Goal: Task Accomplishment & Management: Manage account settings

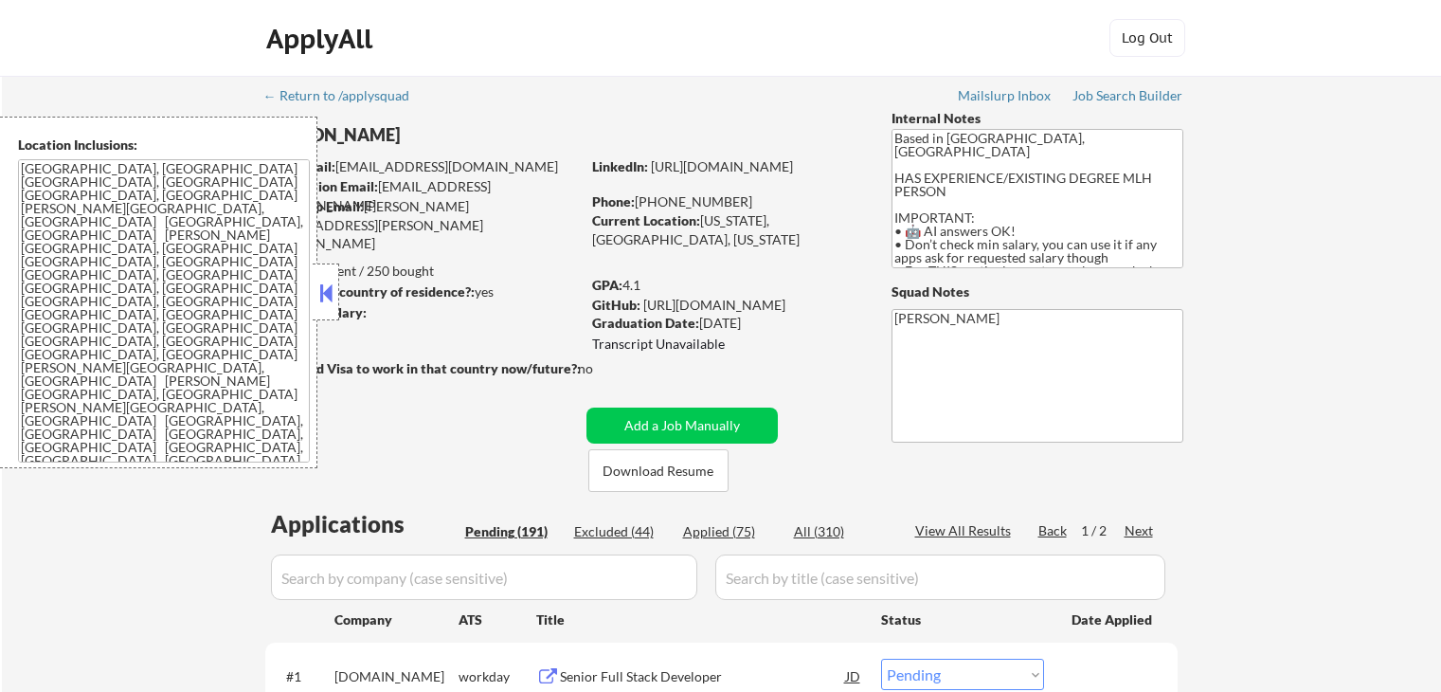
select select ""pending""
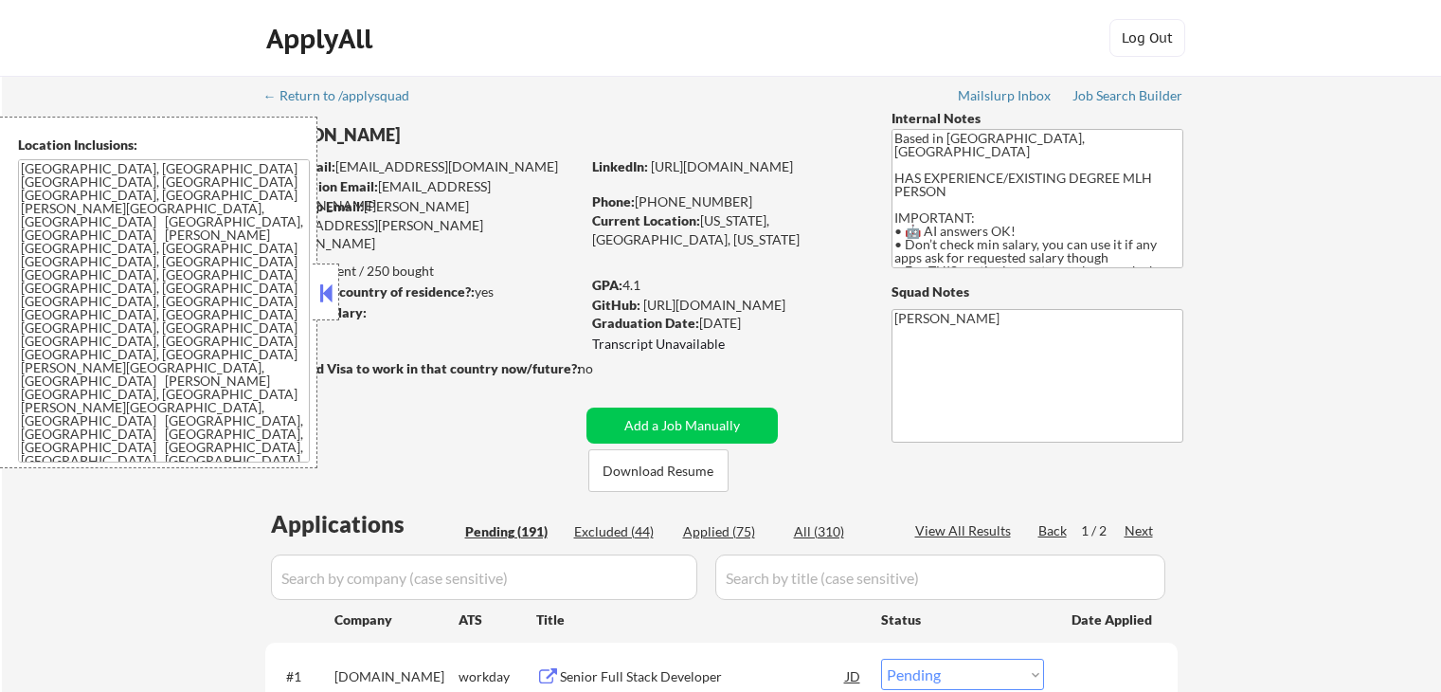
select select ""pending""
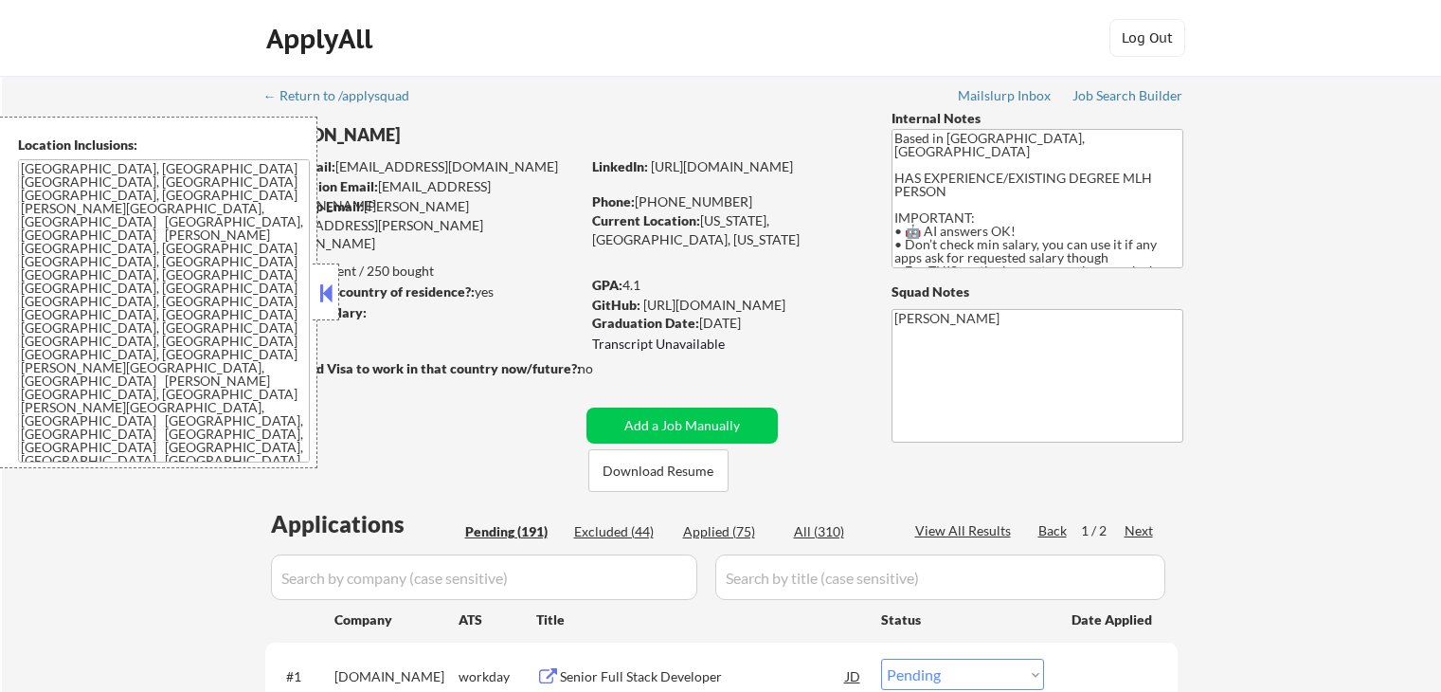
select select ""pending""
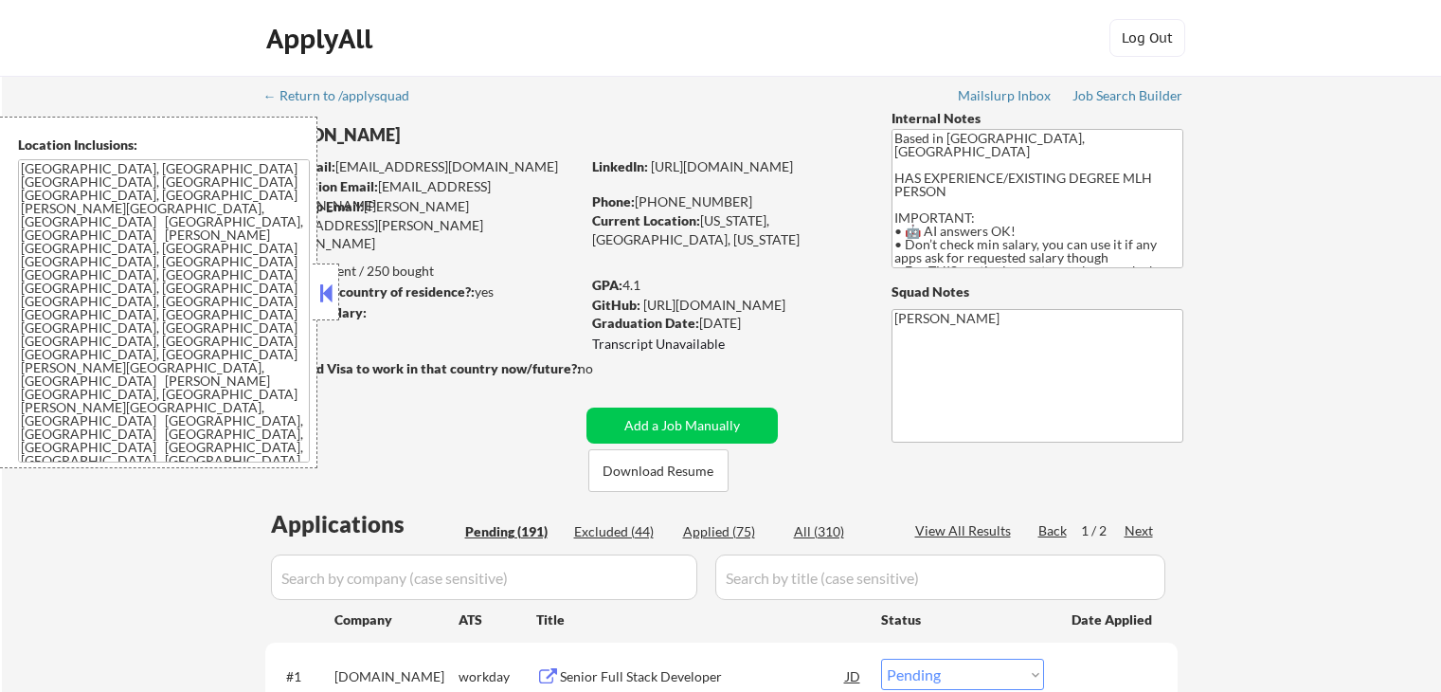
select select ""pending""
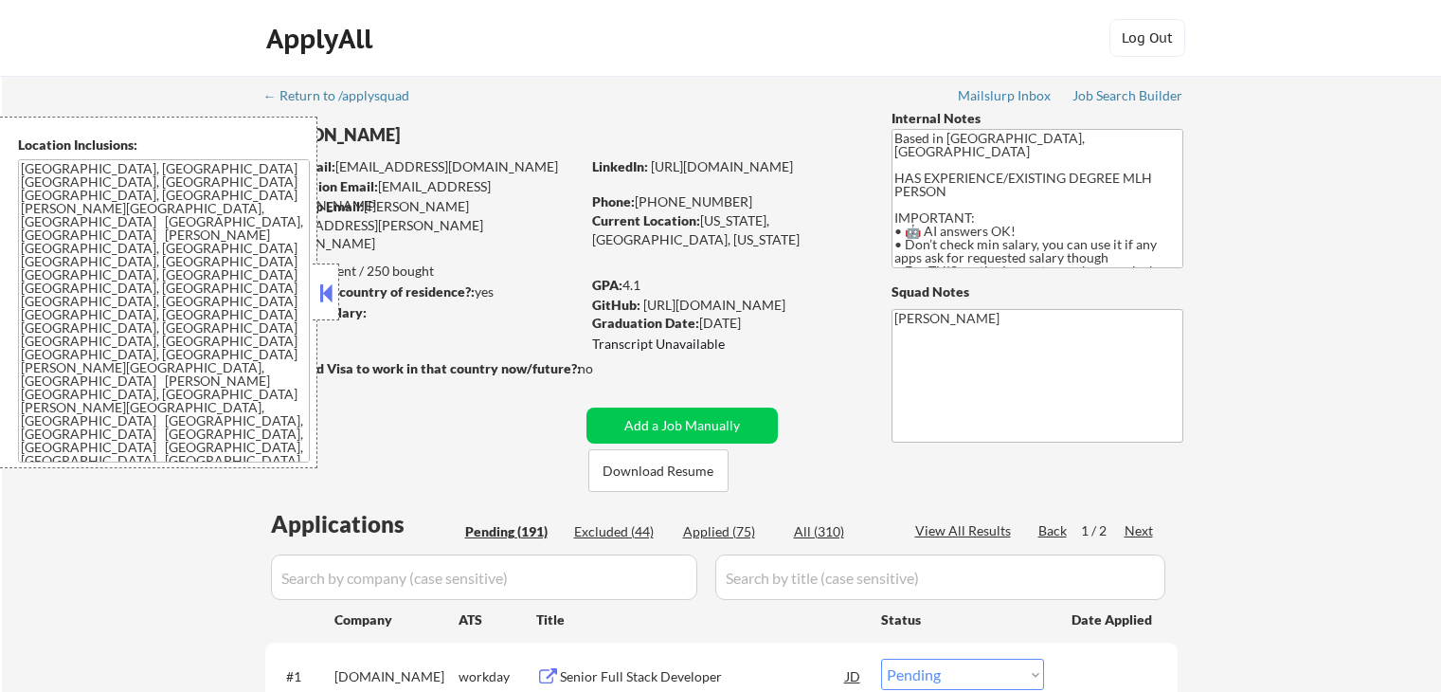
select select ""pending""
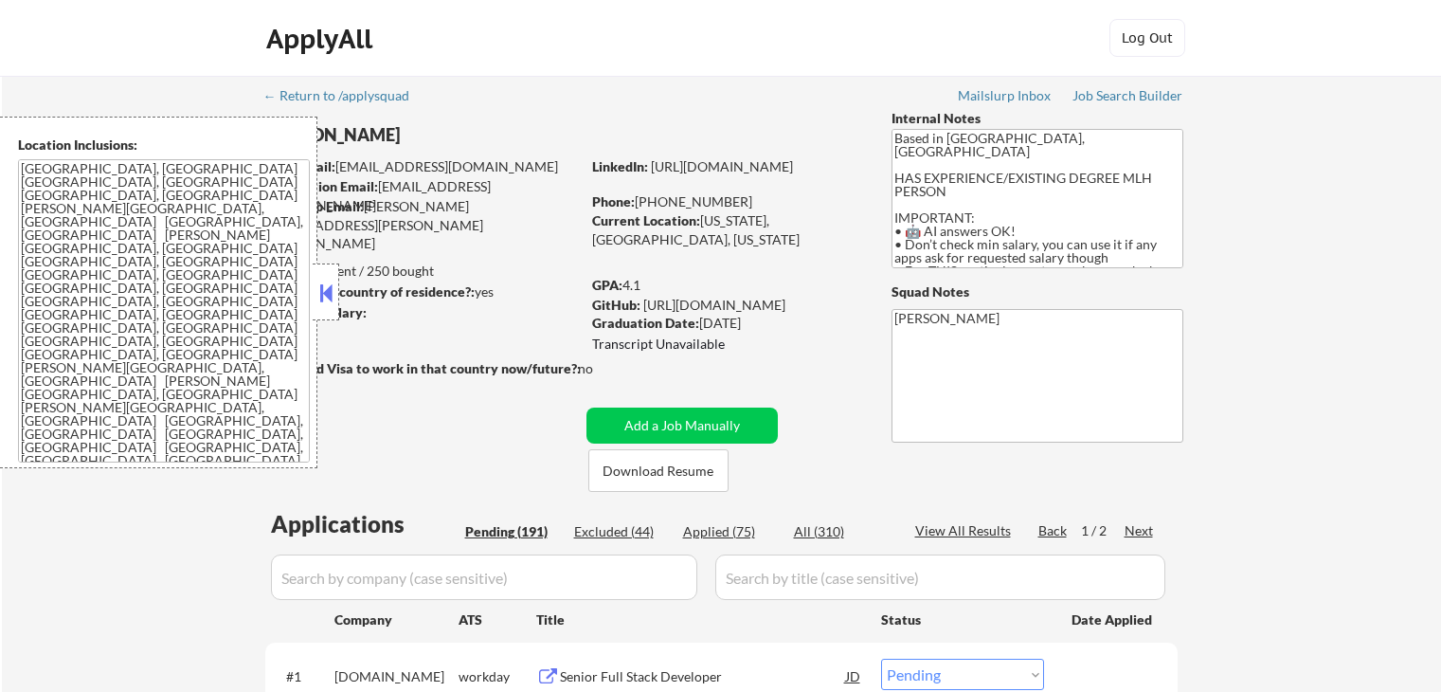
select select ""pending""
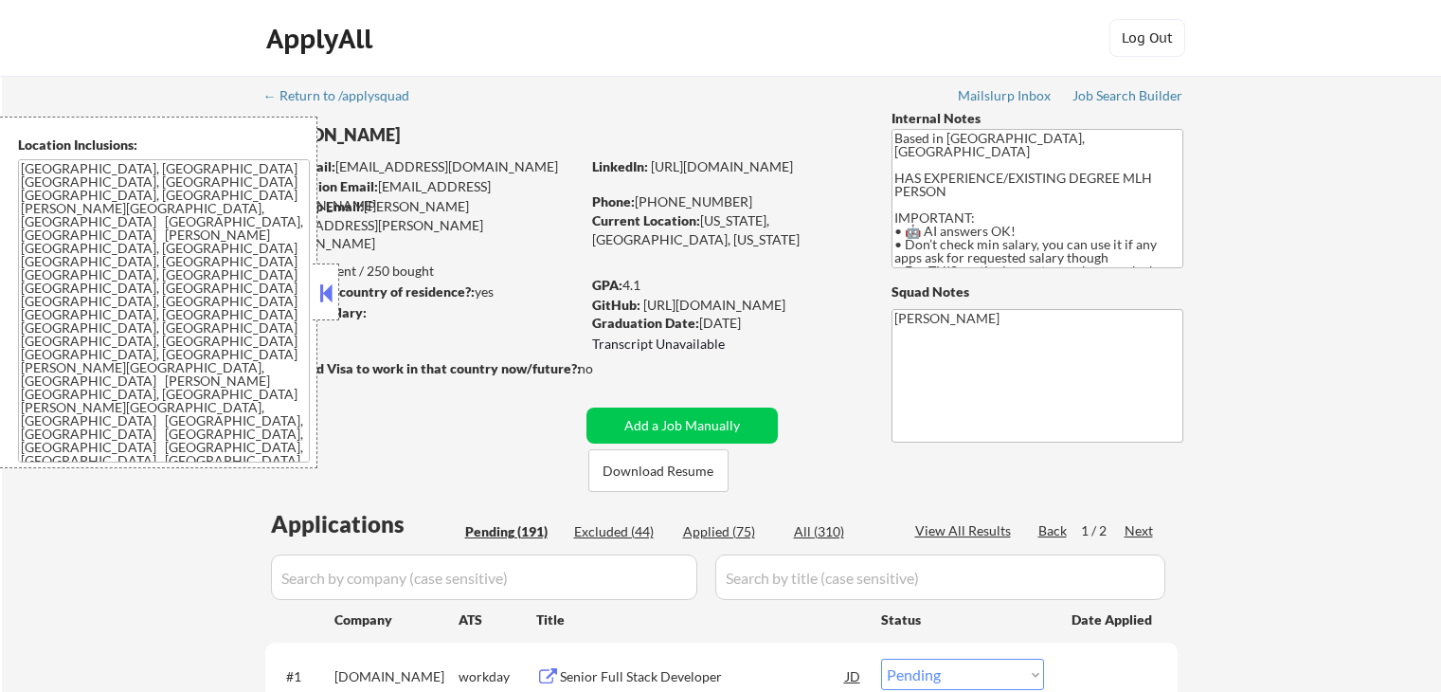
select select ""pending""
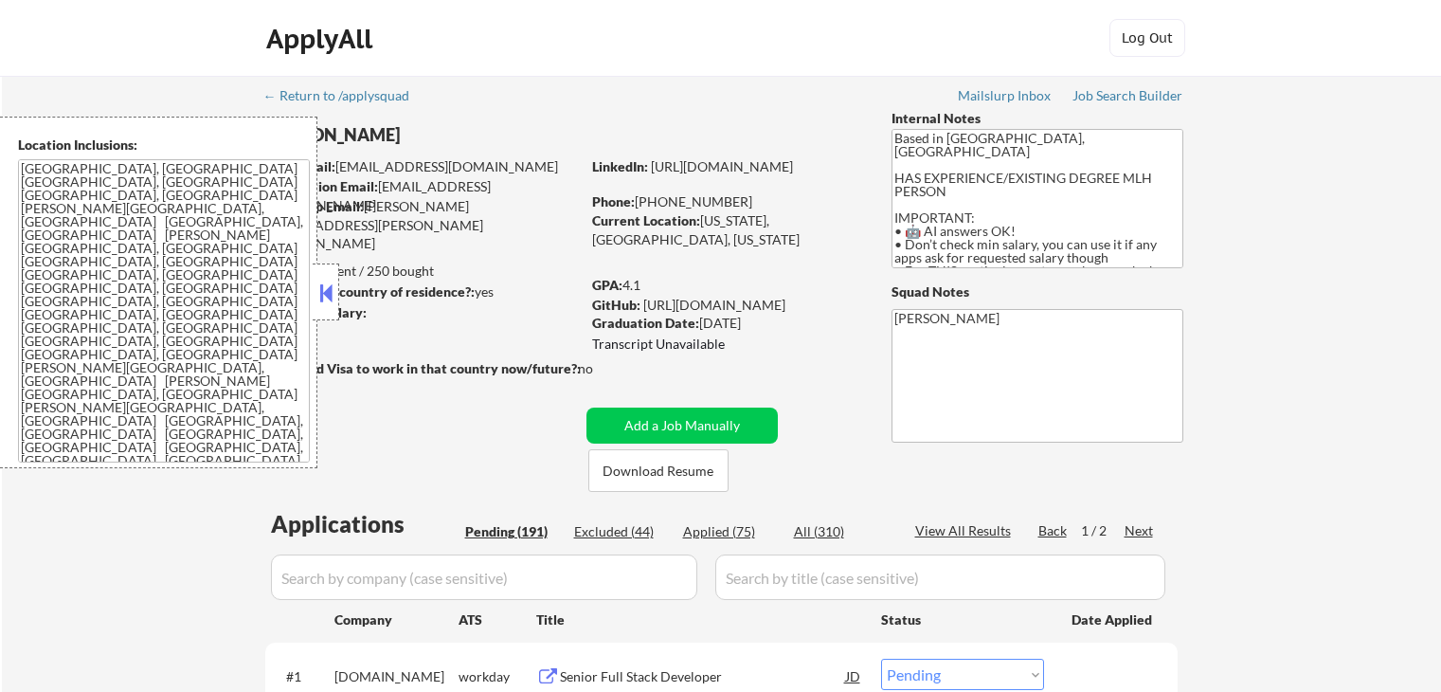
select select ""pending""
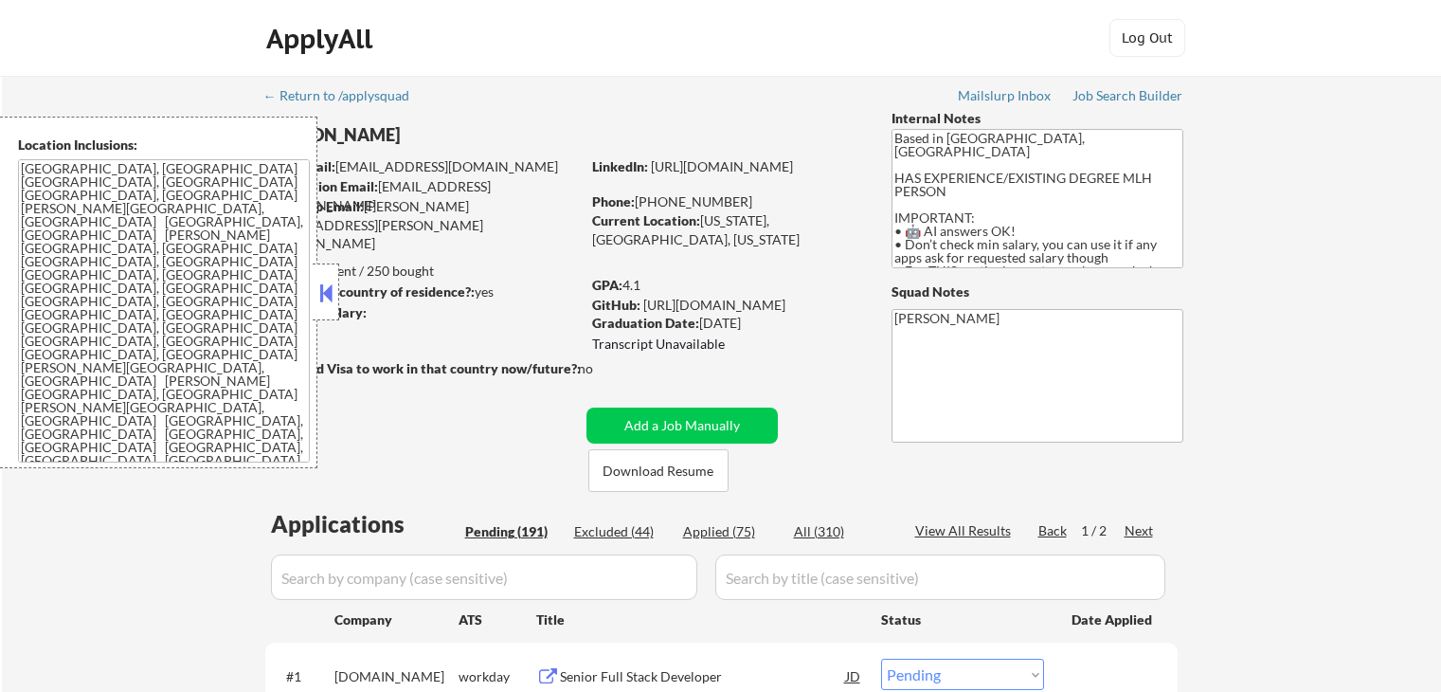
select select ""pending""
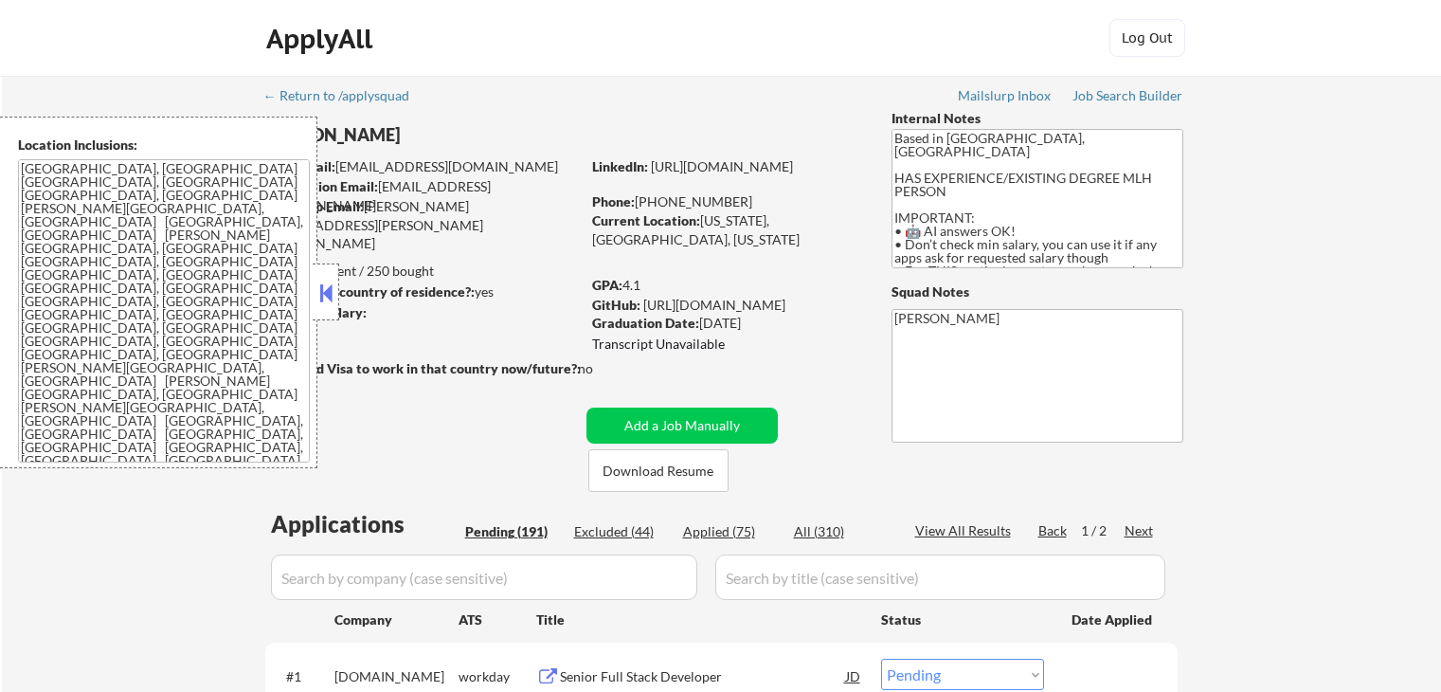
select select ""pending""
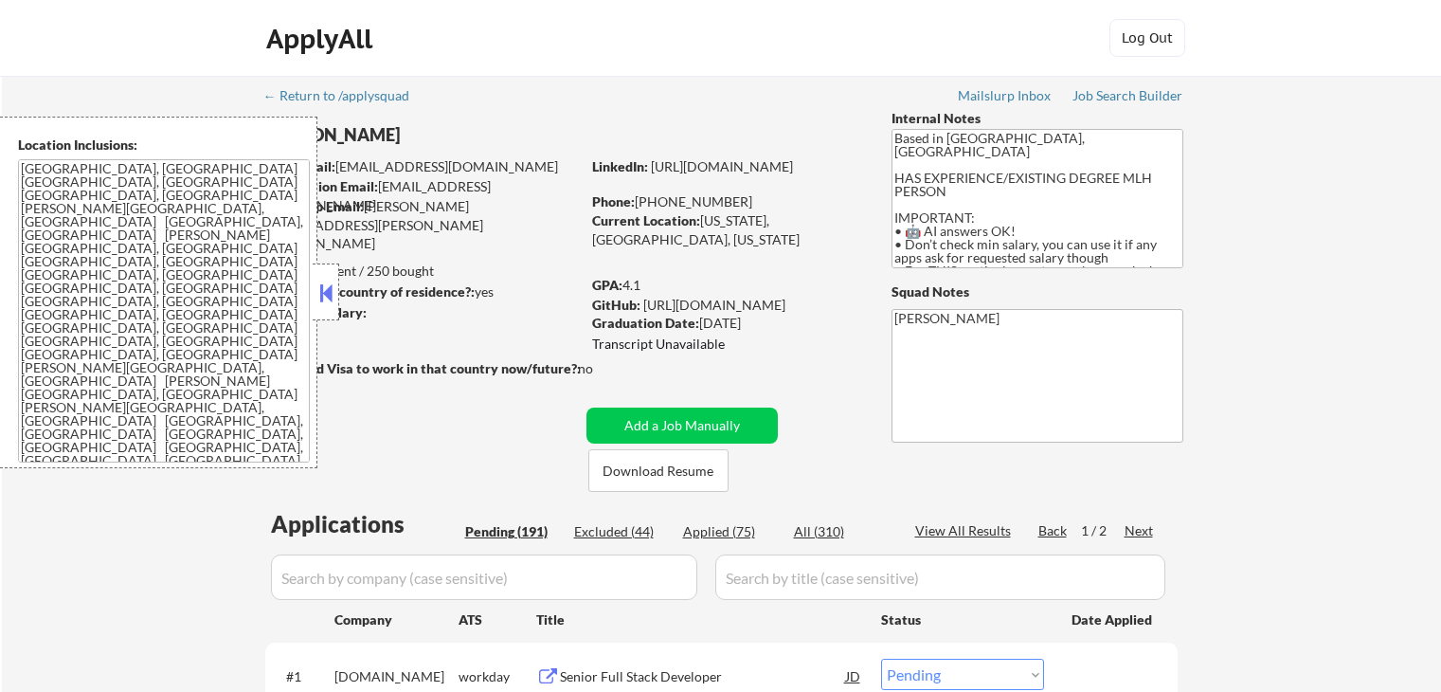
select select ""pending""
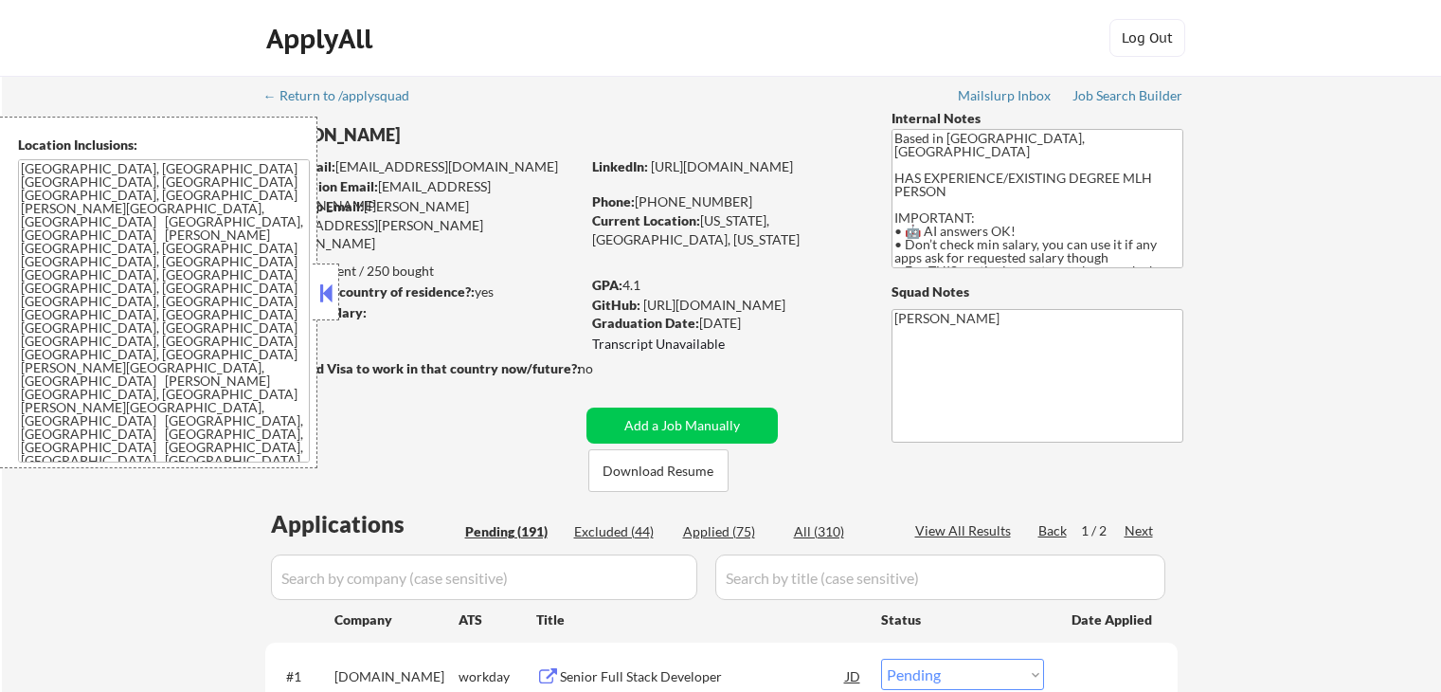
select select ""pending""
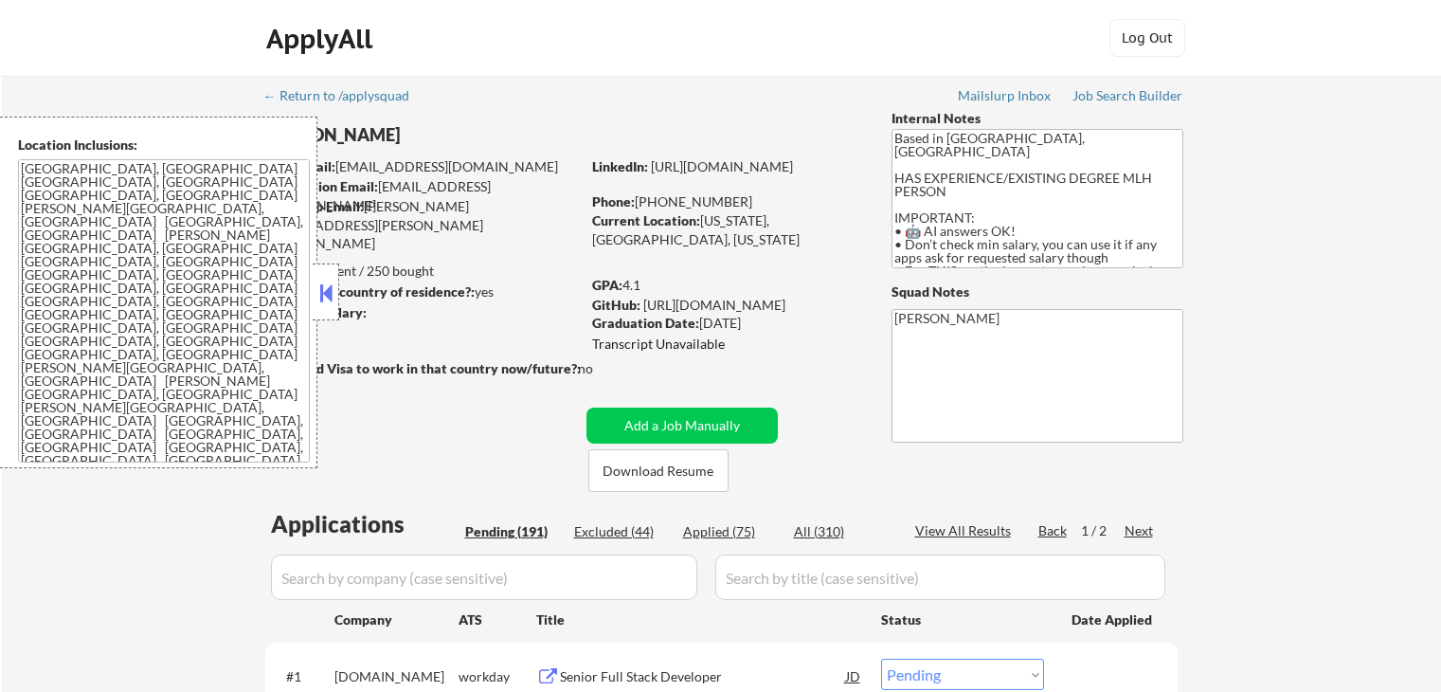
select select ""pending""
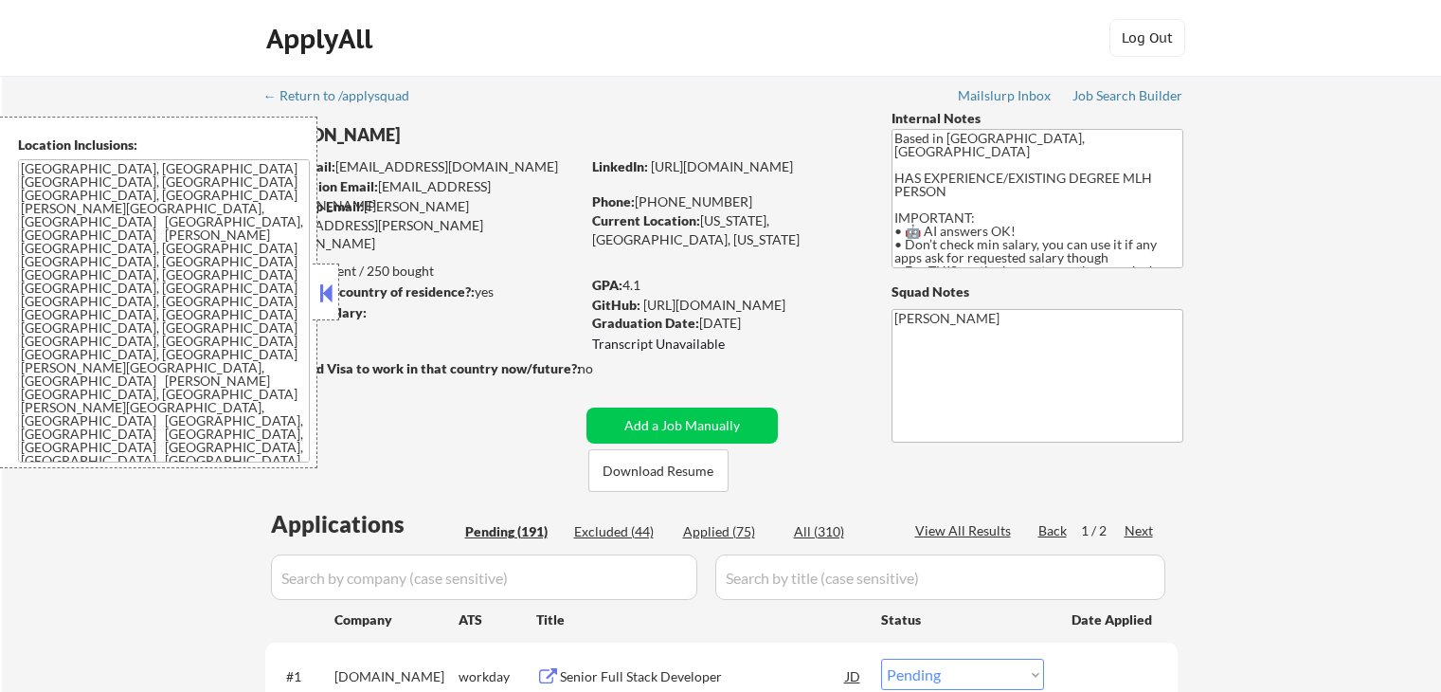
select select ""pending""
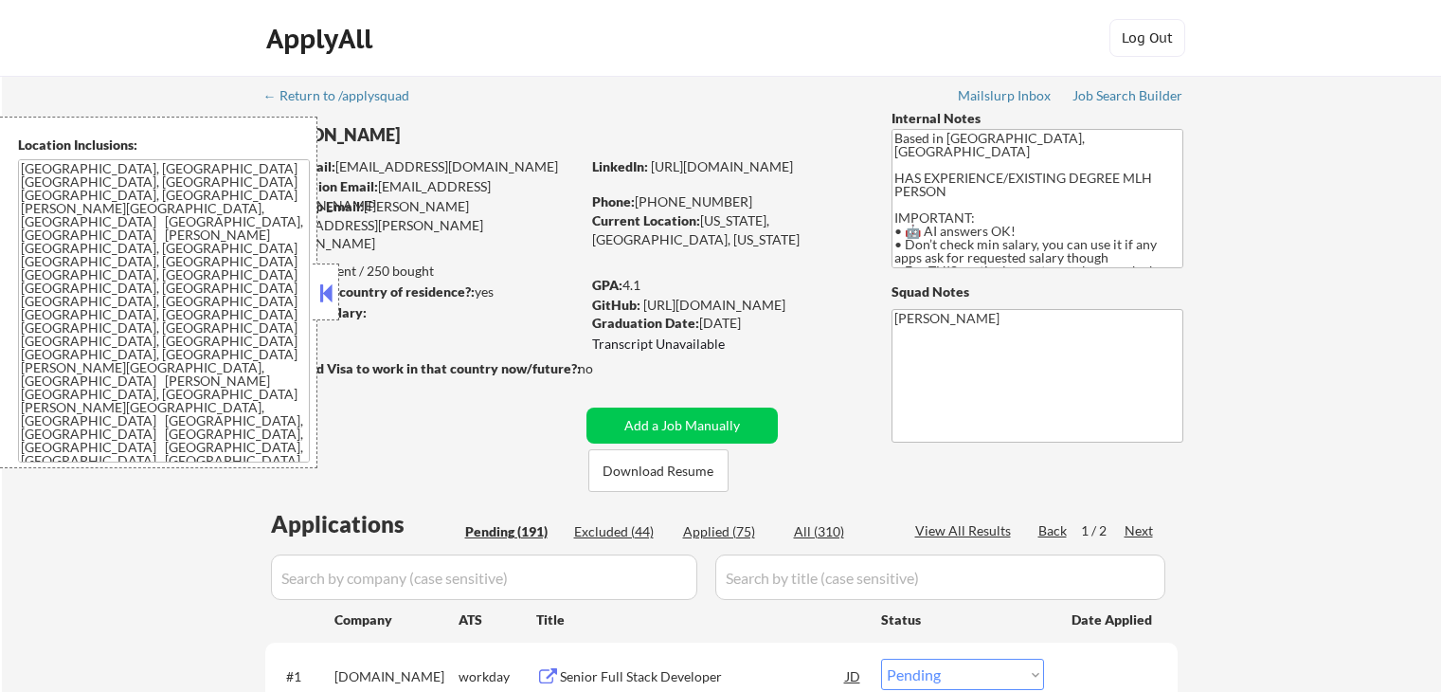
select select ""pending""
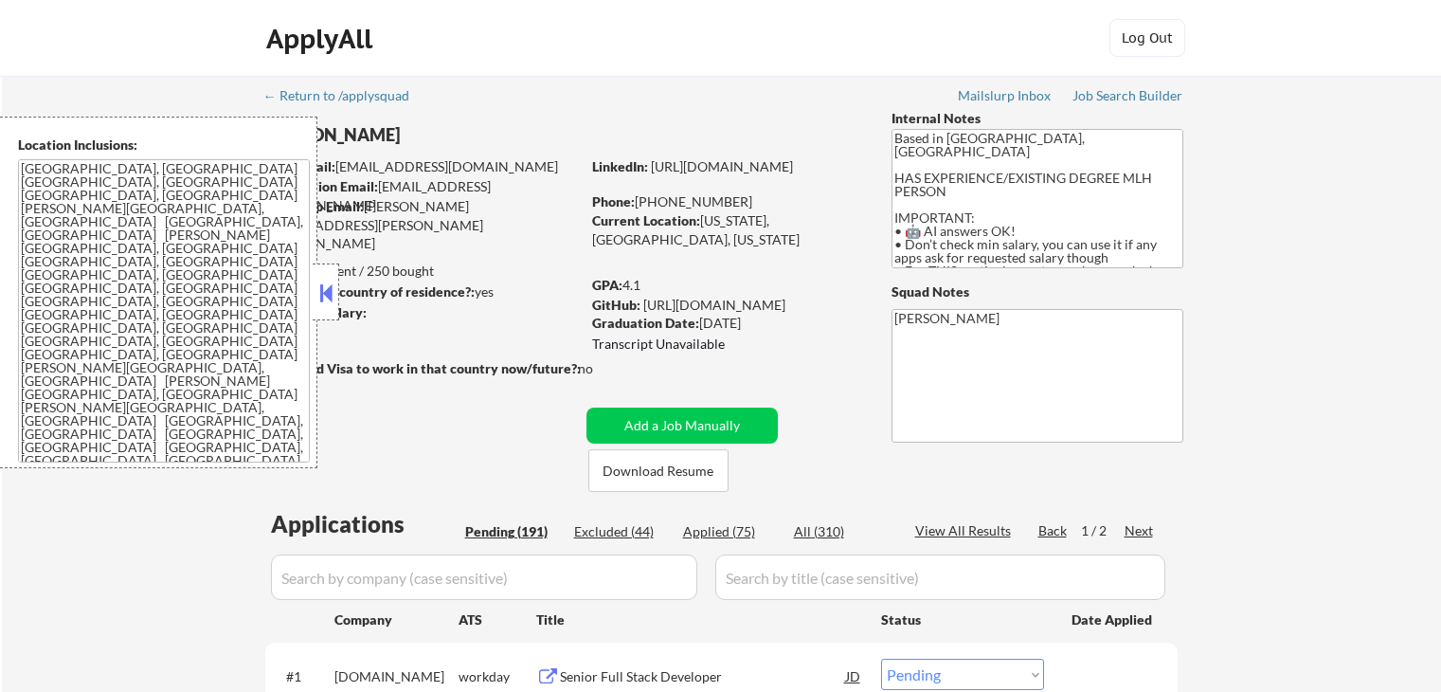
select select ""pending""
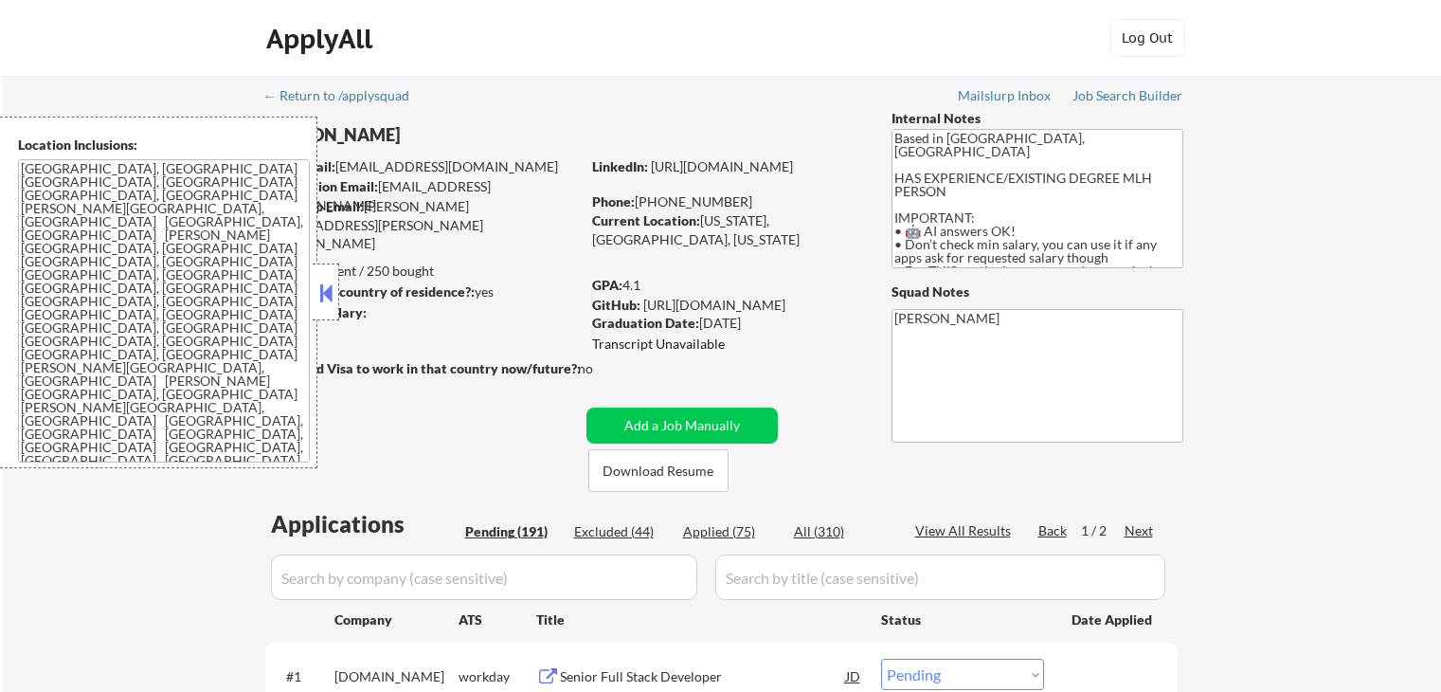
select select ""pending""
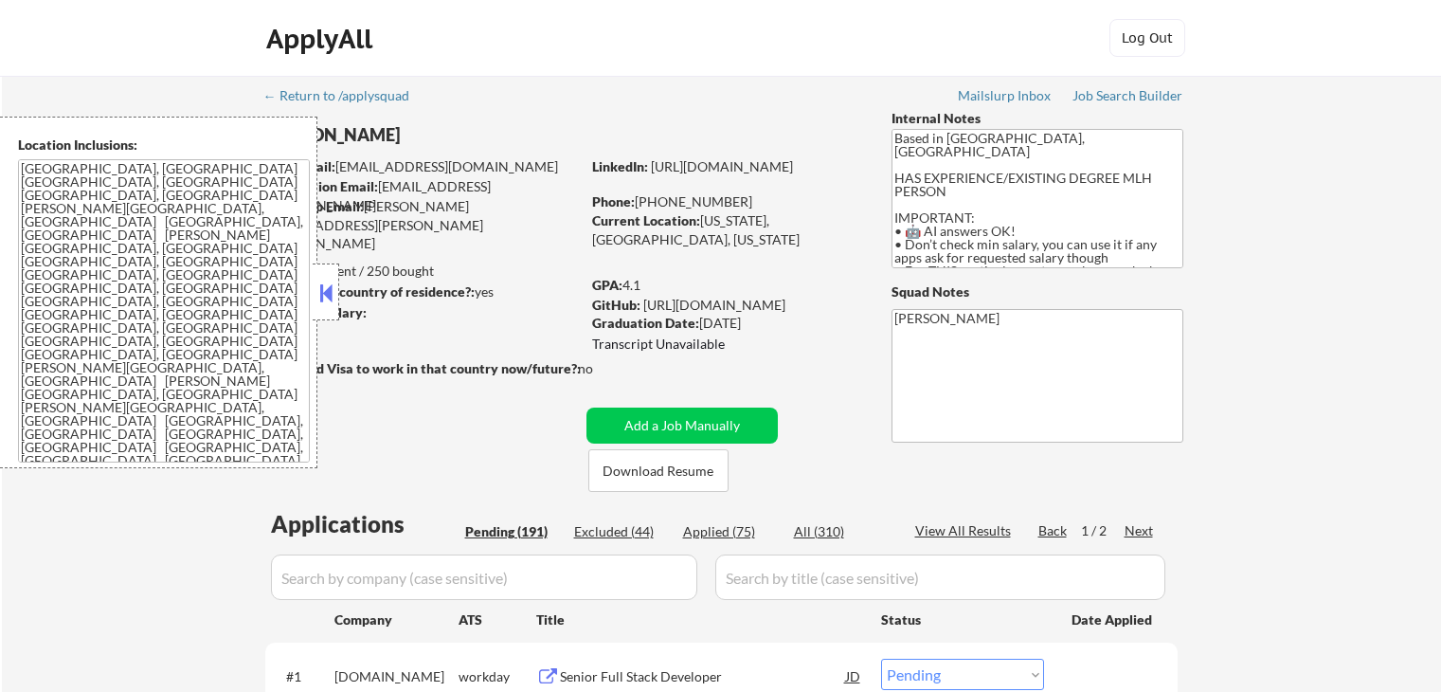
select select ""pending""
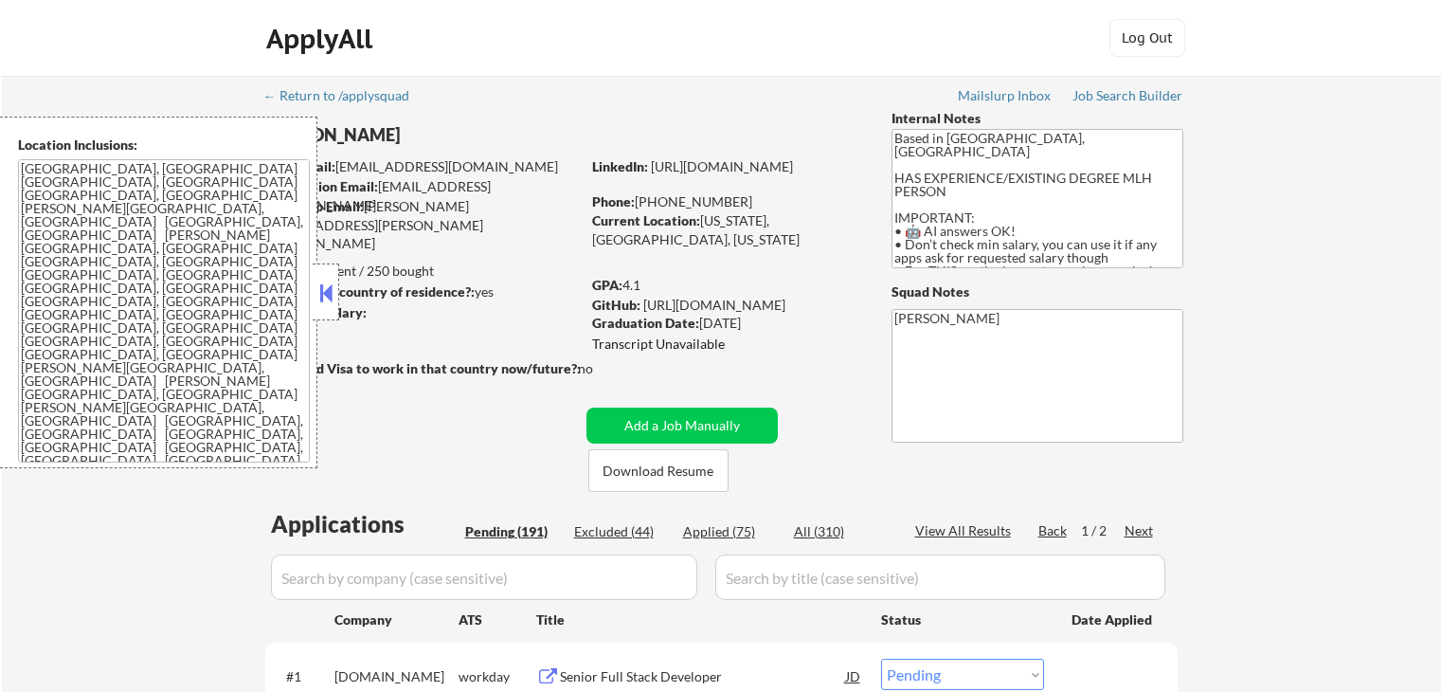
select select ""pending""
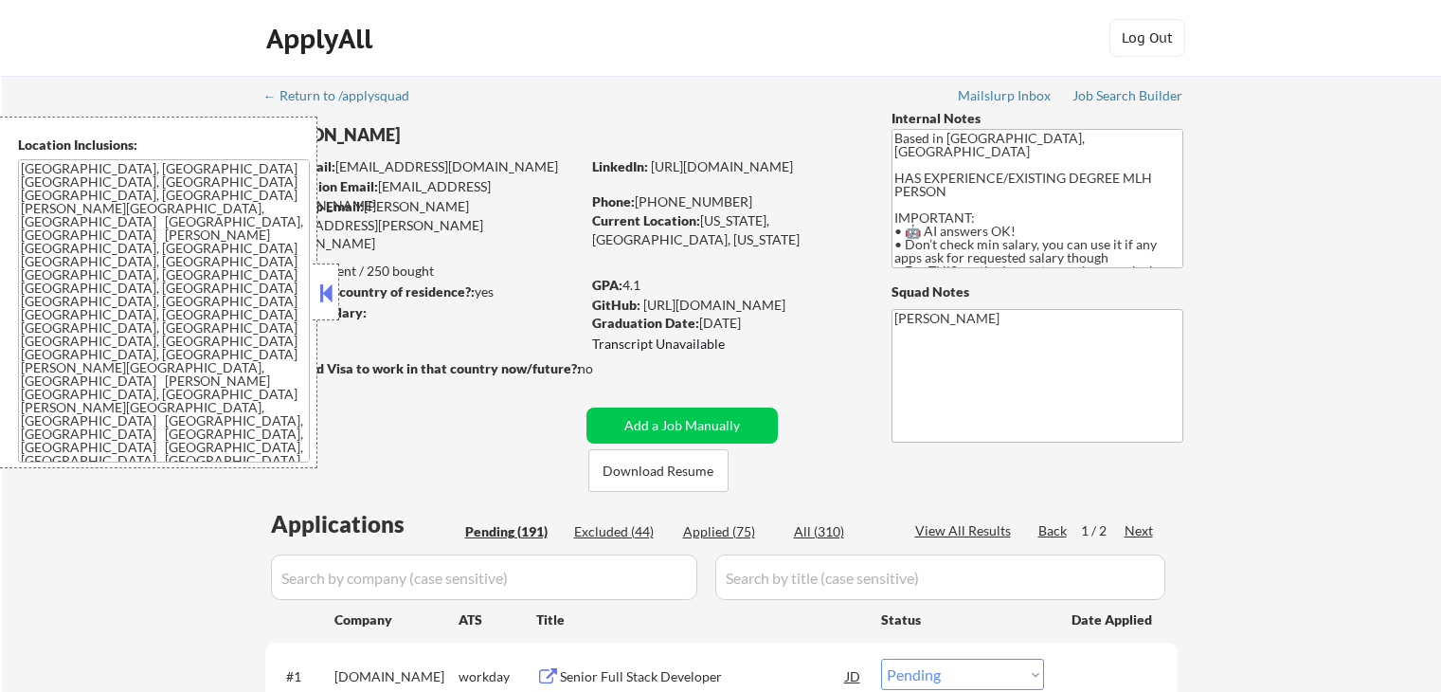
select select ""pending""
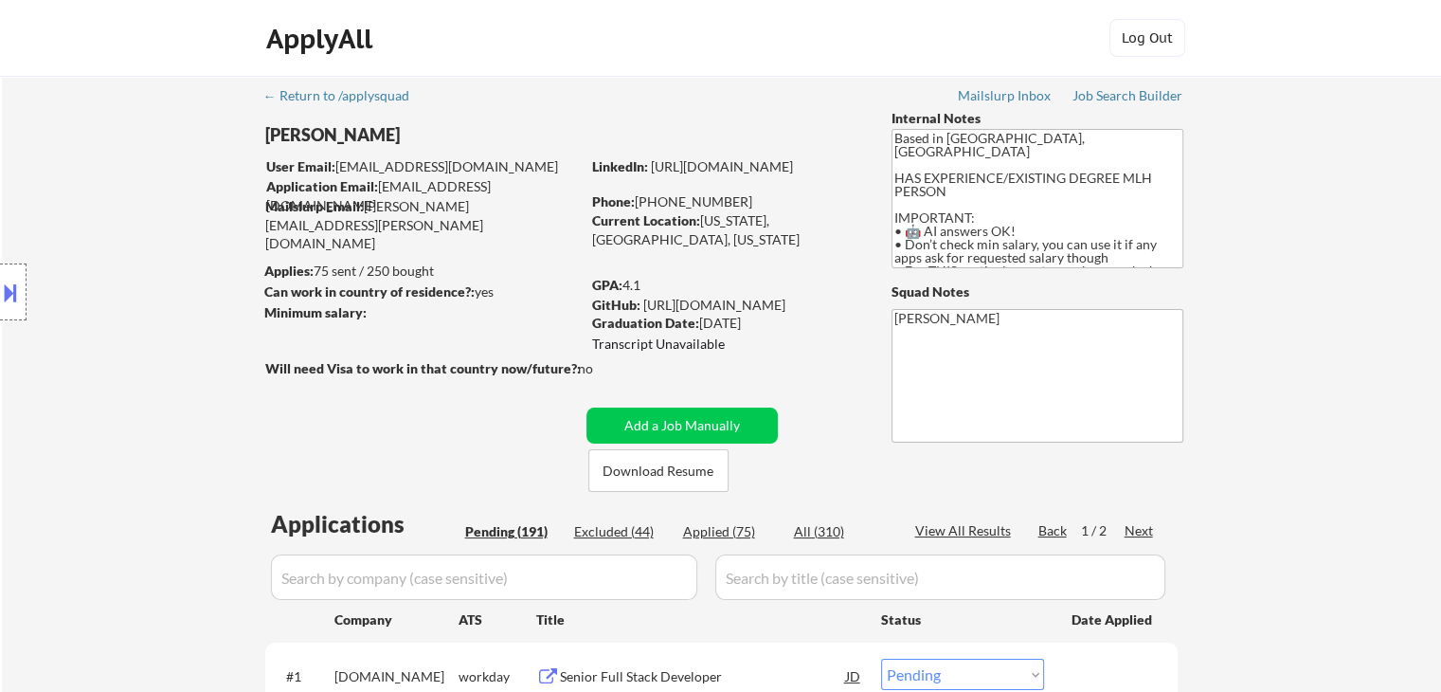
click at [1152, 530] on div "Next" at bounding box center [1140, 530] width 30 height 19
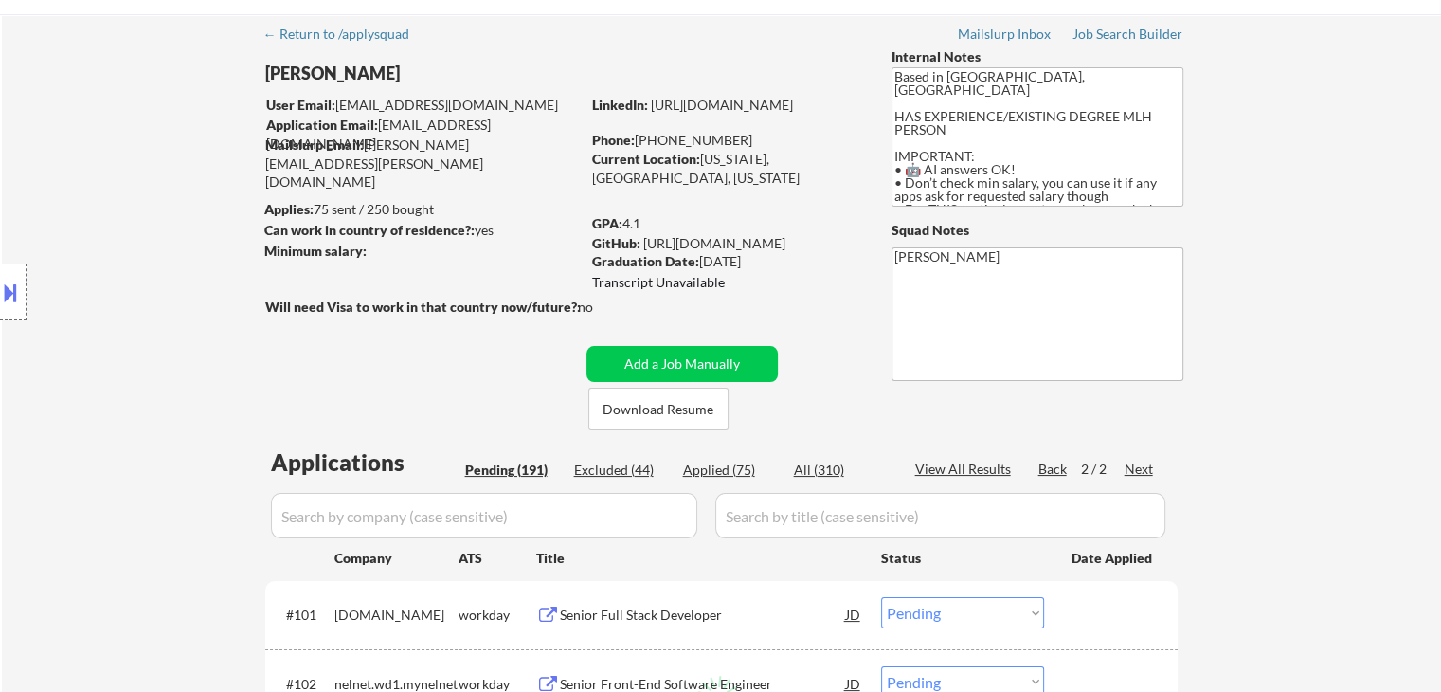
scroll to position [95, 0]
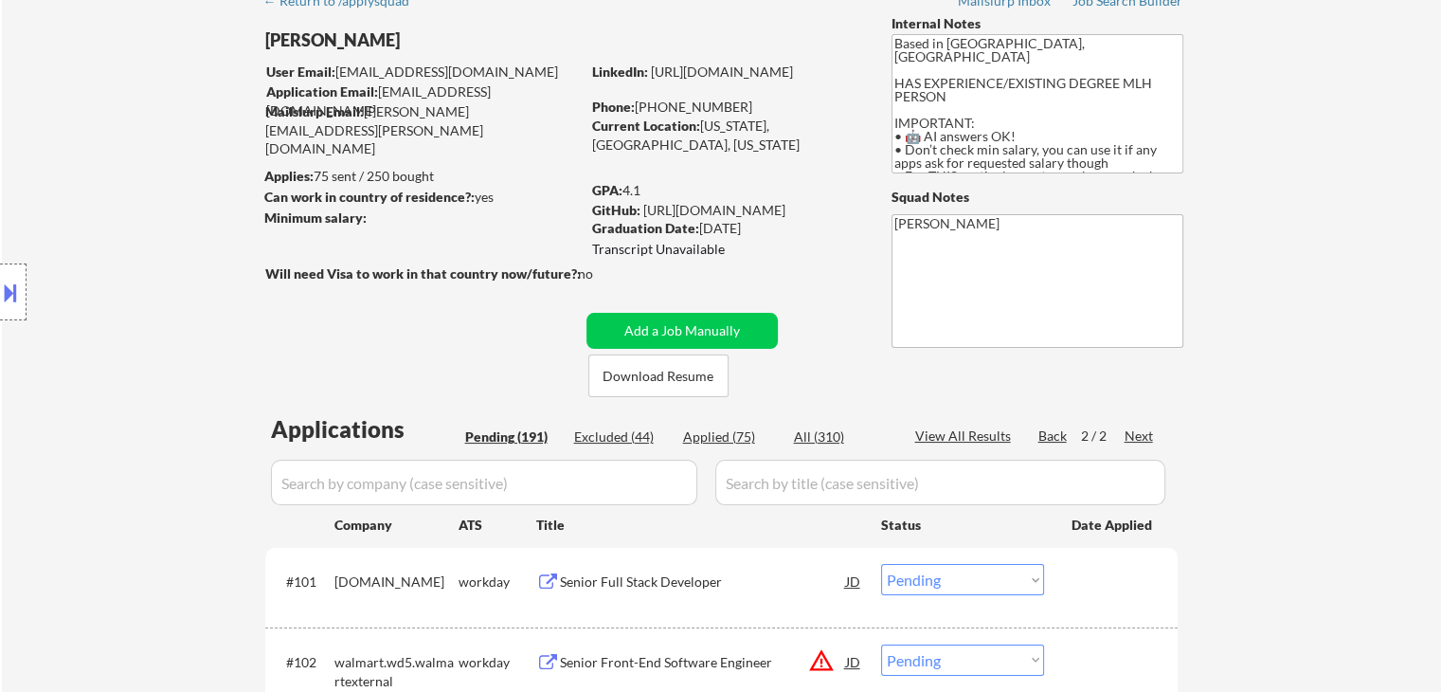
click at [214, 369] on div "Location Inclusions: [GEOGRAPHIC_DATA], [GEOGRAPHIC_DATA] [GEOGRAPHIC_DATA], [G…" at bounding box center [169, 293] width 339 height 352
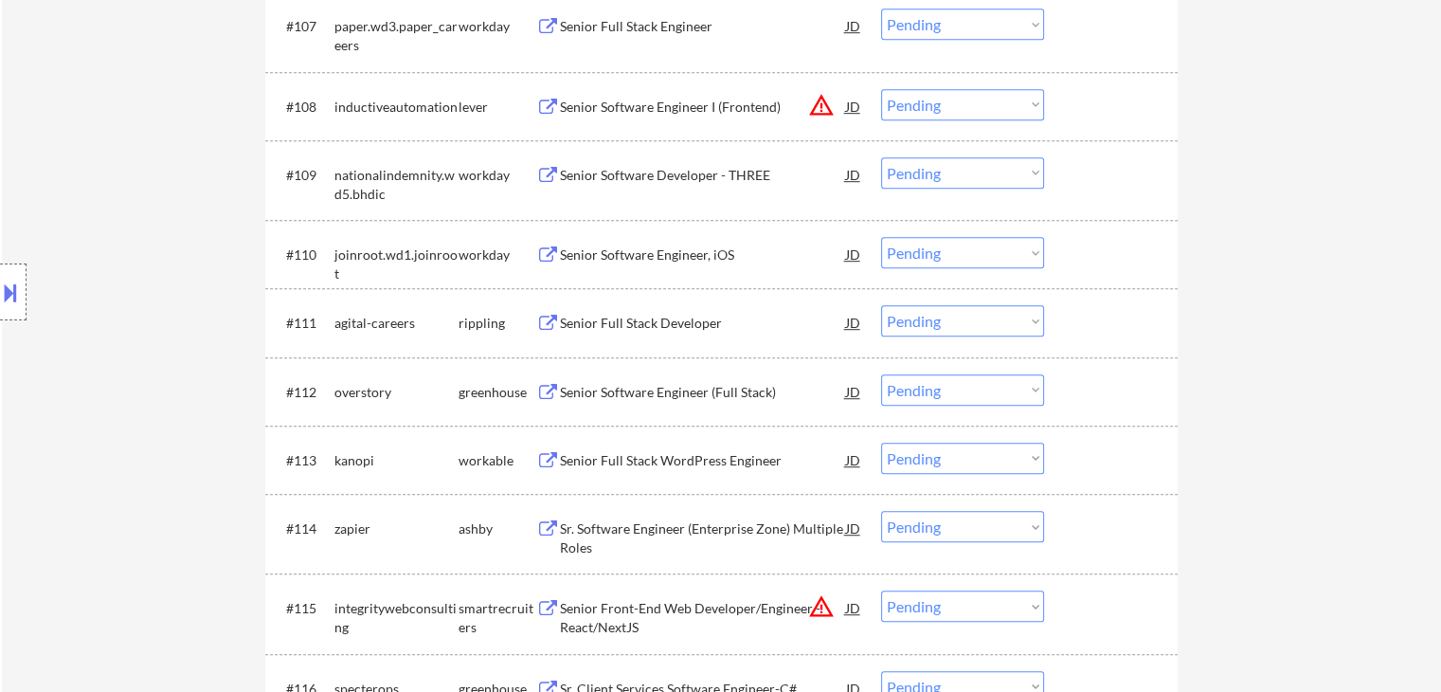
scroll to position [1137, 0]
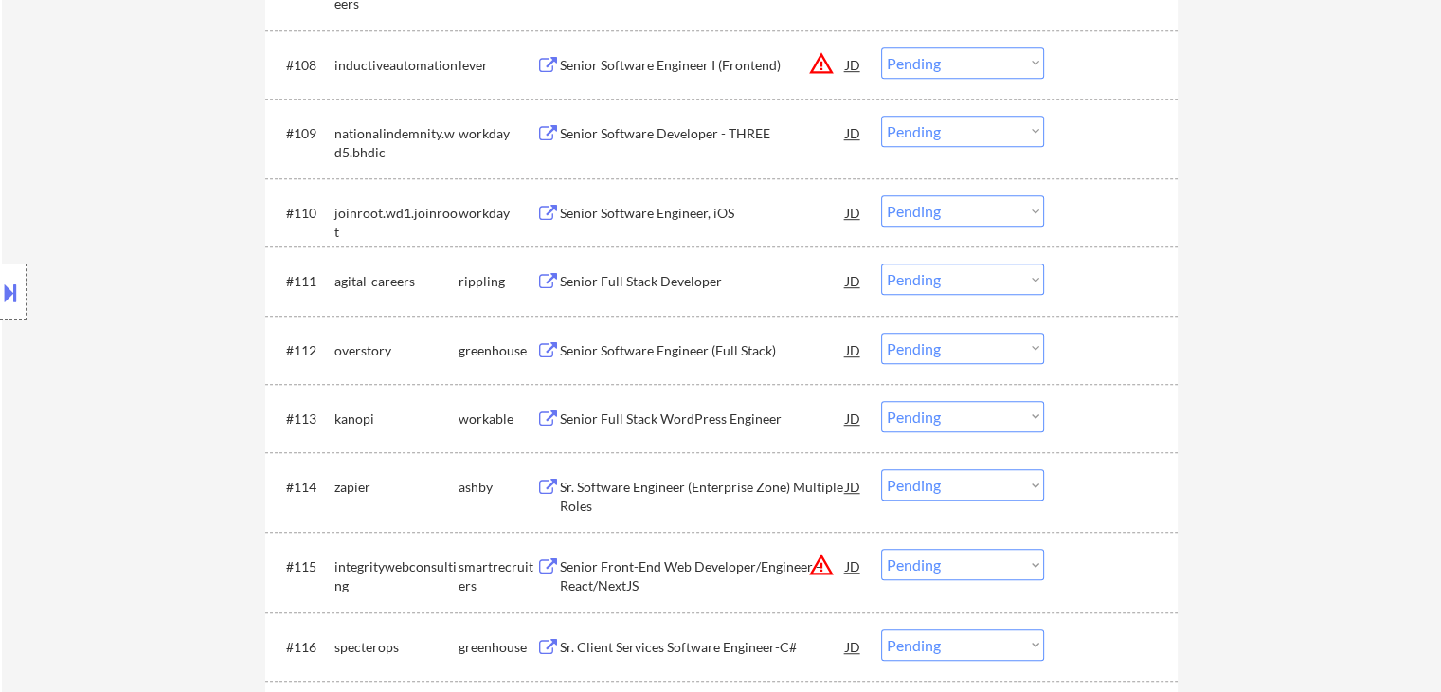
click at [644, 281] on div "Senior Full Stack Developer" at bounding box center [703, 281] width 286 height 19
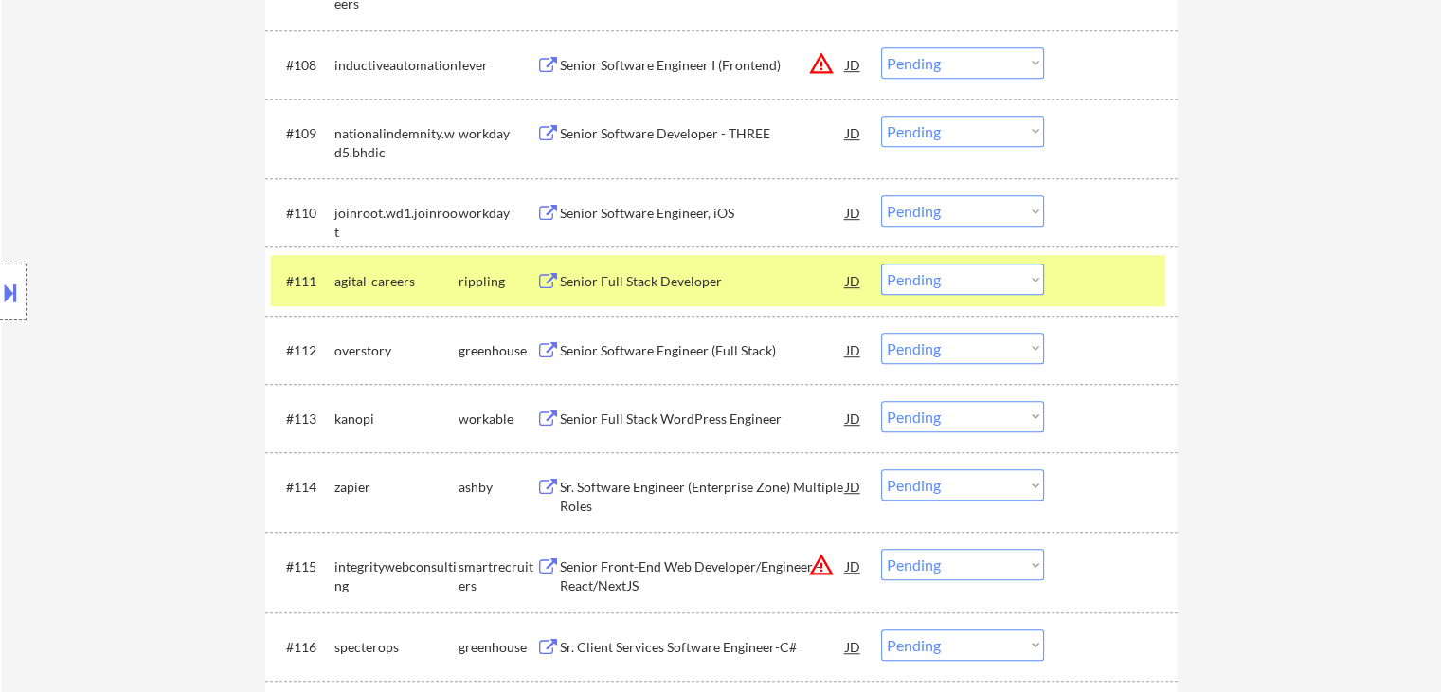
click at [656, 345] on div "Senior Software Engineer (Full Stack)" at bounding box center [703, 350] width 286 height 19
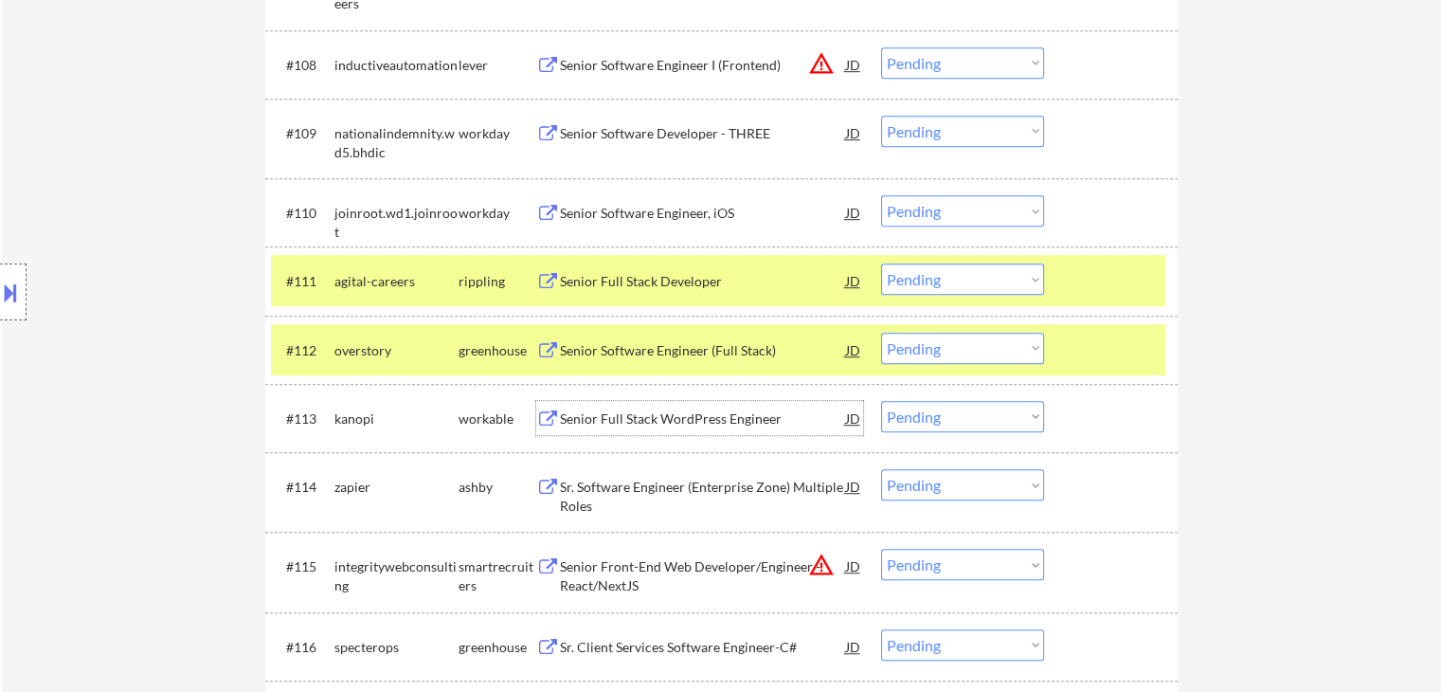
click at [644, 416] on div "Senior Full Stack WordPress Engineer" at bounding box center [703, 418] width 286 height 19
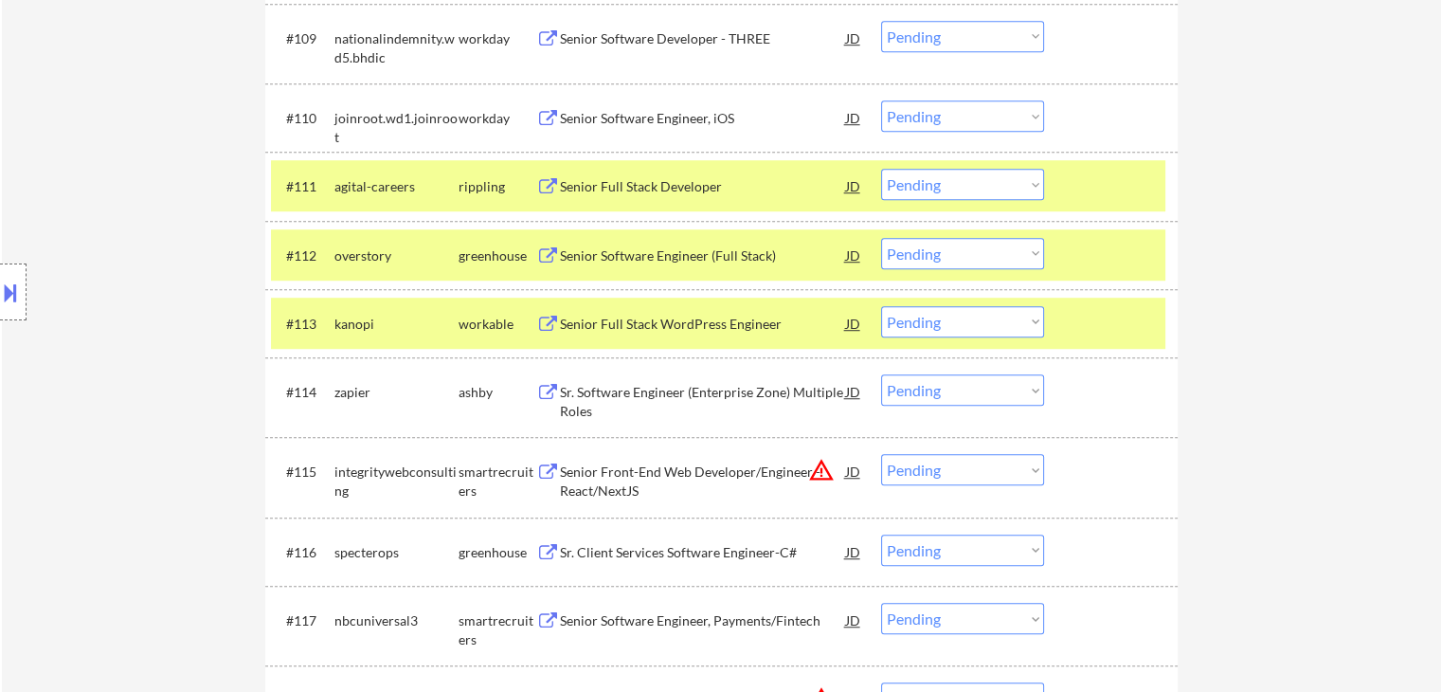
click at [635, 378] on div "Sr. Software Engineer (Enterprise Zone) Multiple Roles" at bounding box center [703, 396] width 286 height 45
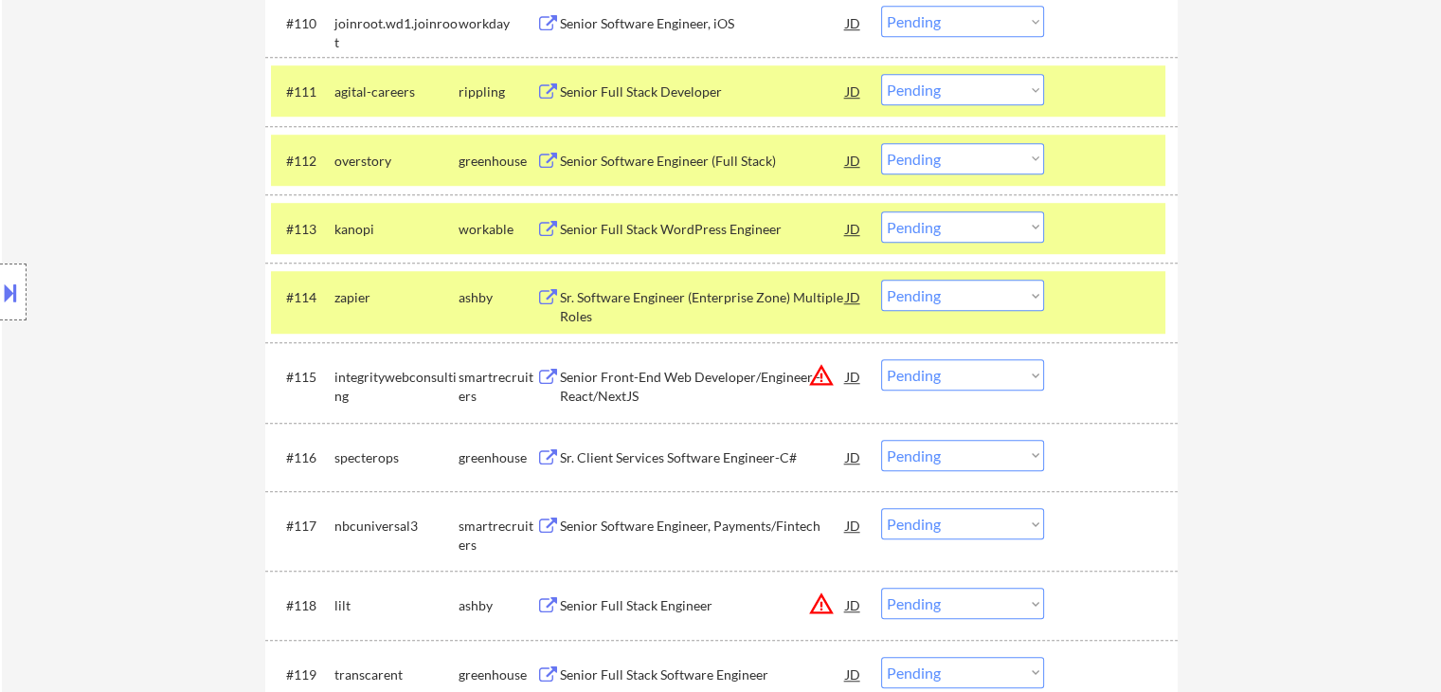
scroll to position [1421, 0]
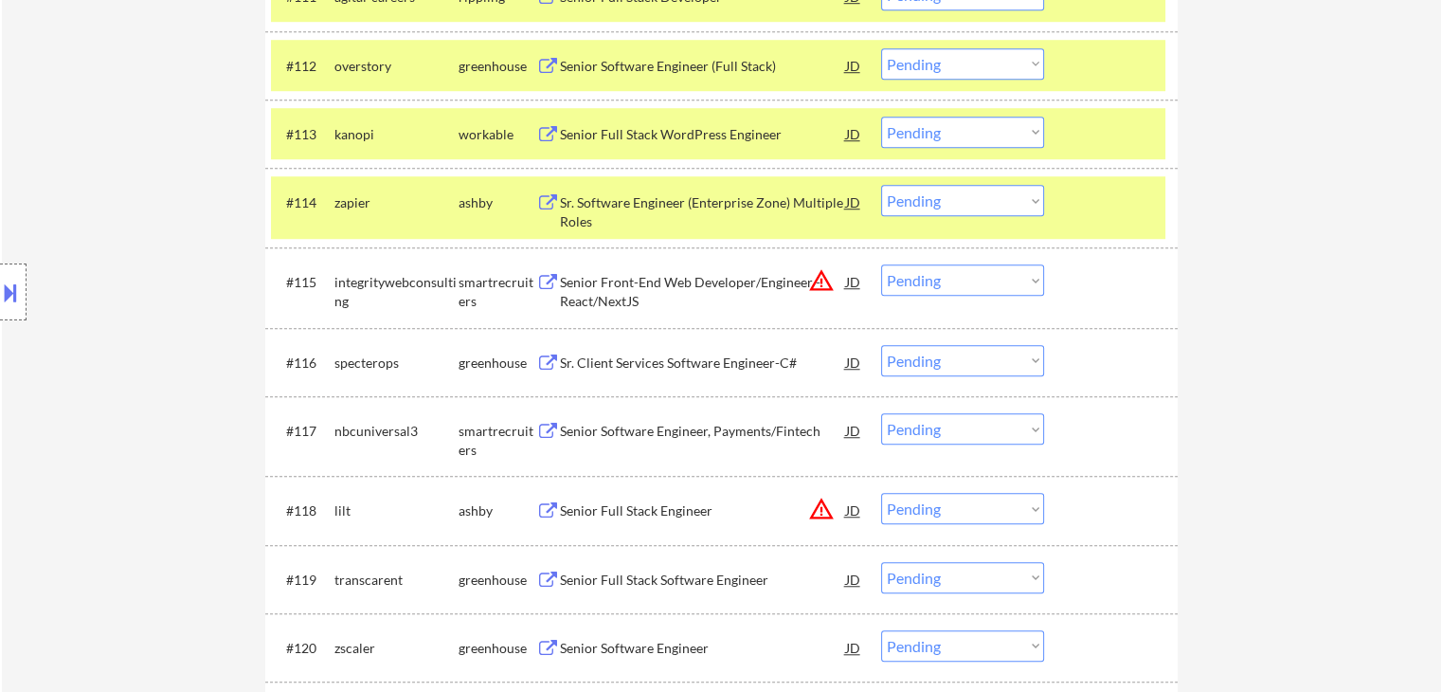
click at [628, 366] on div "Sr. Client Services Software Engineer-C#" at bounding box center [703, 362] width 286 height 19
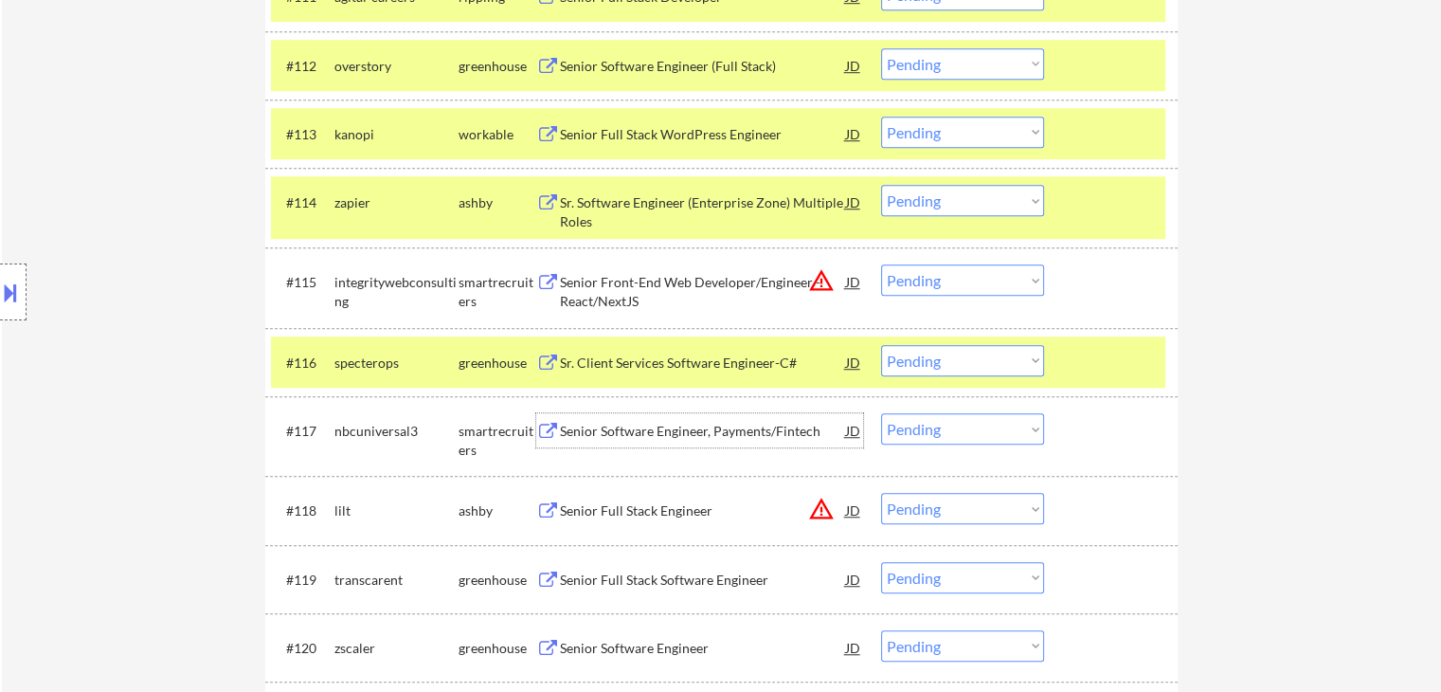
click at [623, 418] on div "Senior Software Engineer, Payments/Fintech" at bounding box center [703, 430] width 286 height 34
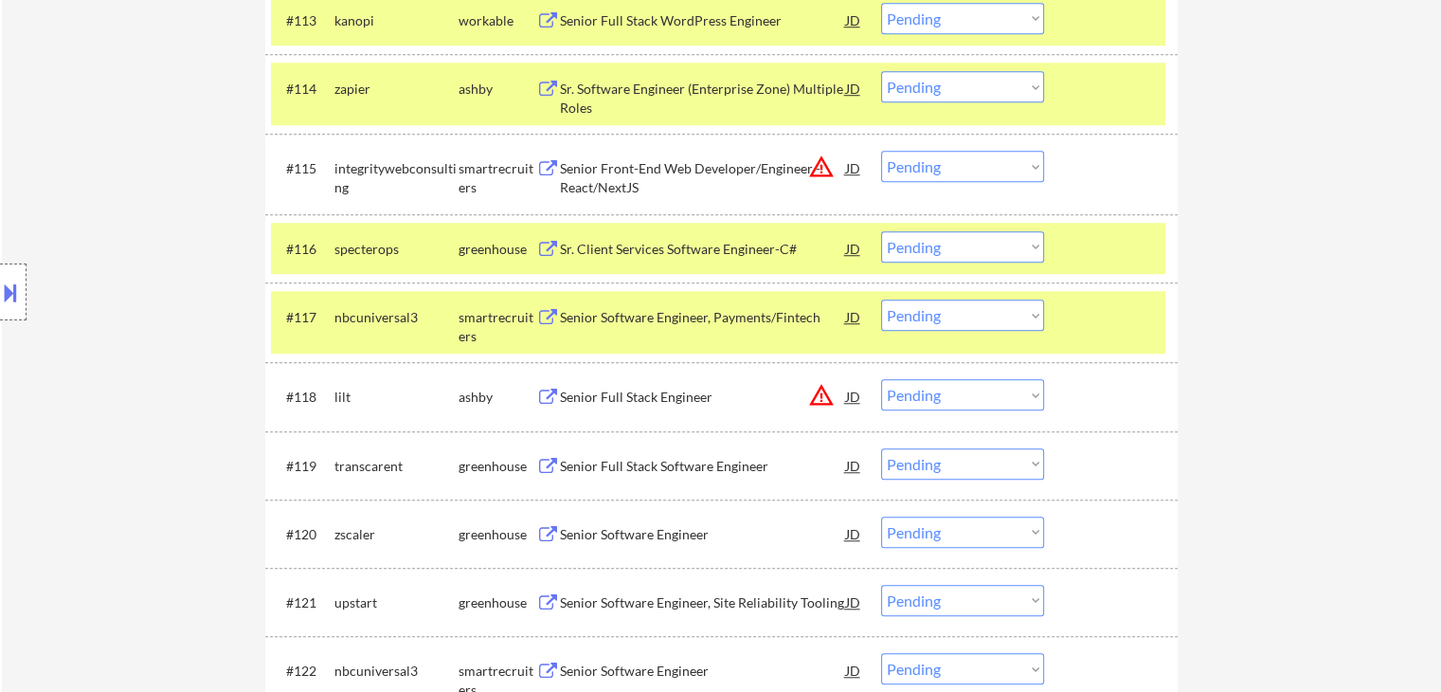
scroll to position [1611, 0]
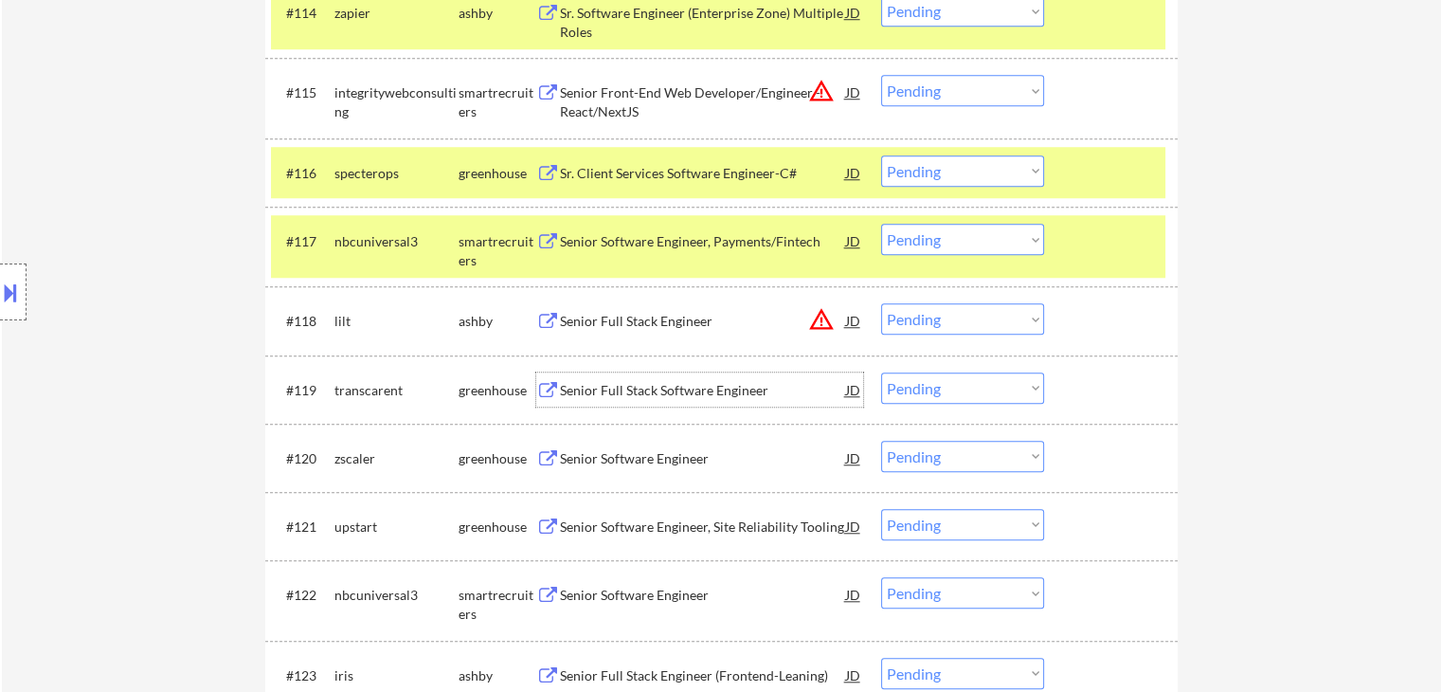
drag, startPoint x: 610, startPoint y: 390, endPoint x: 610, endPoint y: 441, distance: 50.2
click at [610, 389] on div "Senior Full Stack Software Engineer" at bounding box center [703, 390] width 286 height 19
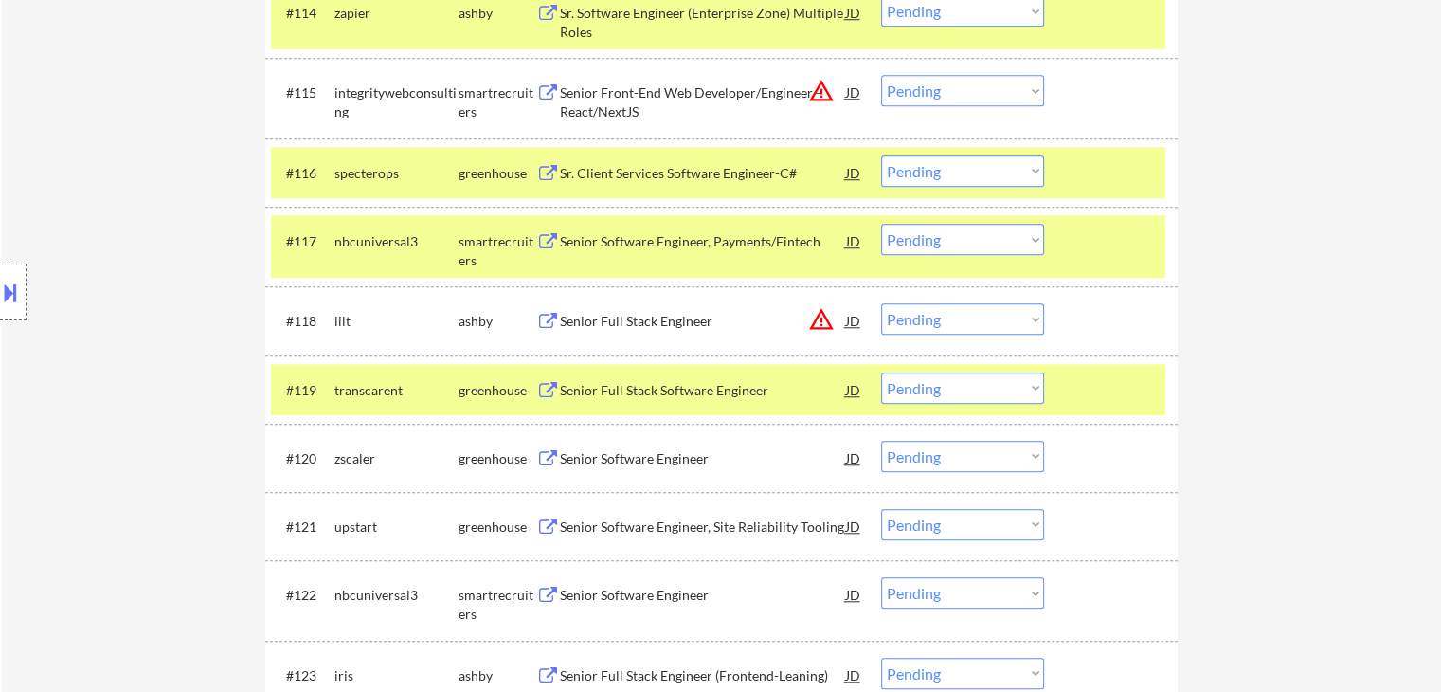
click at [614, 451] on div "Senior Software Engineer" at bounding box center [703, 458] width 286 height 19
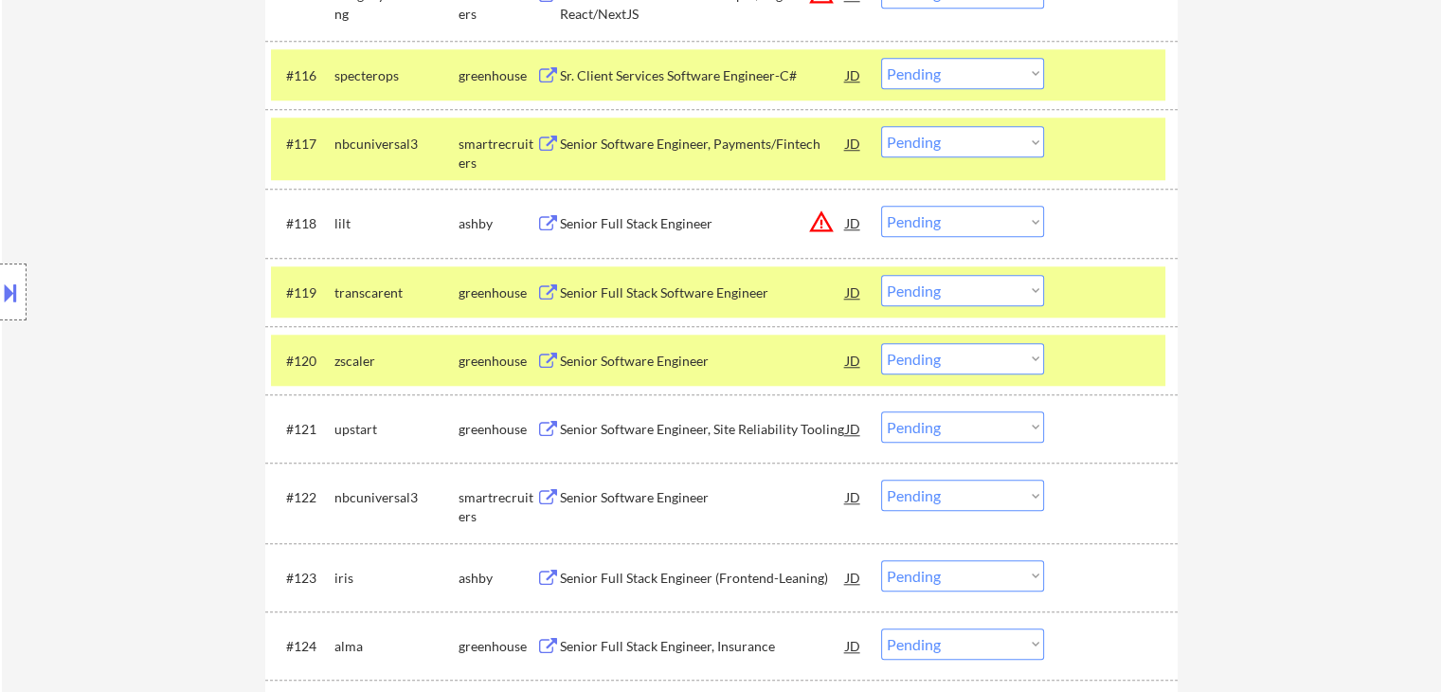
scroll to position [1800, 0]
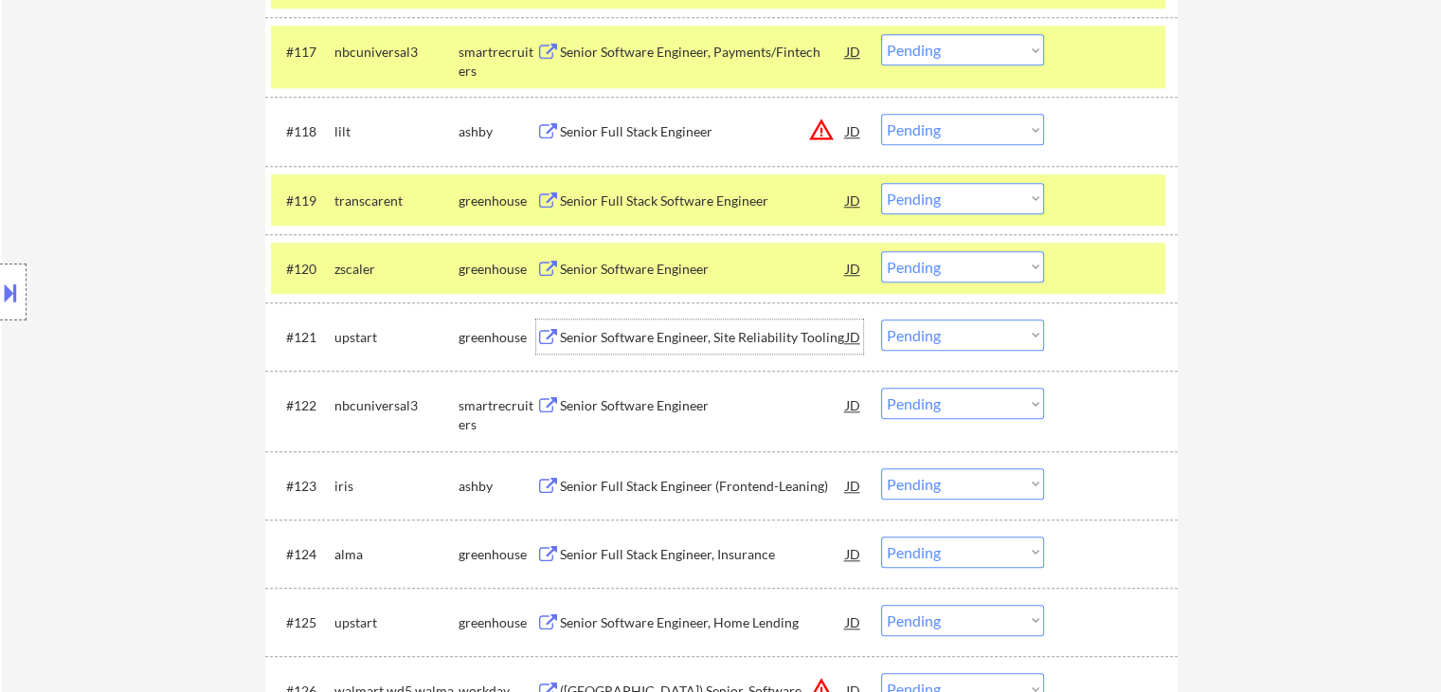
click at [633, 340] on div "Senior Software Engineer, Site Reliability Tooling" at bounding box center [703, 337] width 286 height 19
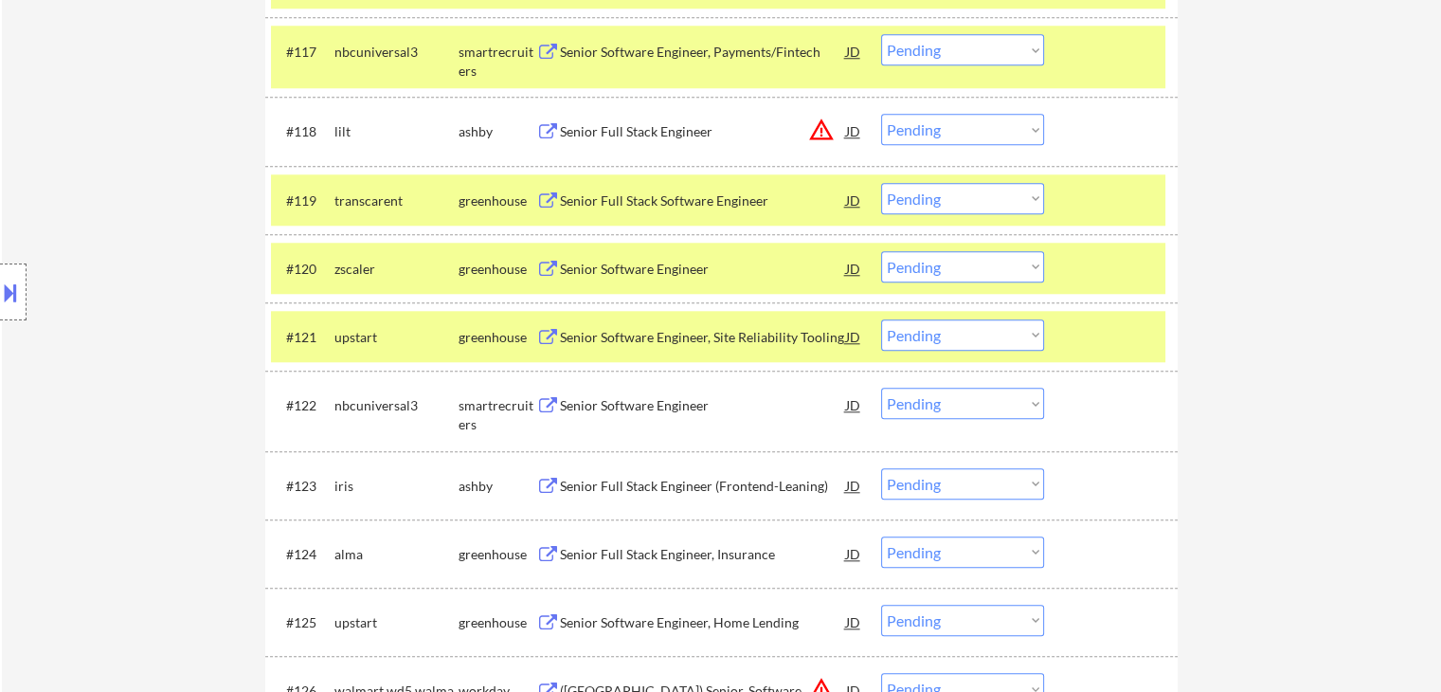
click at [616, 409] on div "Senior Software Engineer" at bounding box center [703, 405] width 286 height 19
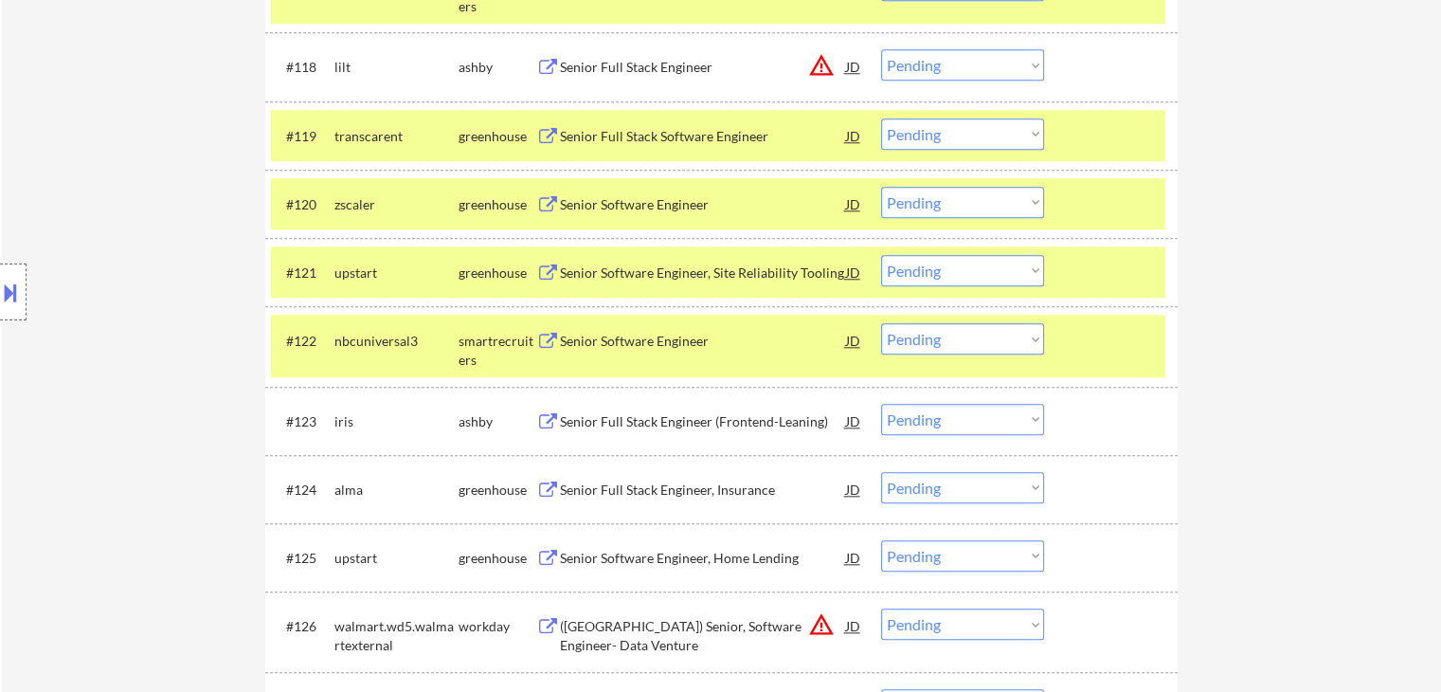
scroll to position [1895, 0]
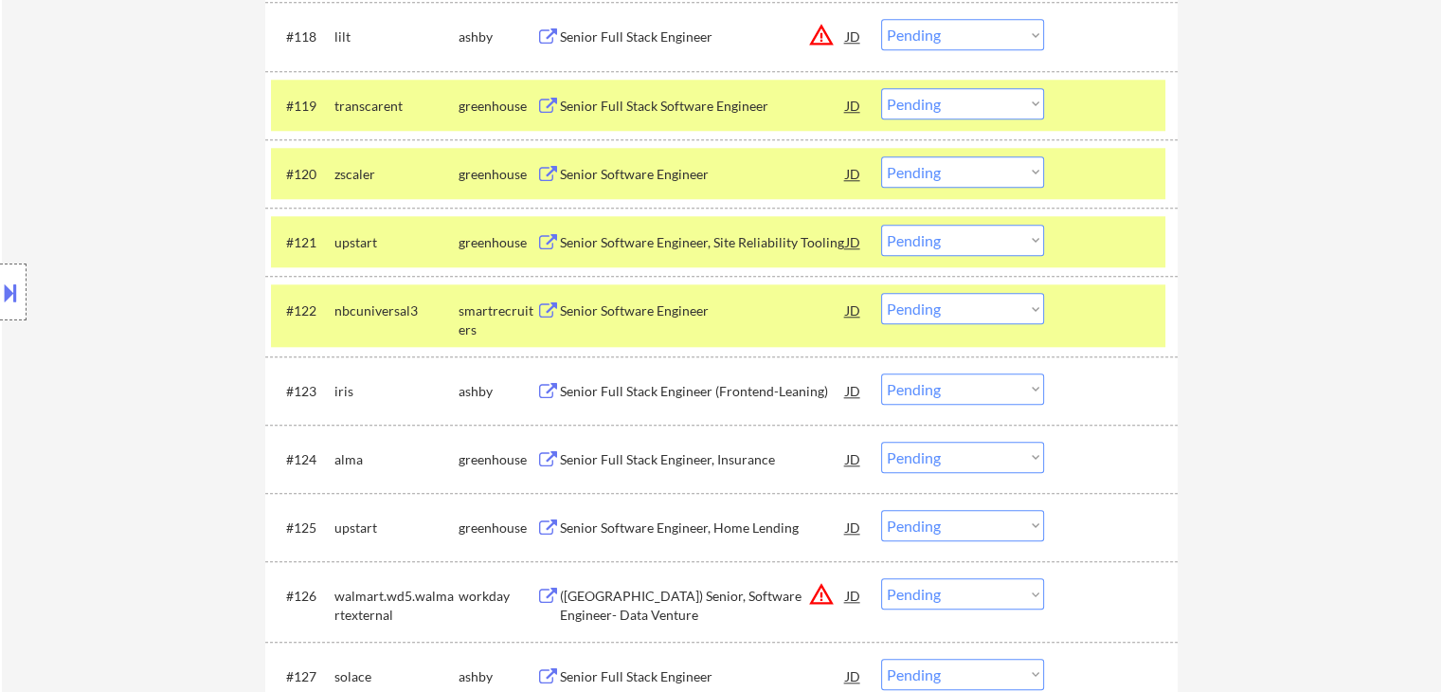
drag, startPoint x: 641, startPoint y: 388, endPoint x: 641, endPoint y: 423, distance: 35.1
click at [641, 387] on div "Senior Full Stack Engineer (Frontend-Leaning)" at bounding box center [703, 391] width 286 height 19
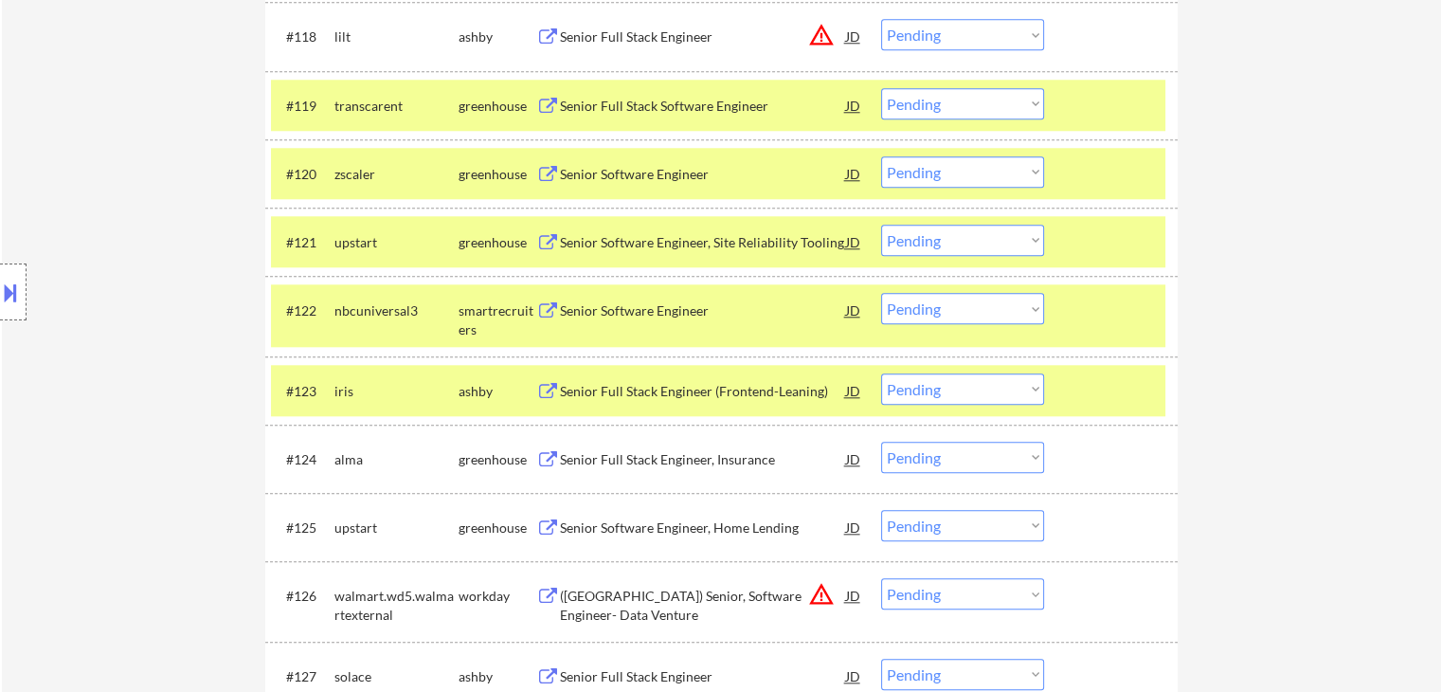
click at [644, 476] on div "#124 [PERSON_NAME] greenhouse Senior Full Stack Engineer, Insurance JD Choose a…" at bounding box center [718, 458] width 894 height 51
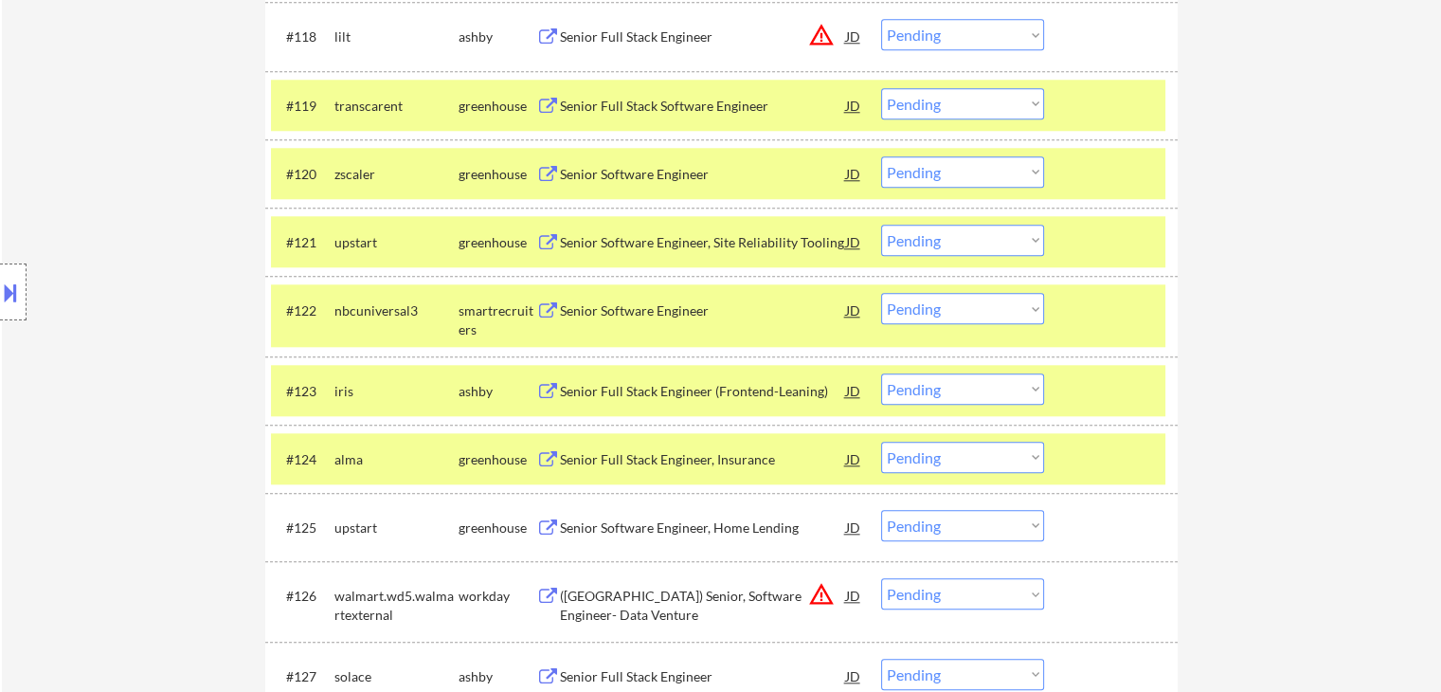
scroll to position [1073, 0]
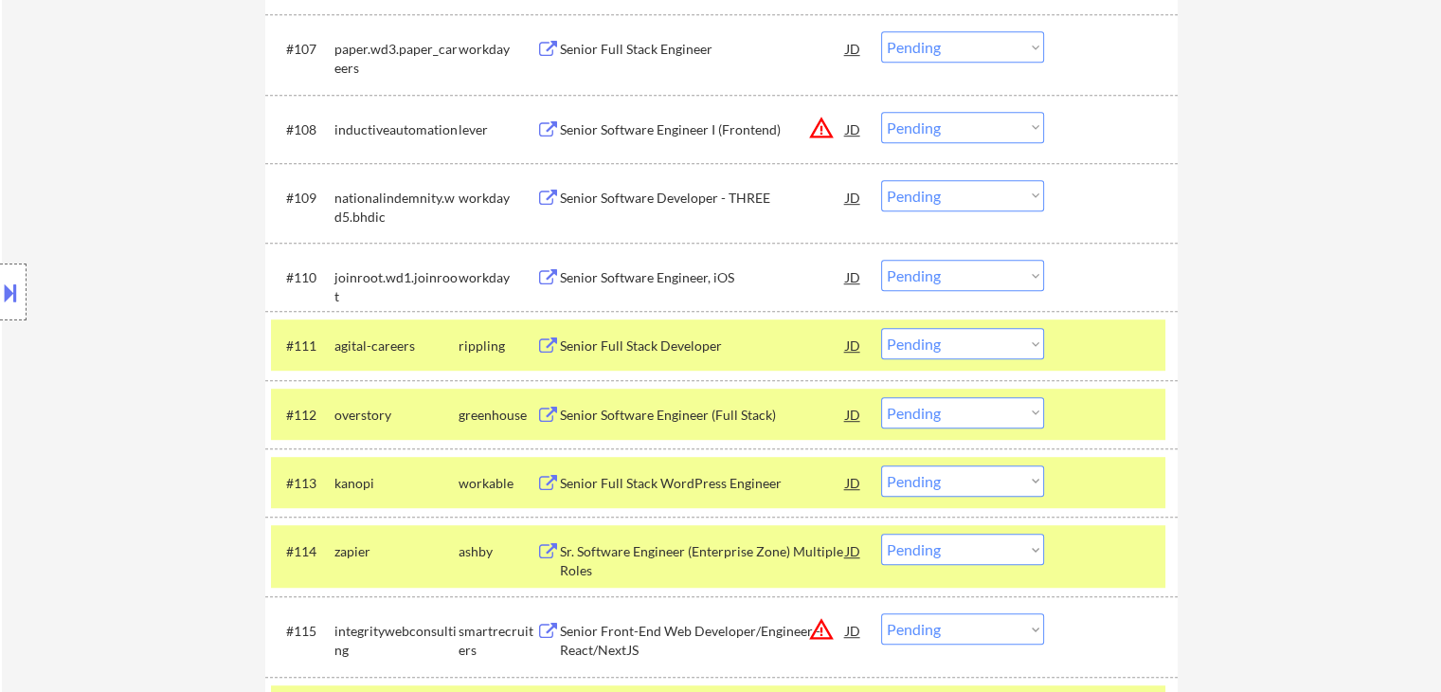
click at [953, 349] on select "Choose an option... Pending Applied Excluded (Questions) Excluded (Expired) Exc…" at bounding box center [962, 343] width 163 height 31
click at [881, 328] on select "Choose an option... Pending Applied Excluded (Questions) Excluded (Expired) Exc…" at bounding box center [962, 343] width 163 height 31
select select ""pending""
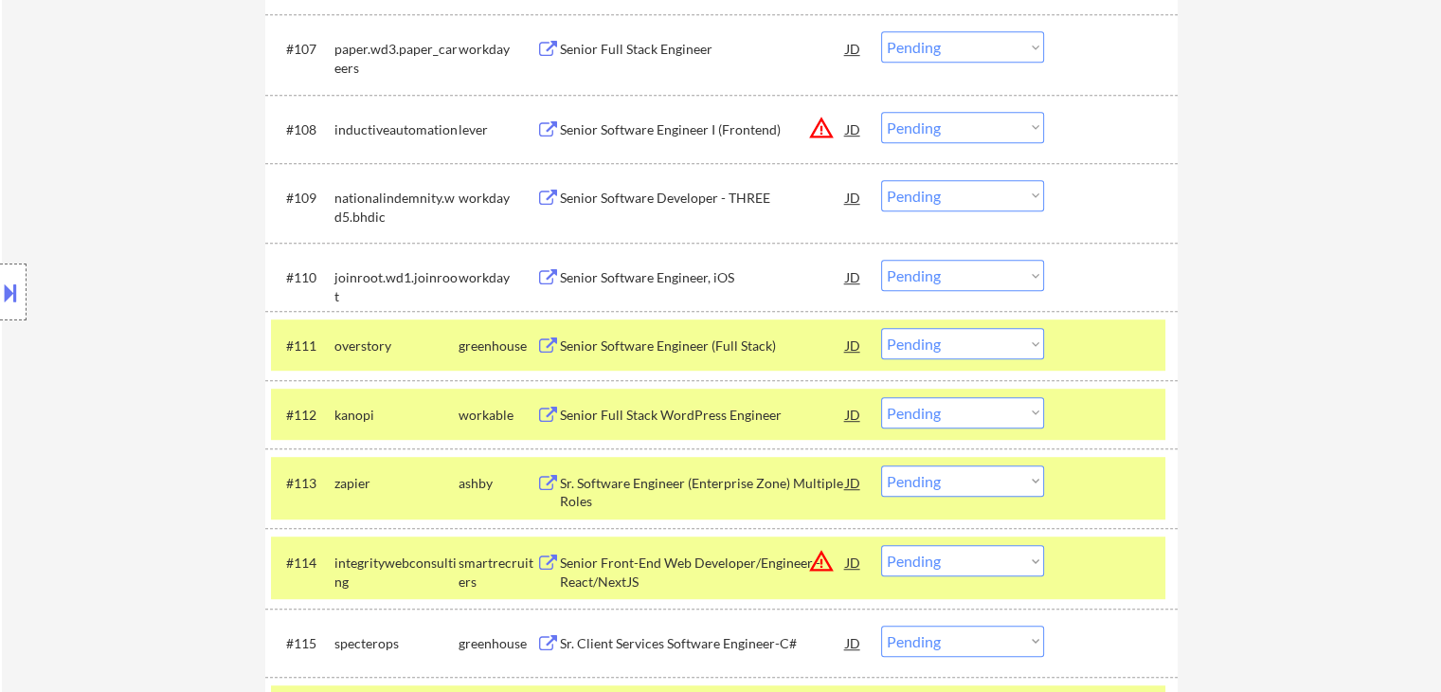
click at [955, 472] on select "Choose an option... Pending Applied Excluded (Questions) Excluded (Expired) Exc…" at bounding box center [962, 480] width 163 height 31
drag, startPoint x: 1324, startPoint y: 357, endPoint x: 1008, endPoint y: 572, distance: 381.9
drag, startPoint x: 932, startPoint y: 483, endPoint x: 923, endPoint y: 489, distance: 11.1
click at [932, 483] on select "Choose an option... Pending Applied Excluded (Questions) Excluded (Expired) Exc…" at bounding box center [962, 480] width 163 height 31
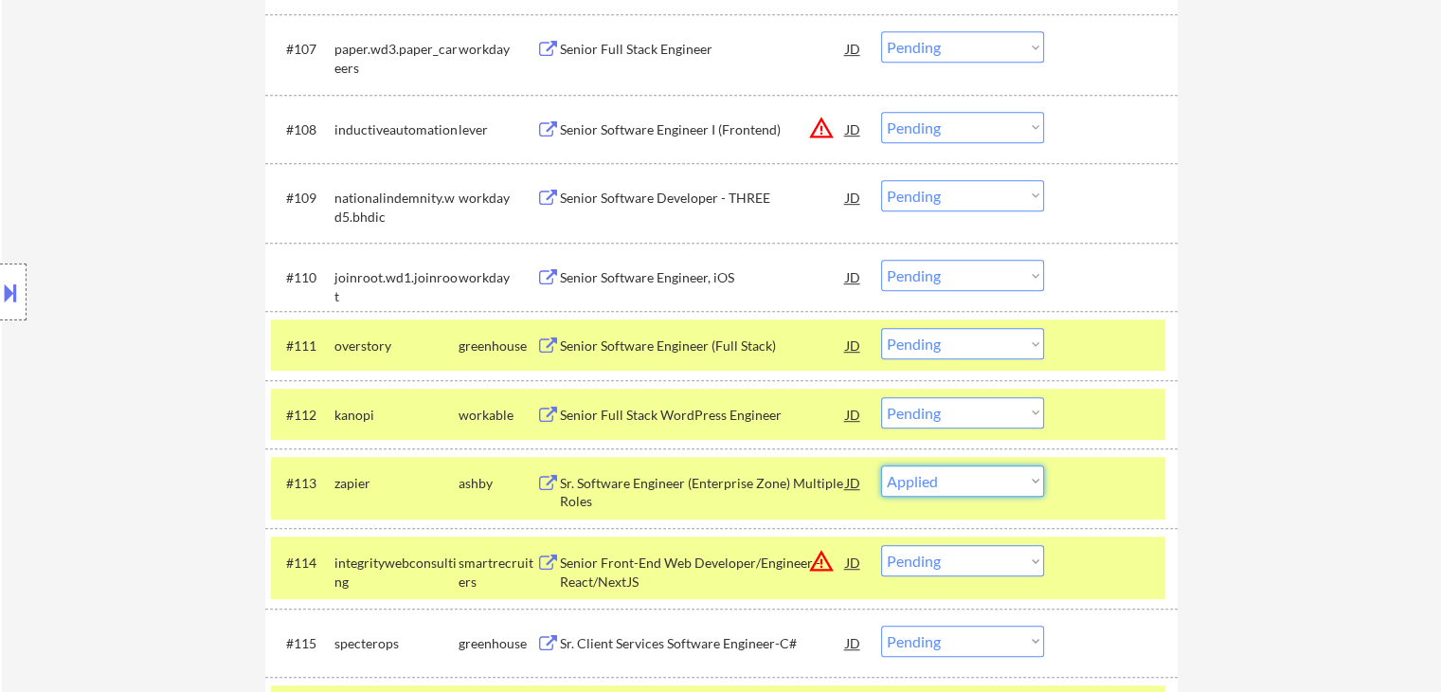
click at [881, 465] on select "Choose an option... Pending Applied Excluded (Questions) Excluded (Expired) Exc…" at bounding box center [962, 480] width 163 height 31
select select ""pending""
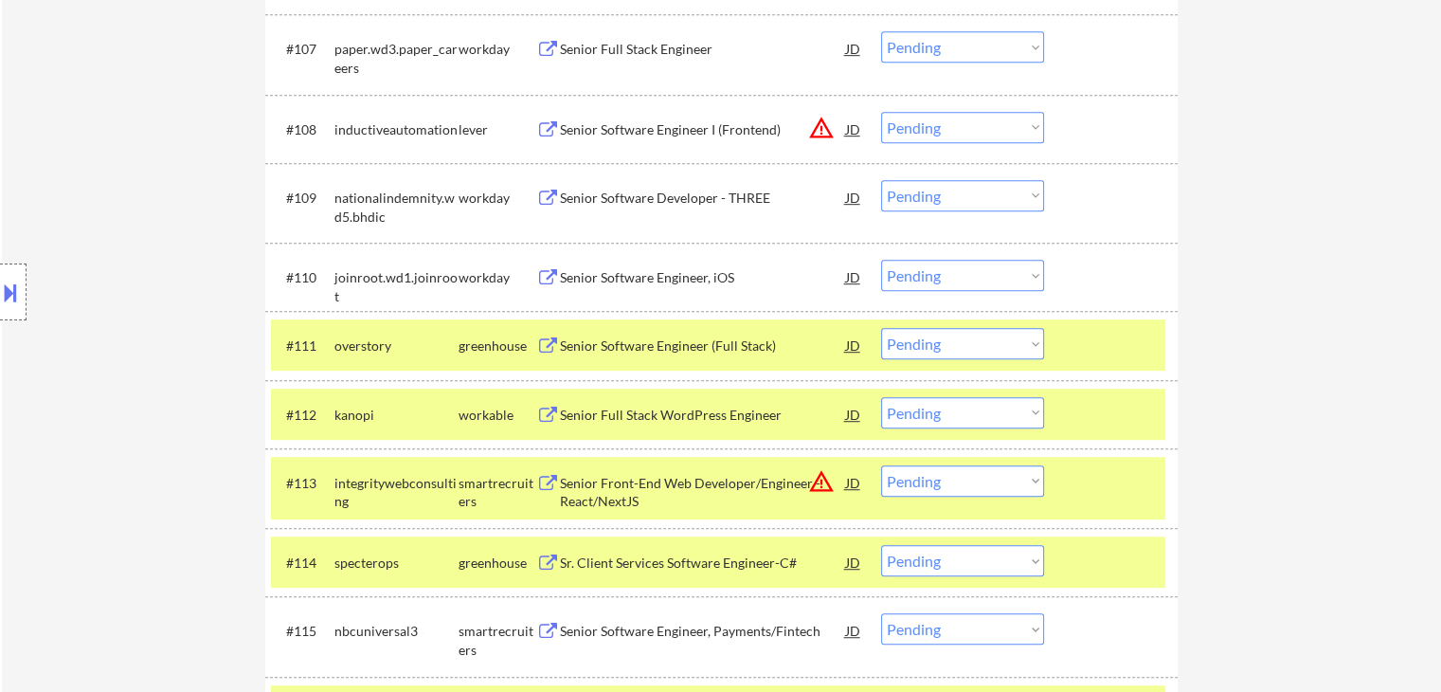
scroll to position [1791, 0]
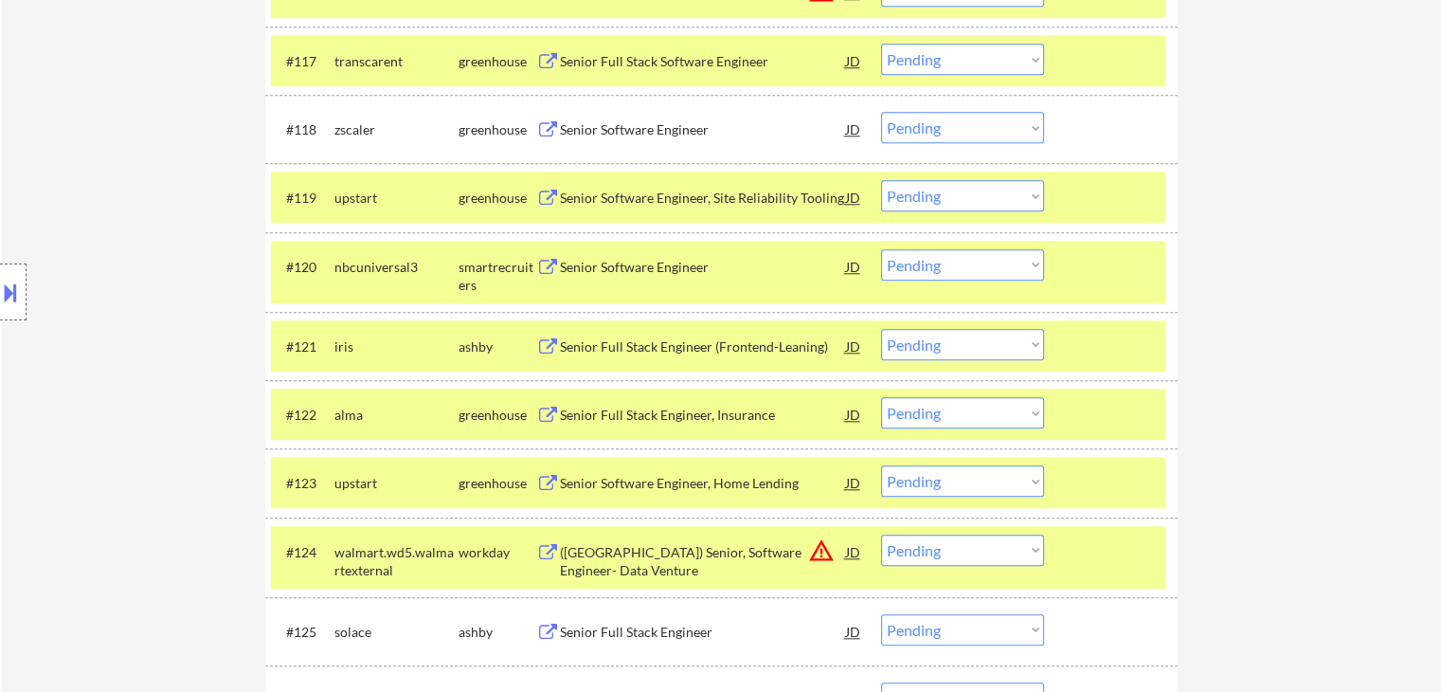
drag, startPoint x: 937, startPoint y: 346, endPoint x: 925, endPoint y: 341, distance: 13.2
click at [937, 346] on select "Choose an option... Pending Applied Excluded (Questions) Excluded (Expired) Exc…" at bounding box center [962, 344] width 163 height 31
click at [881, 329] on select "Choose an option... Pending Applied Excluded (Questions) Excluded (Expired) Exc…" at bounding box center [962, 344] width 163 height 31
select select ""pending""
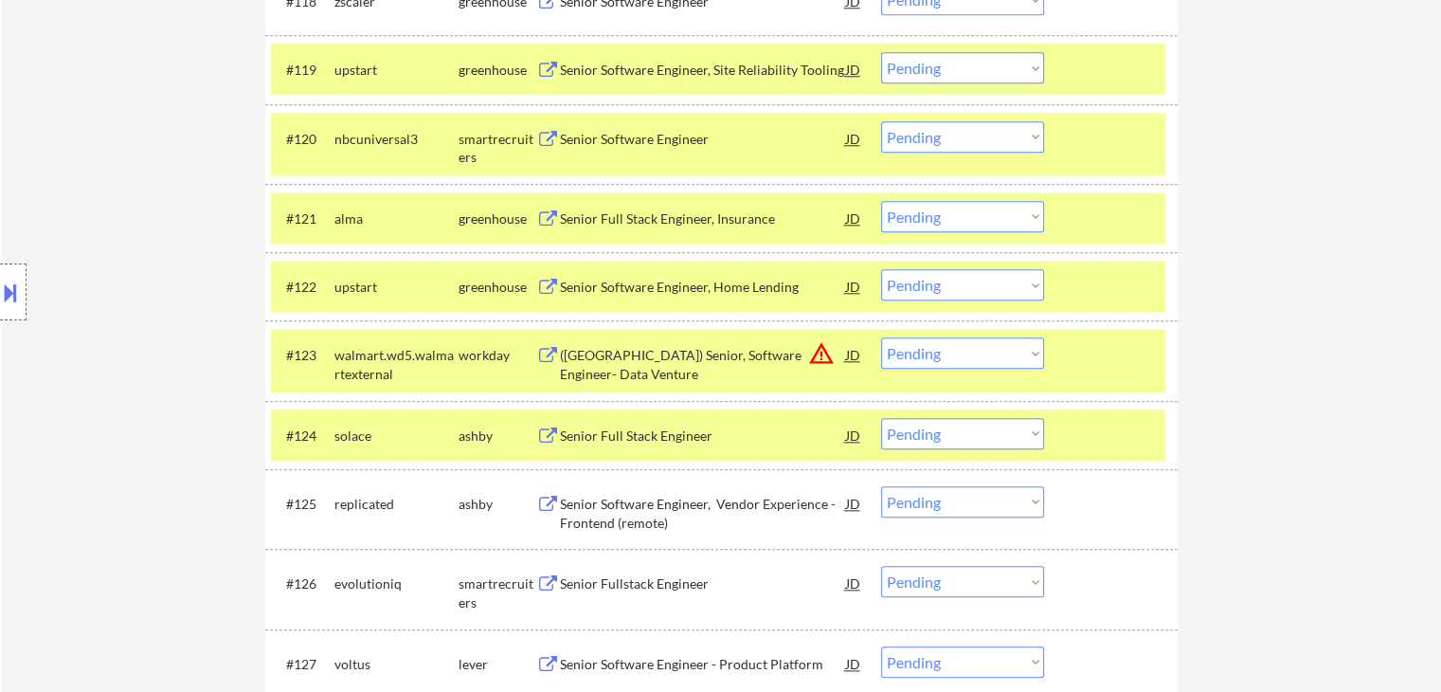
scroll to position [1980, 0]
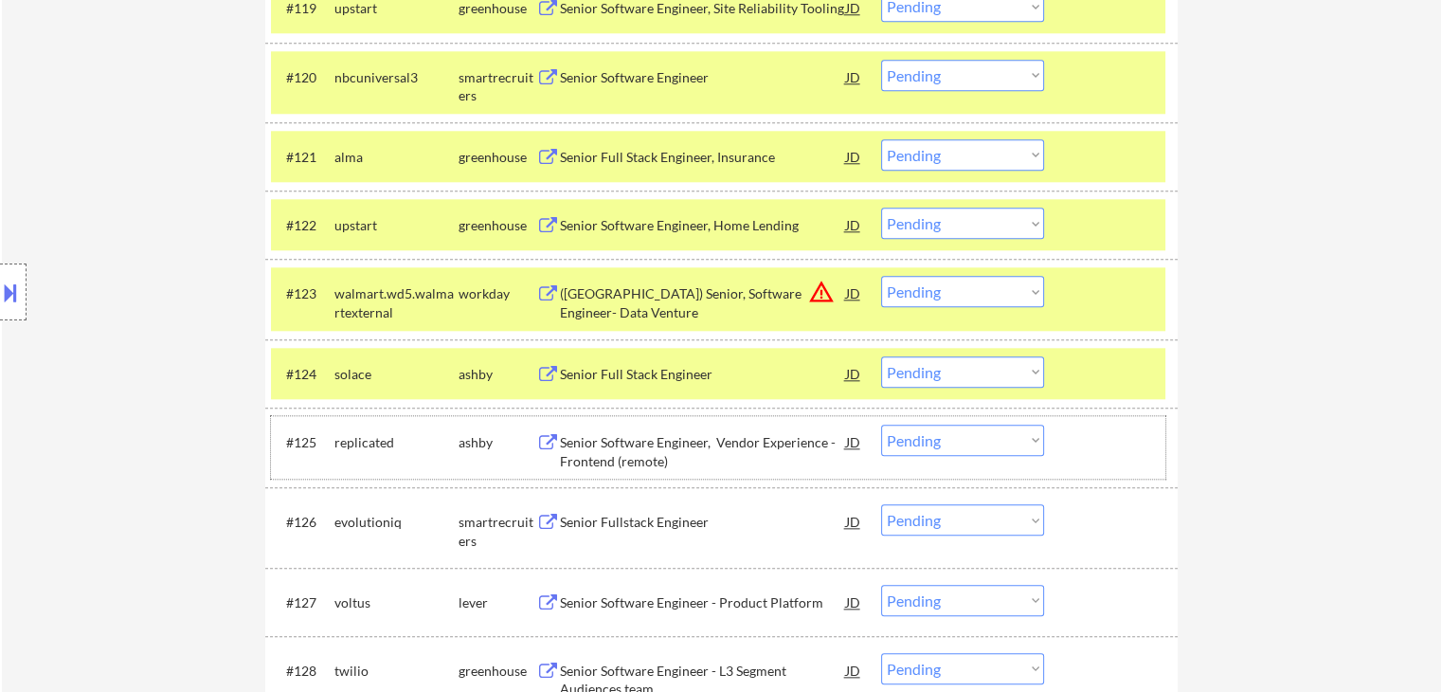
click at [614, 472] on div "#125 replicated [PERSON_NAME] Senior Software Engineer, Vendor Experience - Fro…" at bounding box center [718, 447] width 894 height 63
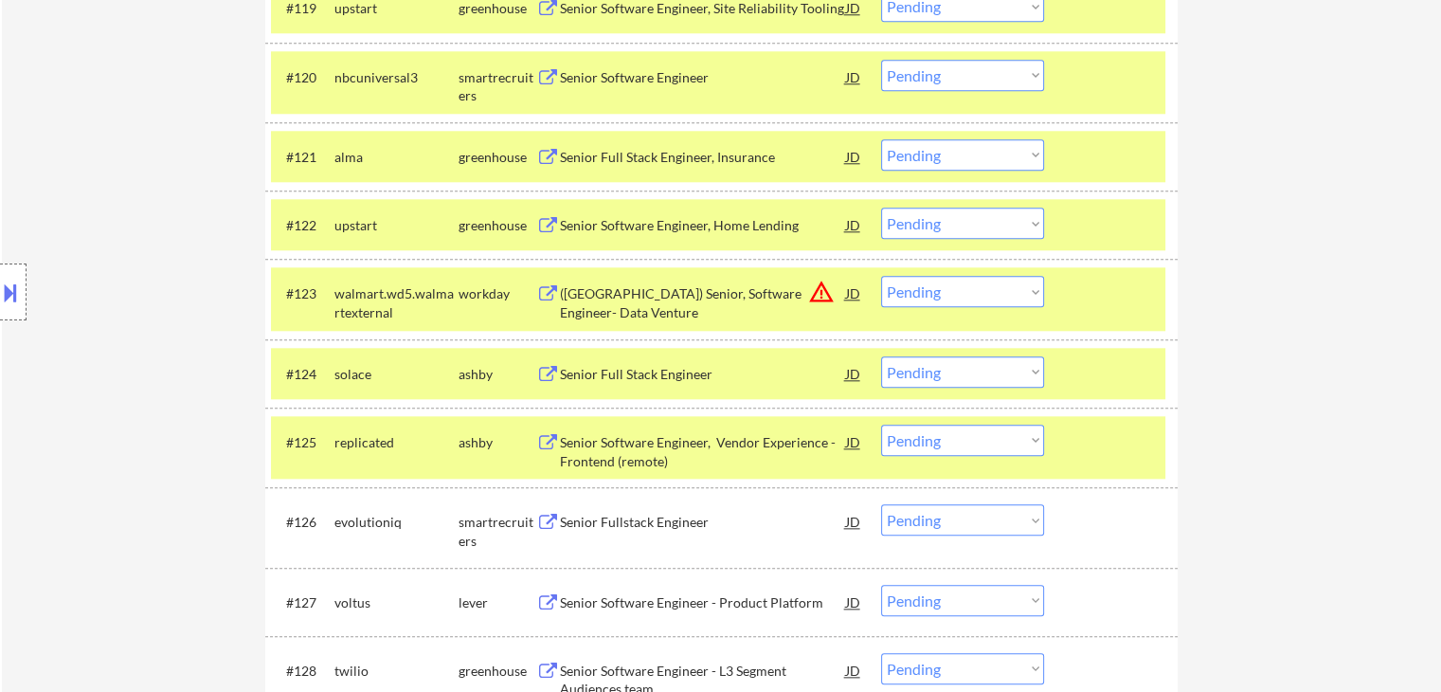
click at [613, 529] on div "Senior Fullstack Engineer" at bounding box center [703, 522] width 286 height 19
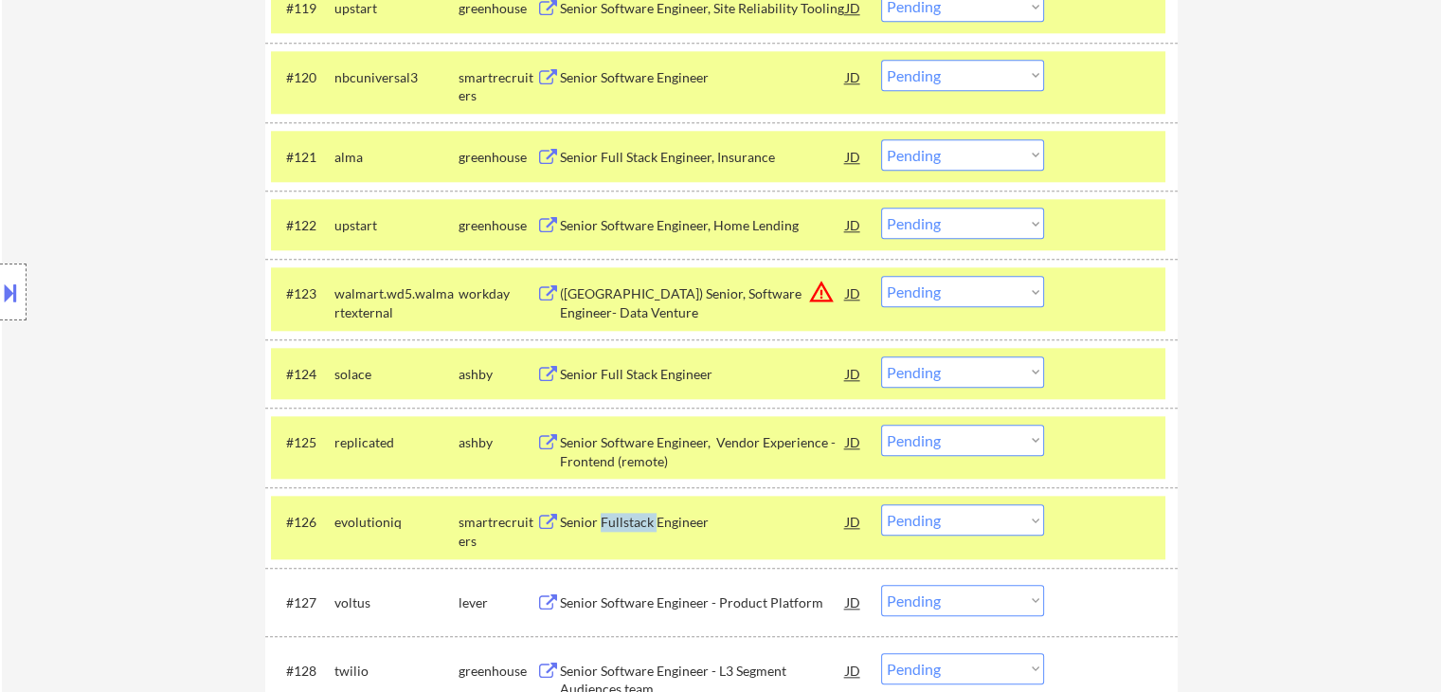
click at [612, 528] on div "Senior Fullstack Engineer" at bounding box center [703, 522] width 286 height 19
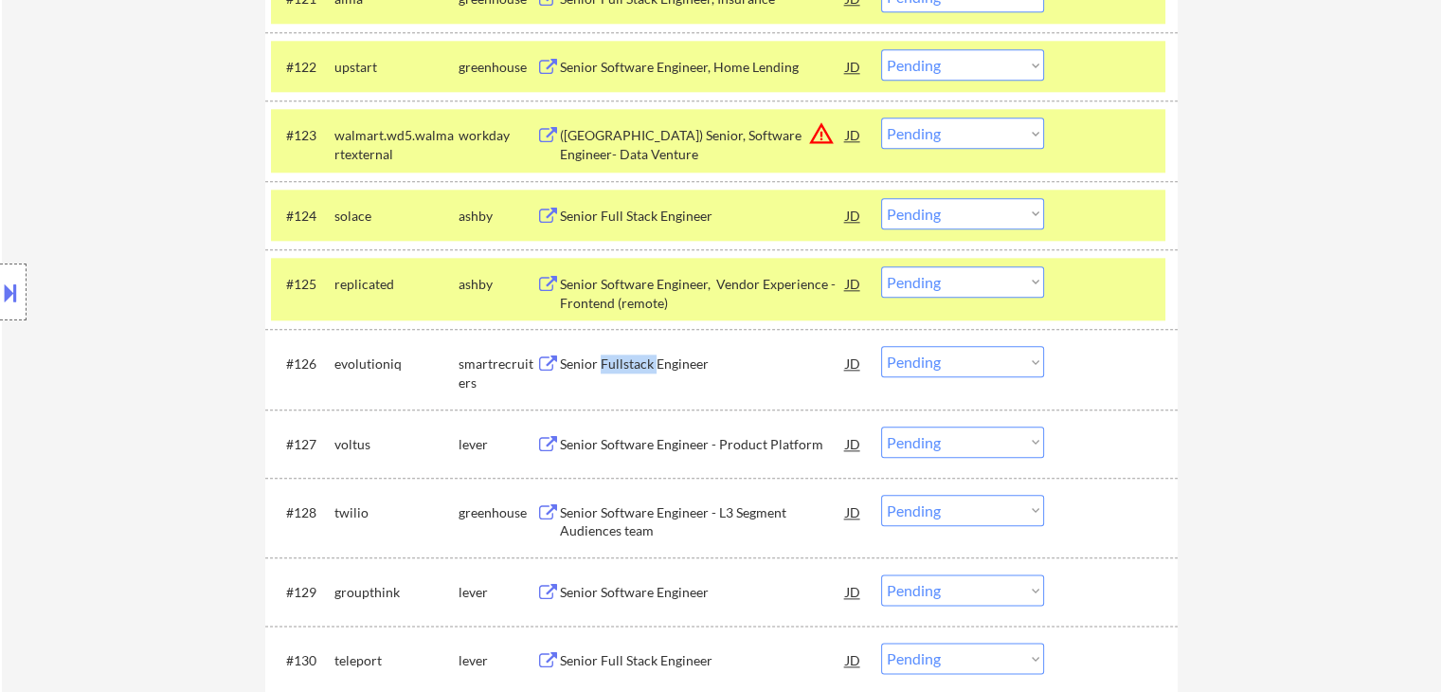
scroll to position [2170, 0]
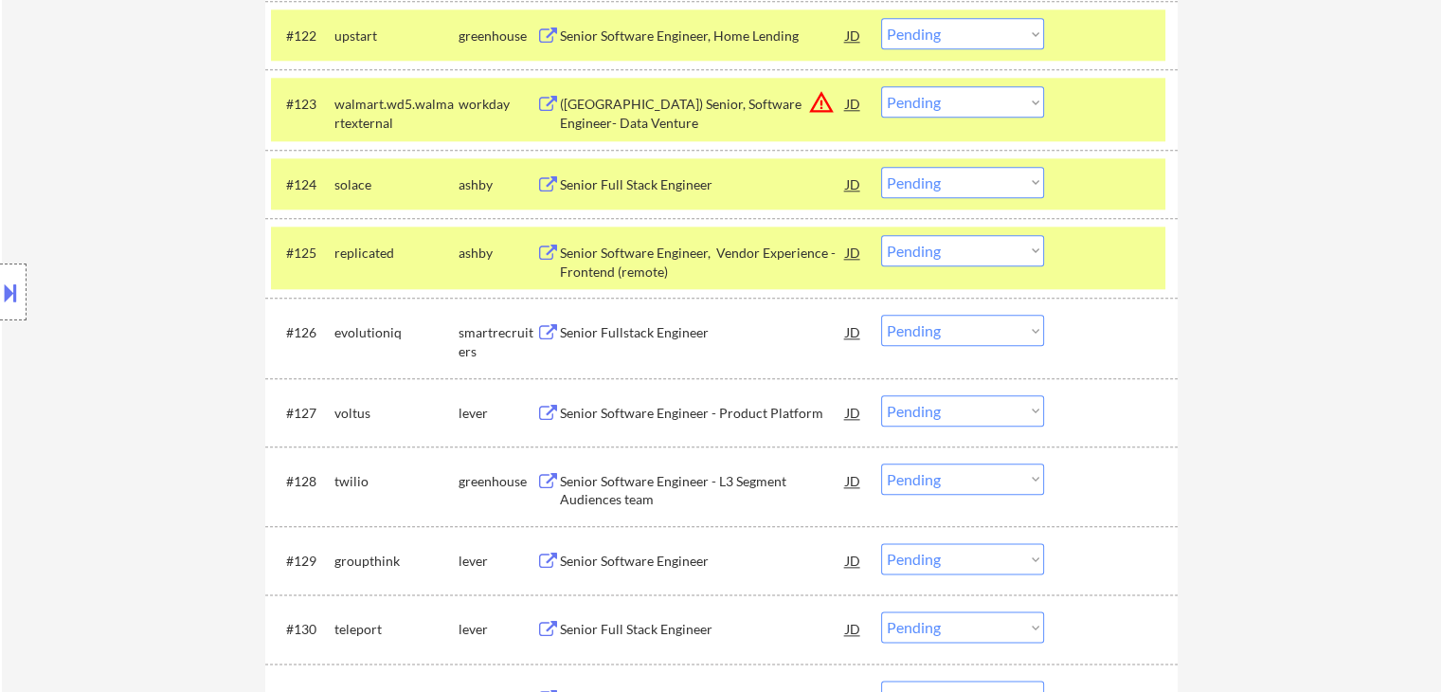
click at [628, 413] on div "Senior Software Engineer - Product Platform" at bounding box center [703, 413] width 286 height 19
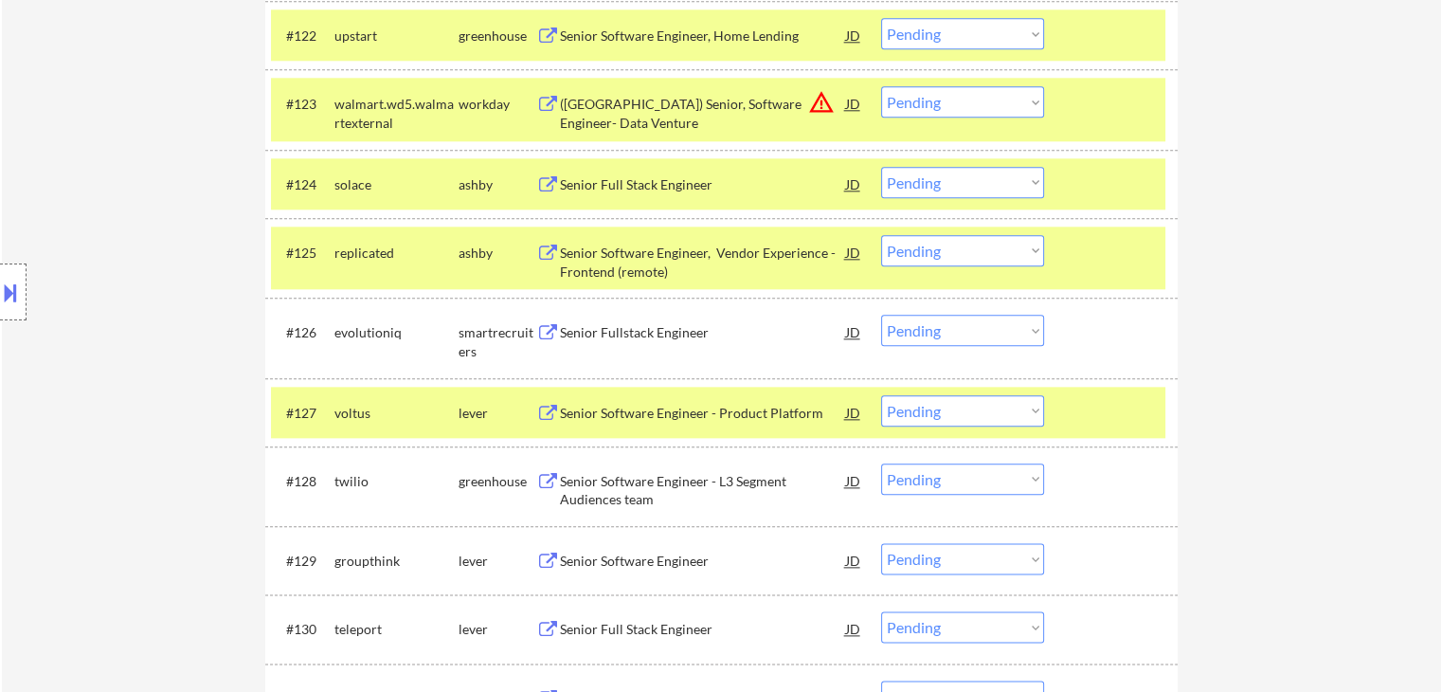
click at [608, 475] on div "Senior Software Engineer - L3 Segment Audiences team" at bounding box center [703, 490] width 286 height 37
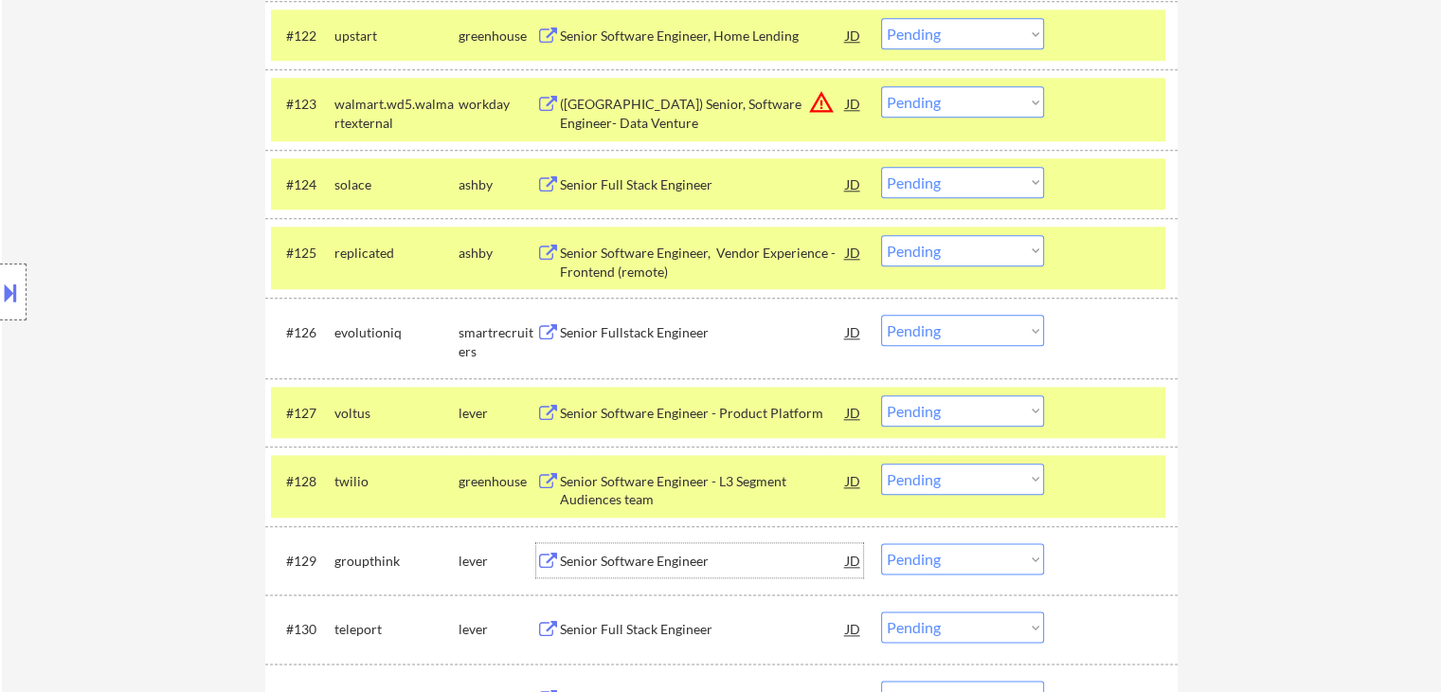
click at [637, 565] on div "Senior Software Engineer" at bounding box center [703, 560] width 286 height 19
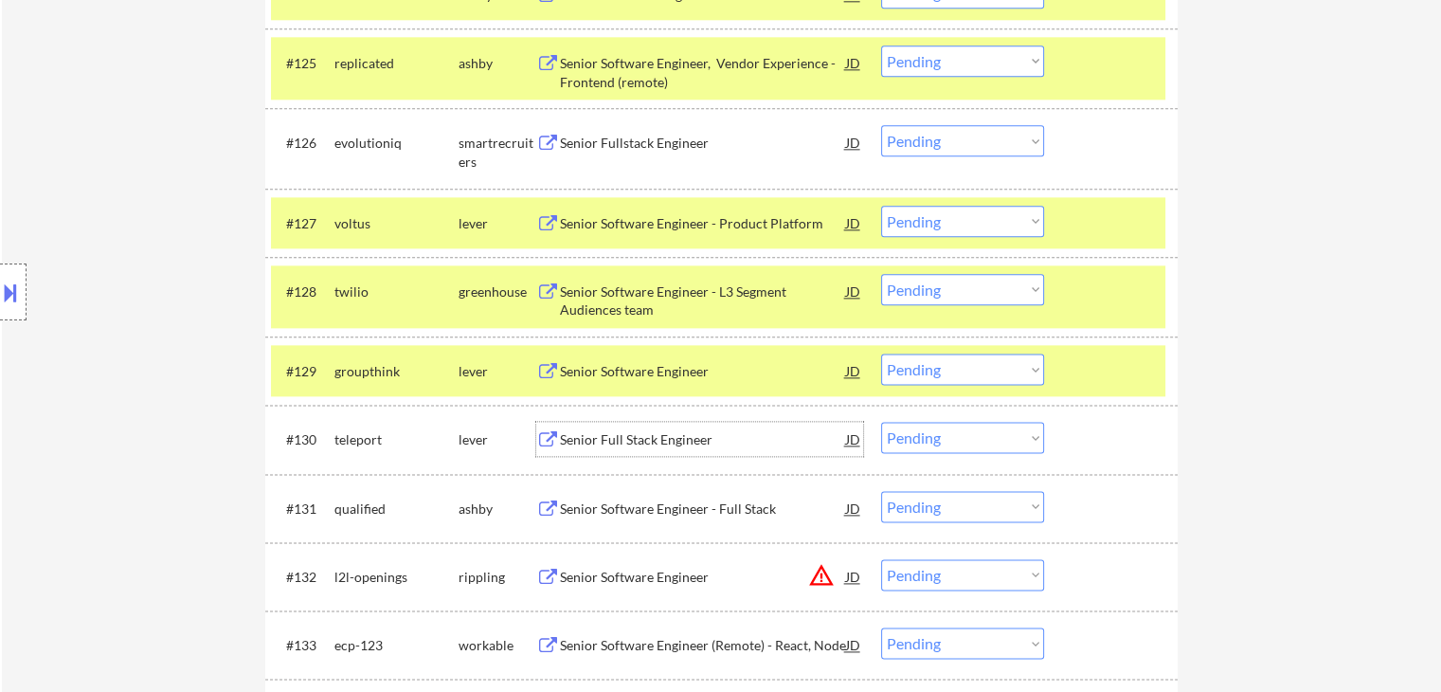
click at [629, 432] on div "Senior Full Stack Engineer" at bounding box center [703, 439] width 286 height 19
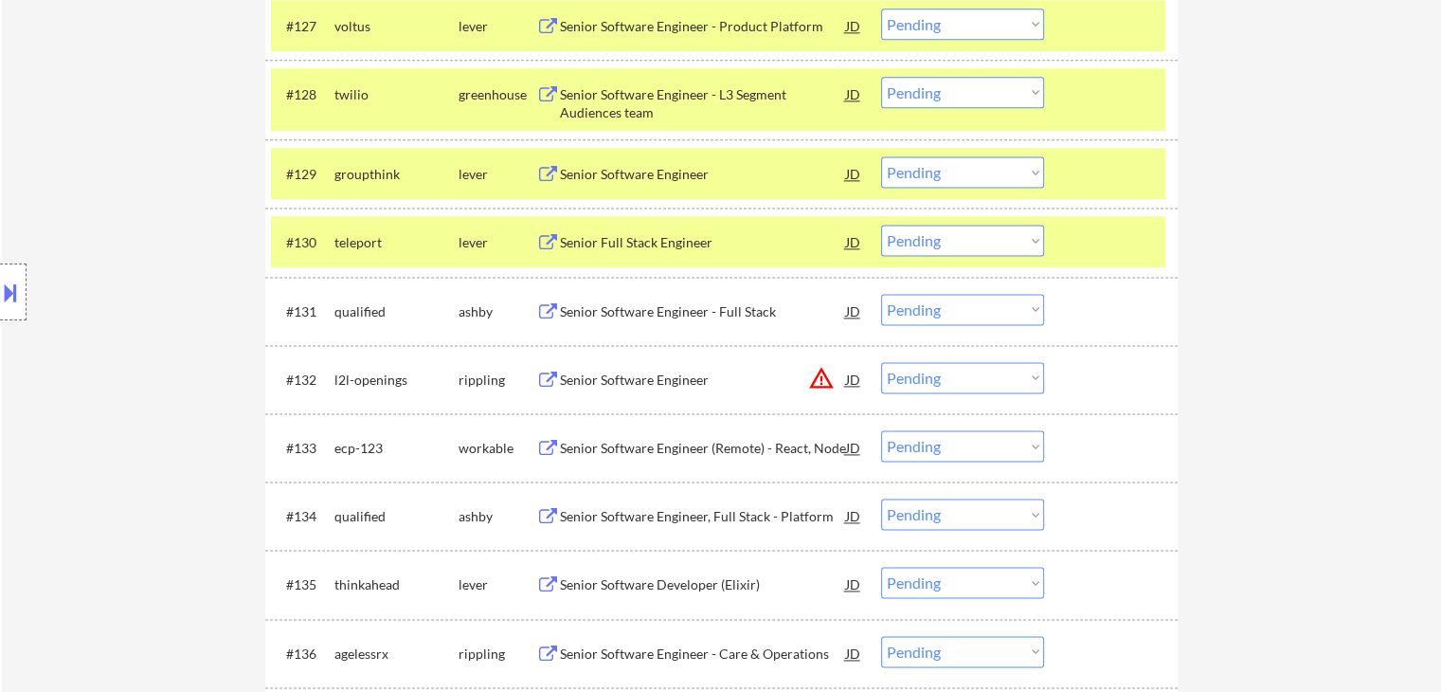
scroll to position [2644, 0]
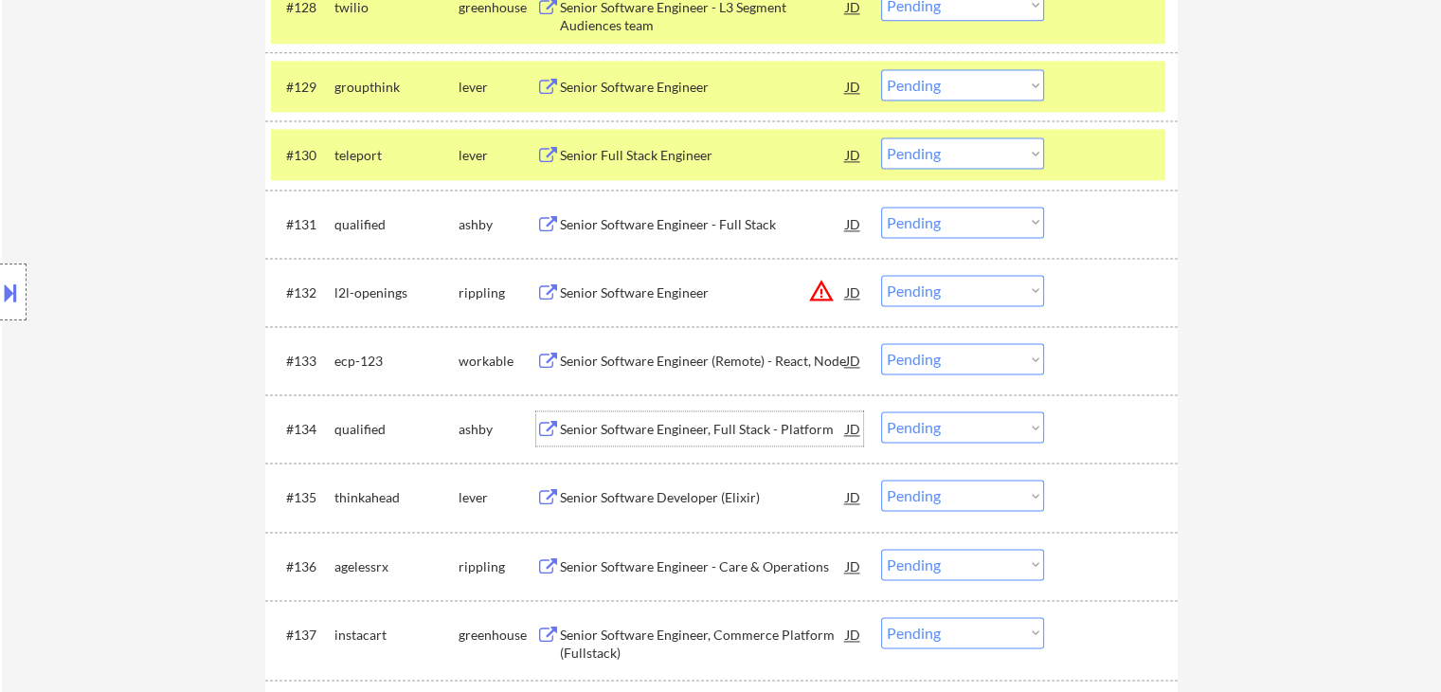
click at [622, 440] on div "Senior Software Engineer, Full Stack - Platform" at bounding box center [703, 428] width 286 height 34
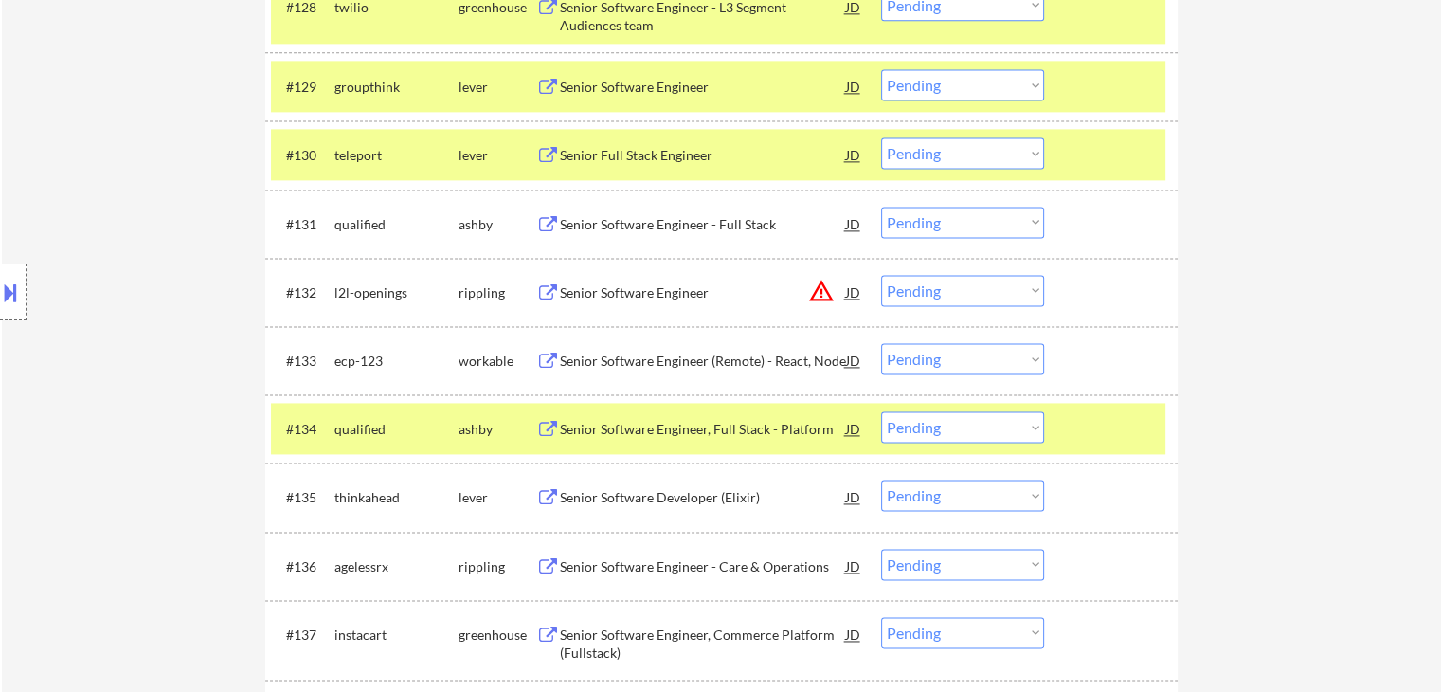
scroll to position [2738, 0]
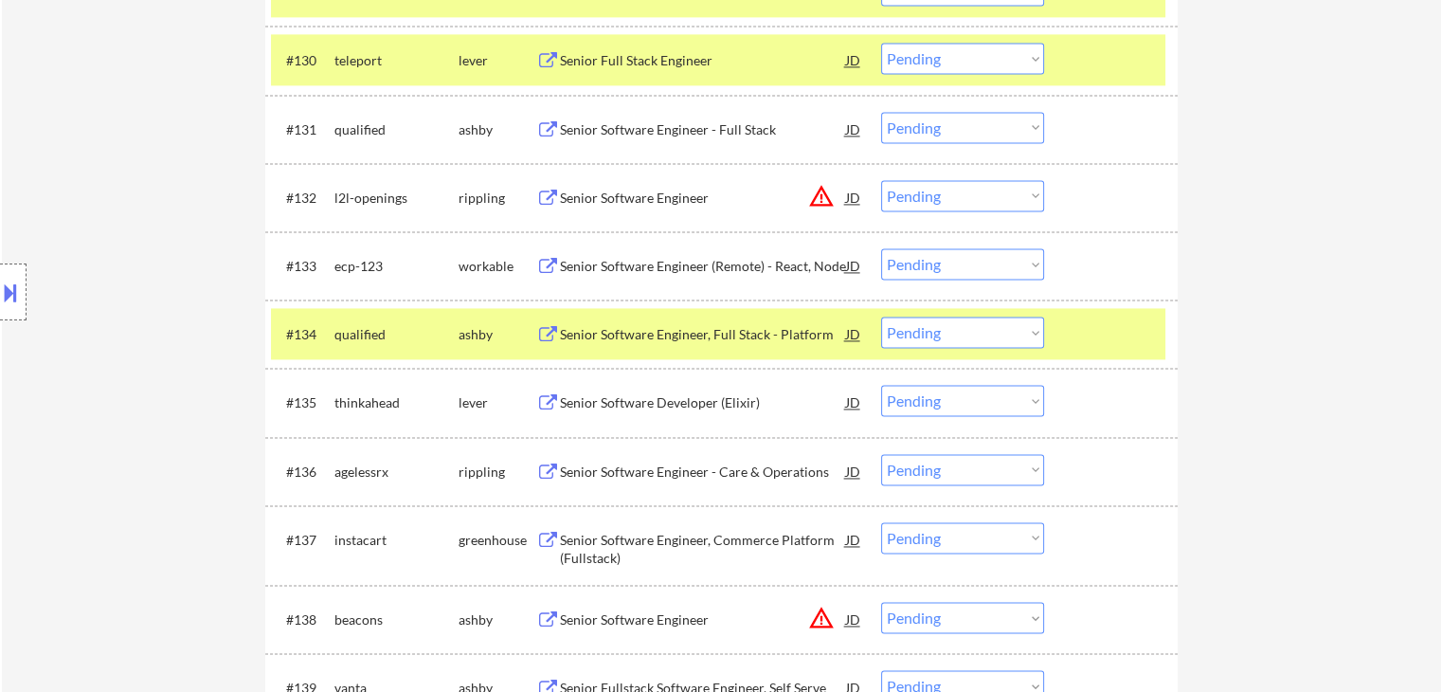
click at [605, 412] on div "Senior Software Developer (Elixir)" at bounding box center [703, 402] width 286 height 34
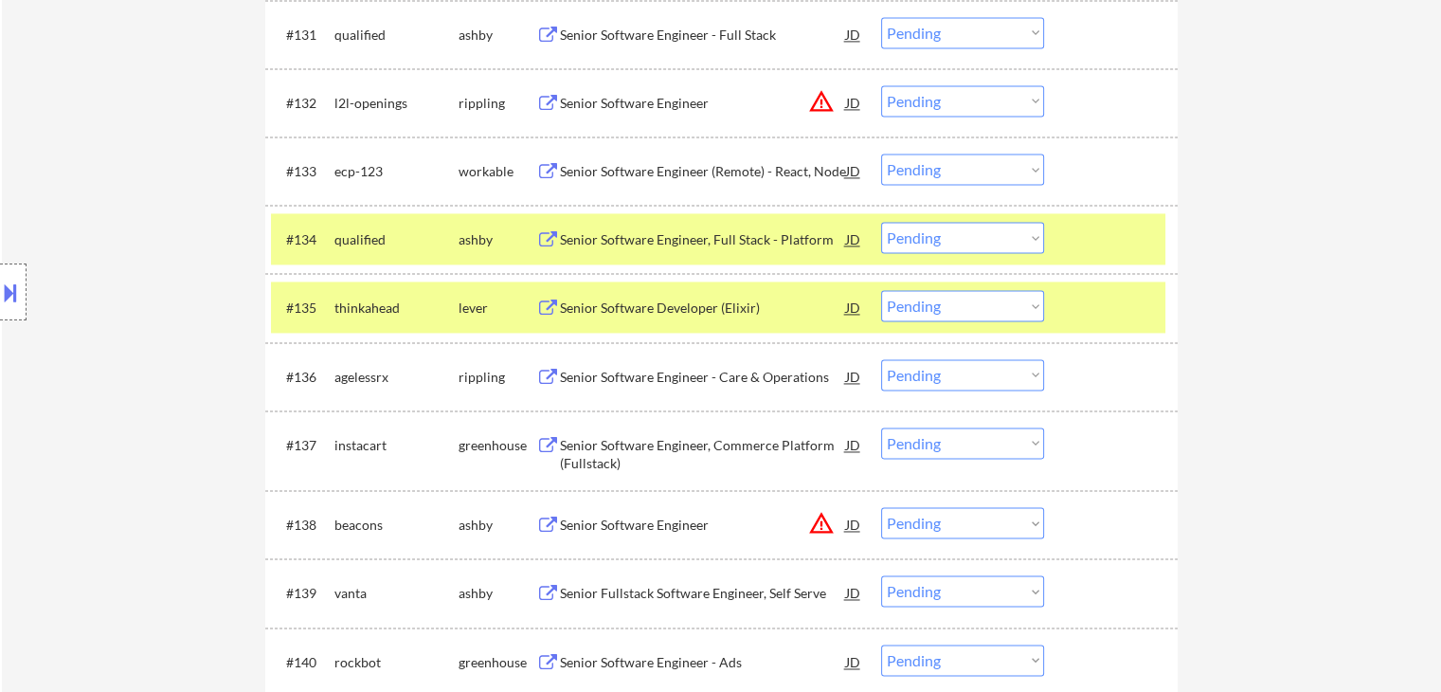
click at [645, 374] on div "Senior Software Engineer - Care & Operations" at bounding box center [703, 377] width 286 height 19
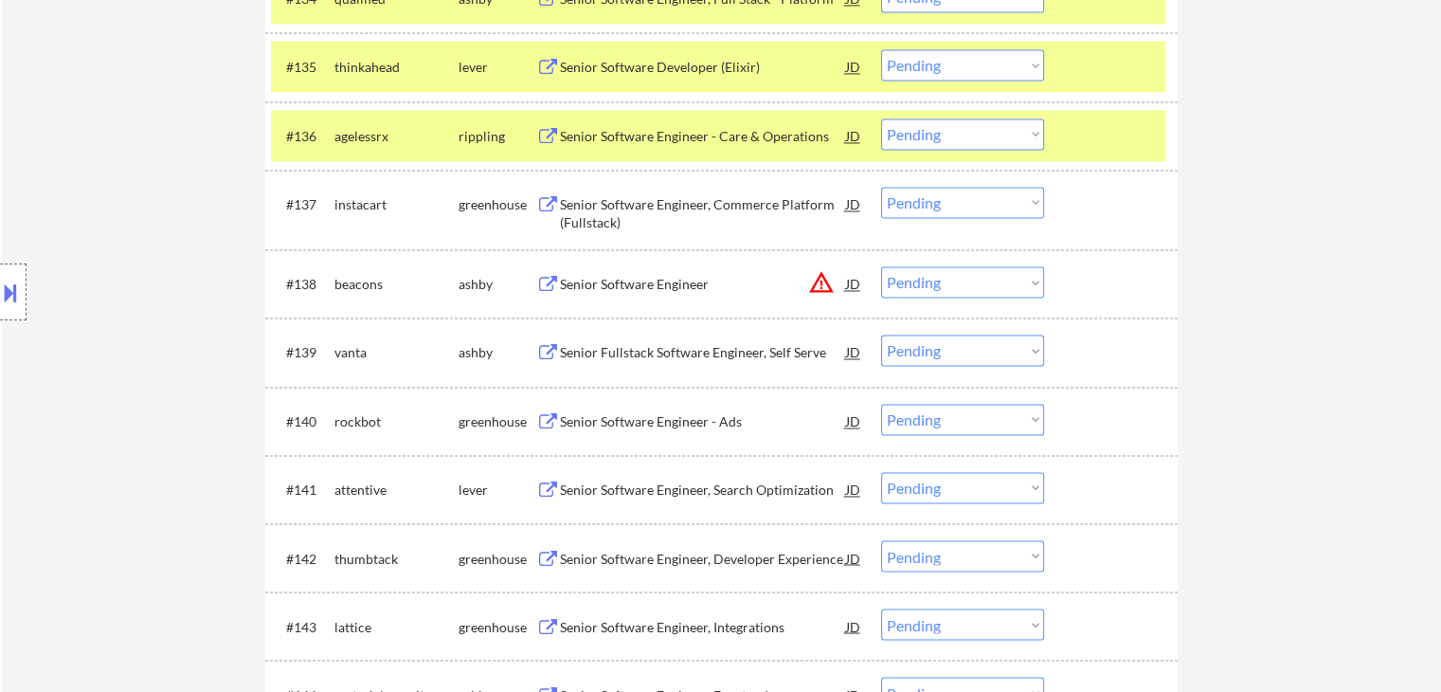
scroll to position [3117, 0]
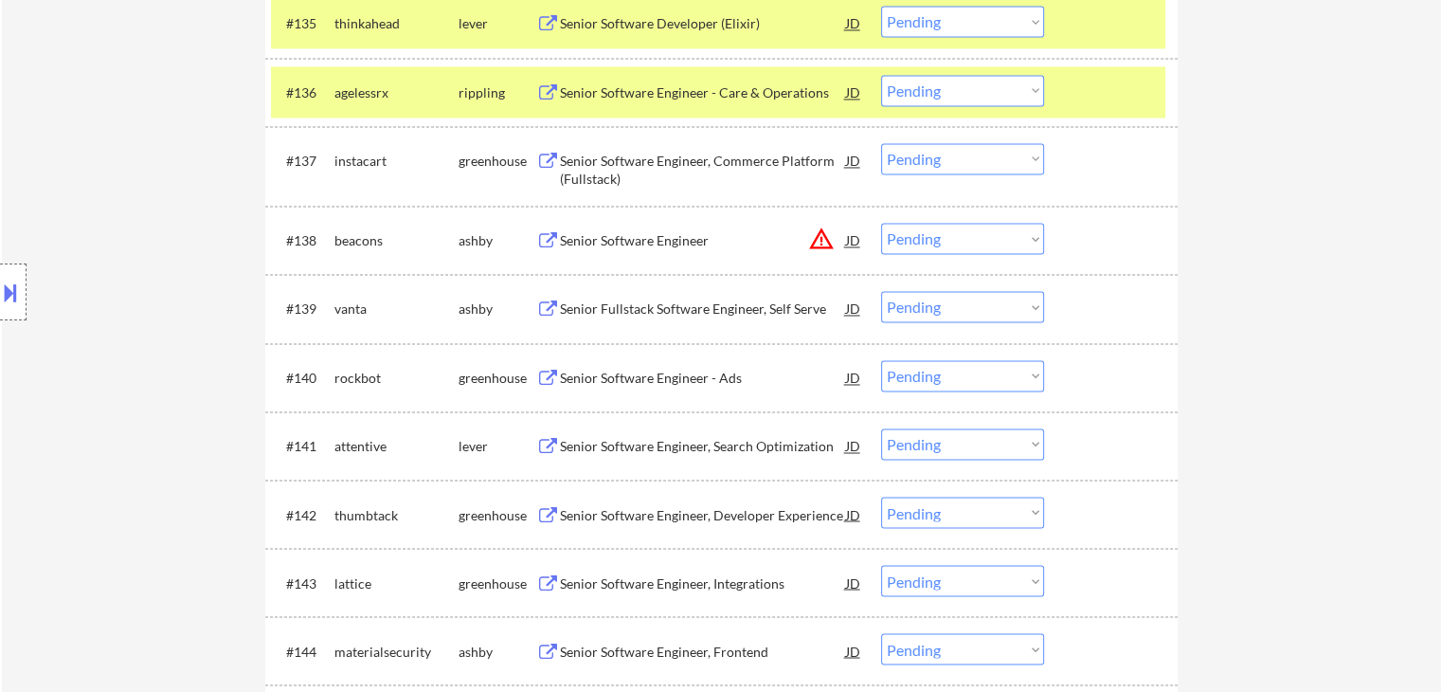
click at [629, 174] on div "Senior Software Engineer, Commerce Platform (Fullstack)" at bounding box center [703, 170] width 286 height 37
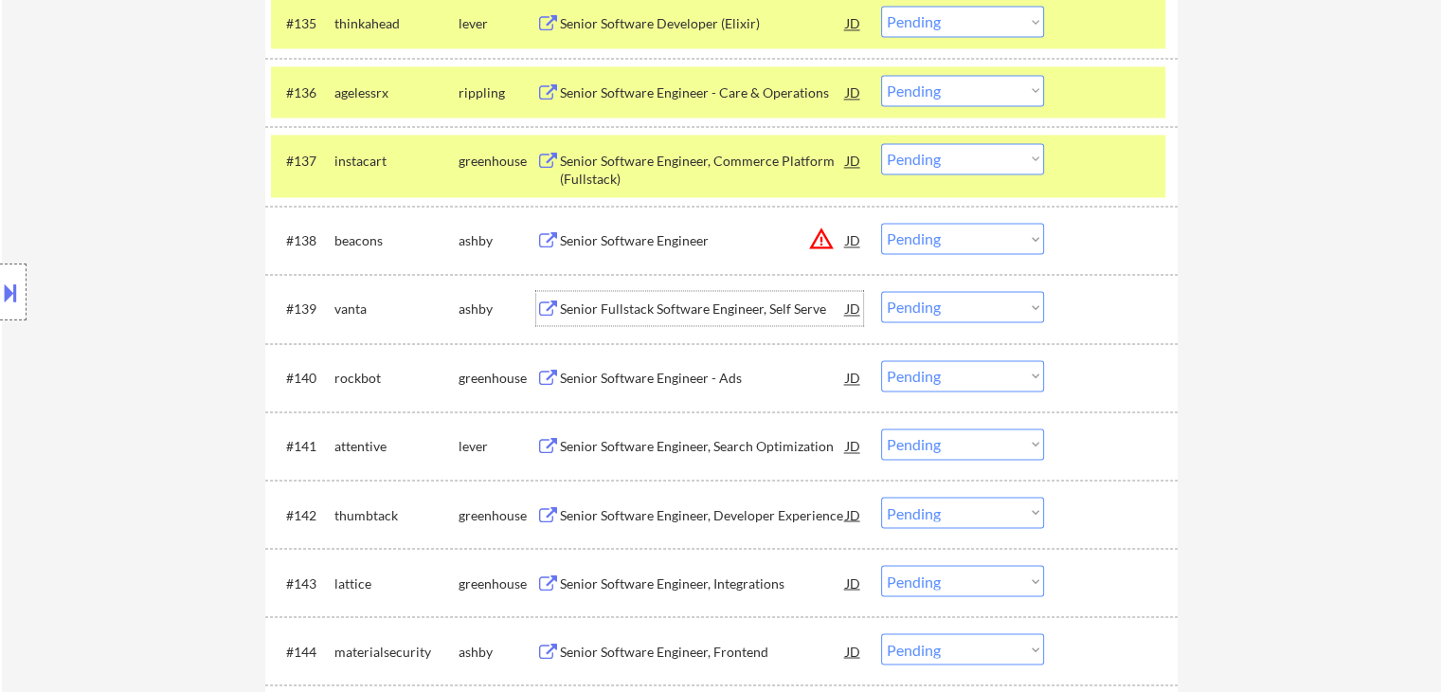
click at [647, 309] on div "Senior Fullstack Software Engineer, Self Serve" at bounding box center [703, 308] width 286 height 19
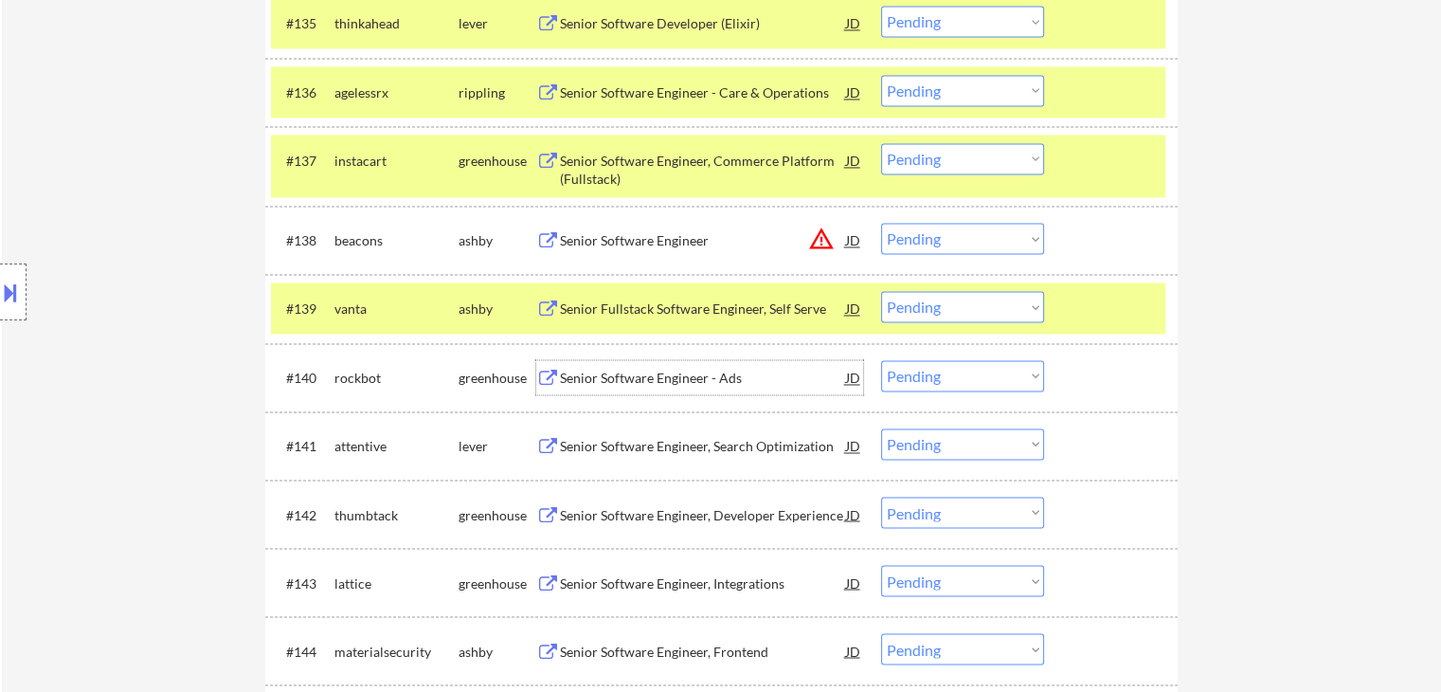
click at [660, 388] on div "Senior Software Engineer - Ads" at bounding box center [703, 377] width 286 height 34
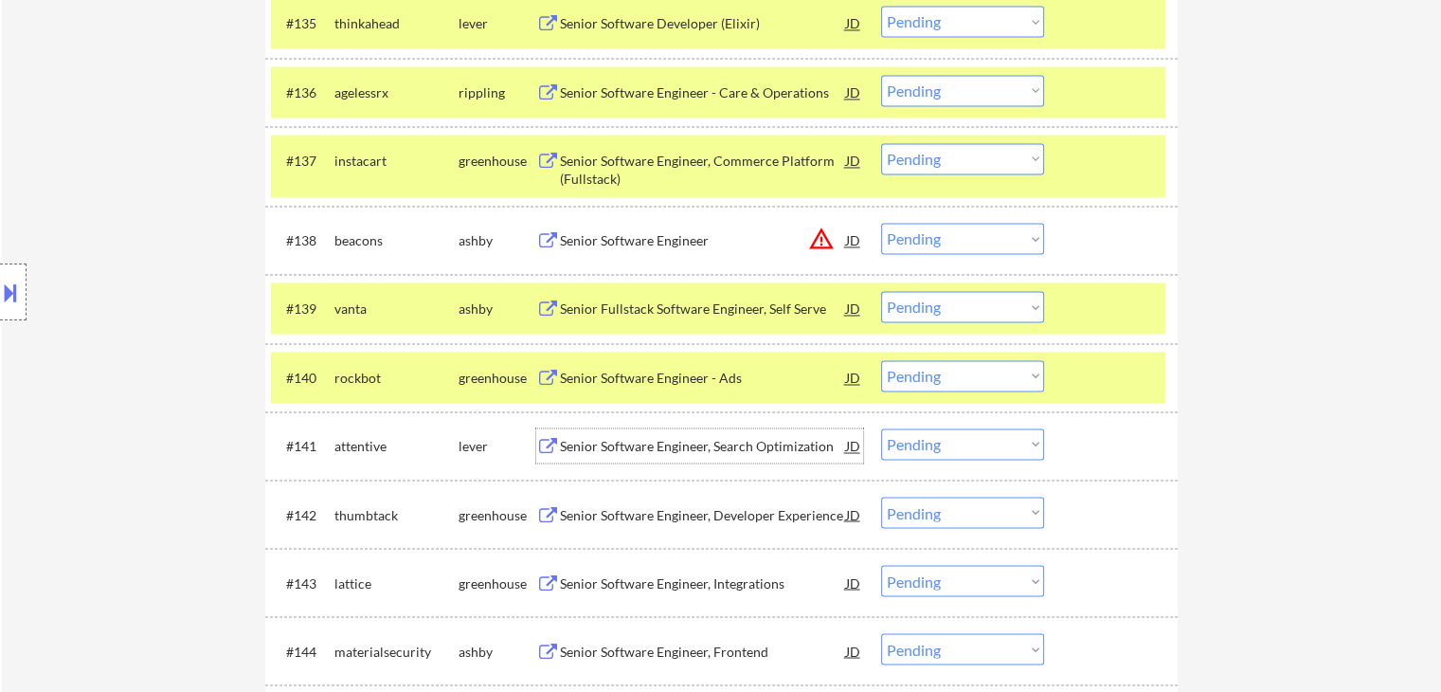
click at [688, 453] on div "Senior Software Engineer, Search Optimization" at bounding box center [703, 446] width 286 height 19
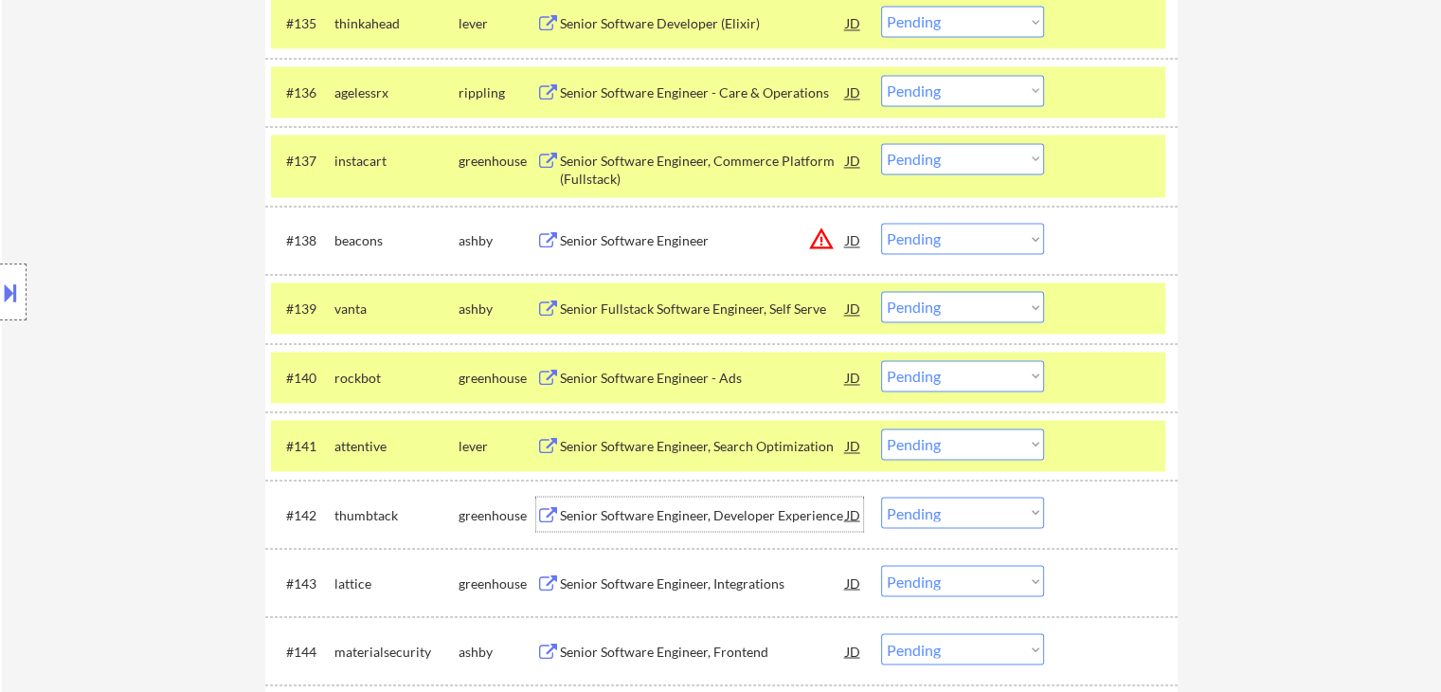
click at [676, 505] on div "Senior Software Engineer, Developer Experience" at bounding box center [703, 514] width 286 height 19
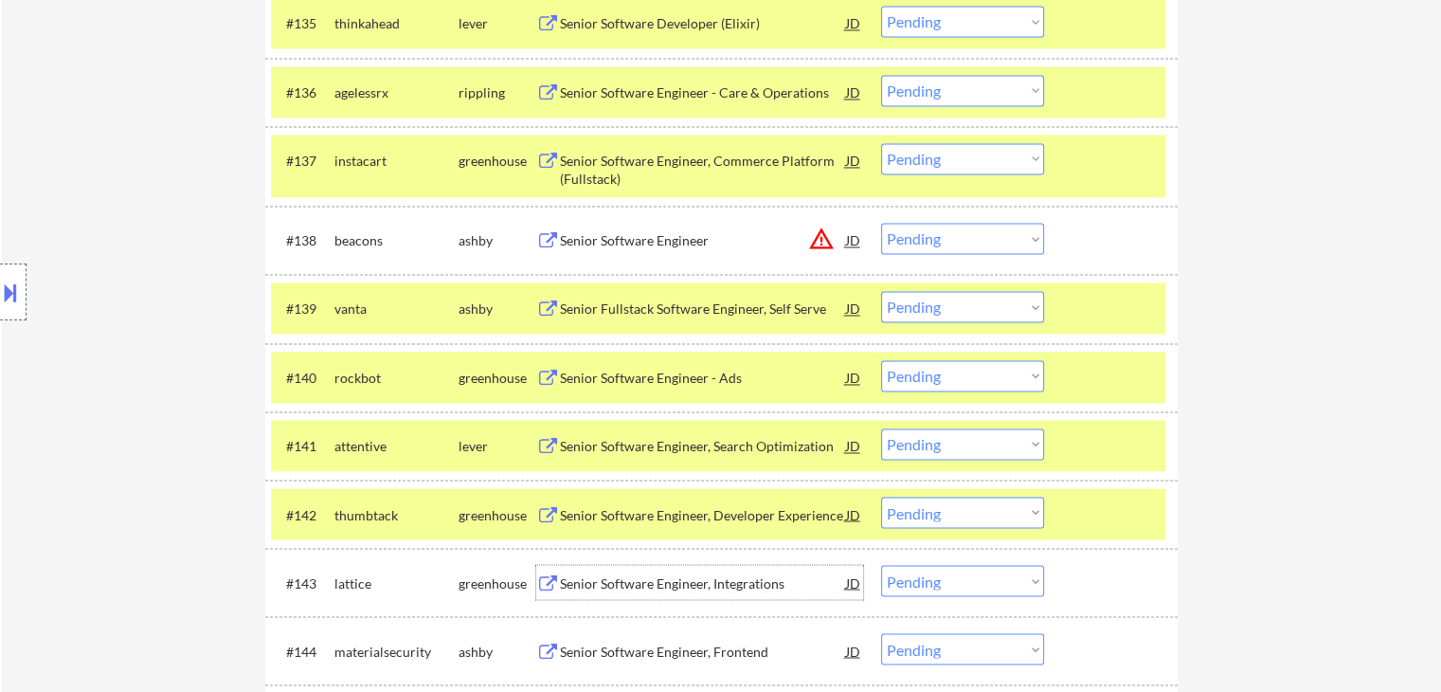
click at [673, 575] on div "Senior Software Engineer, Integrations" at bounding box center [703, 582] width 286 height 19
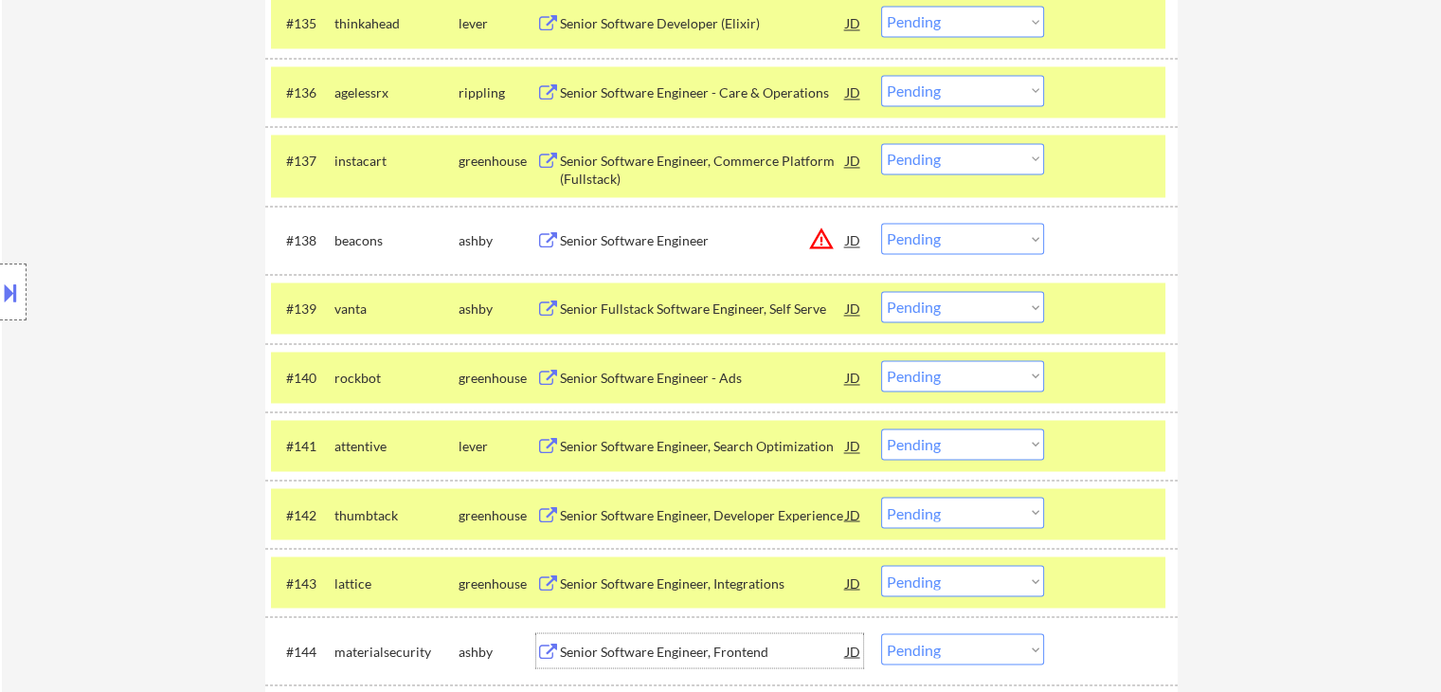
click at [677, 654] on div "Senior Software Engineer, Frontend" at bounding box center [703, 650] width 286 height 19
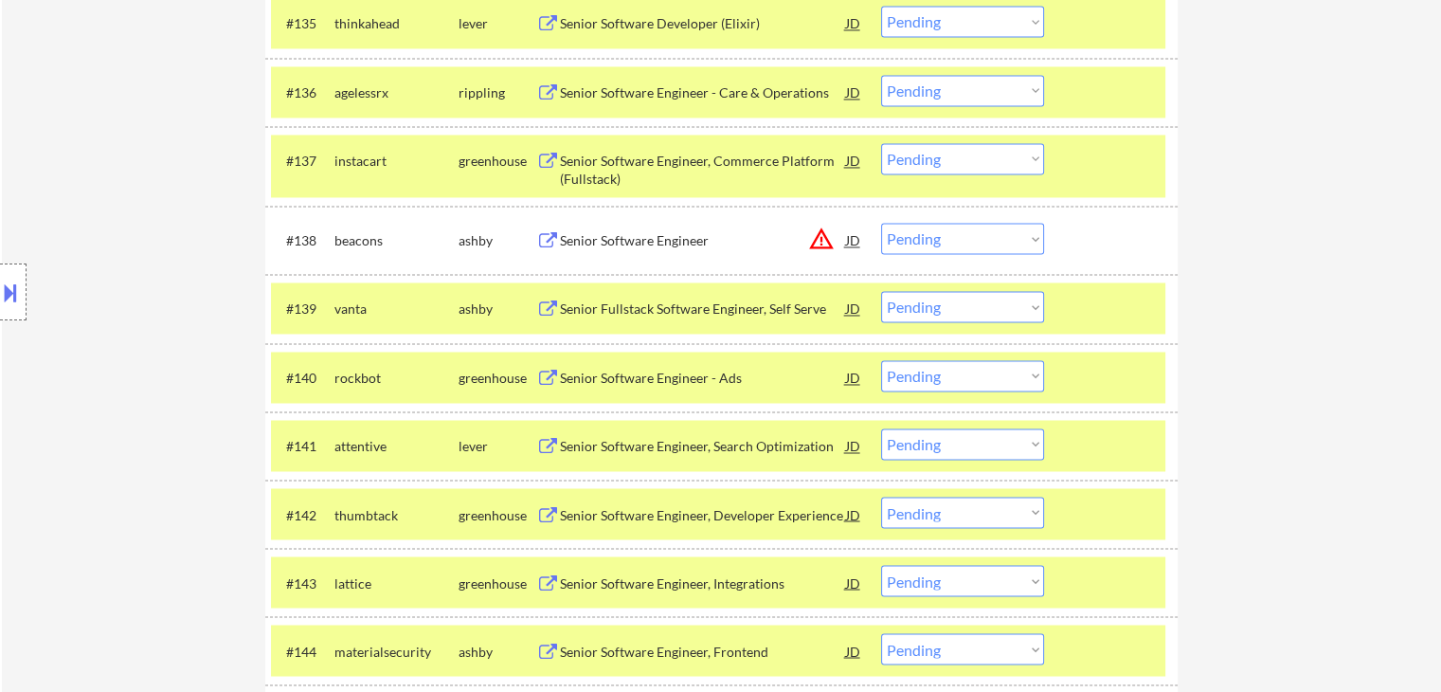
scroll to position [2157, 0]
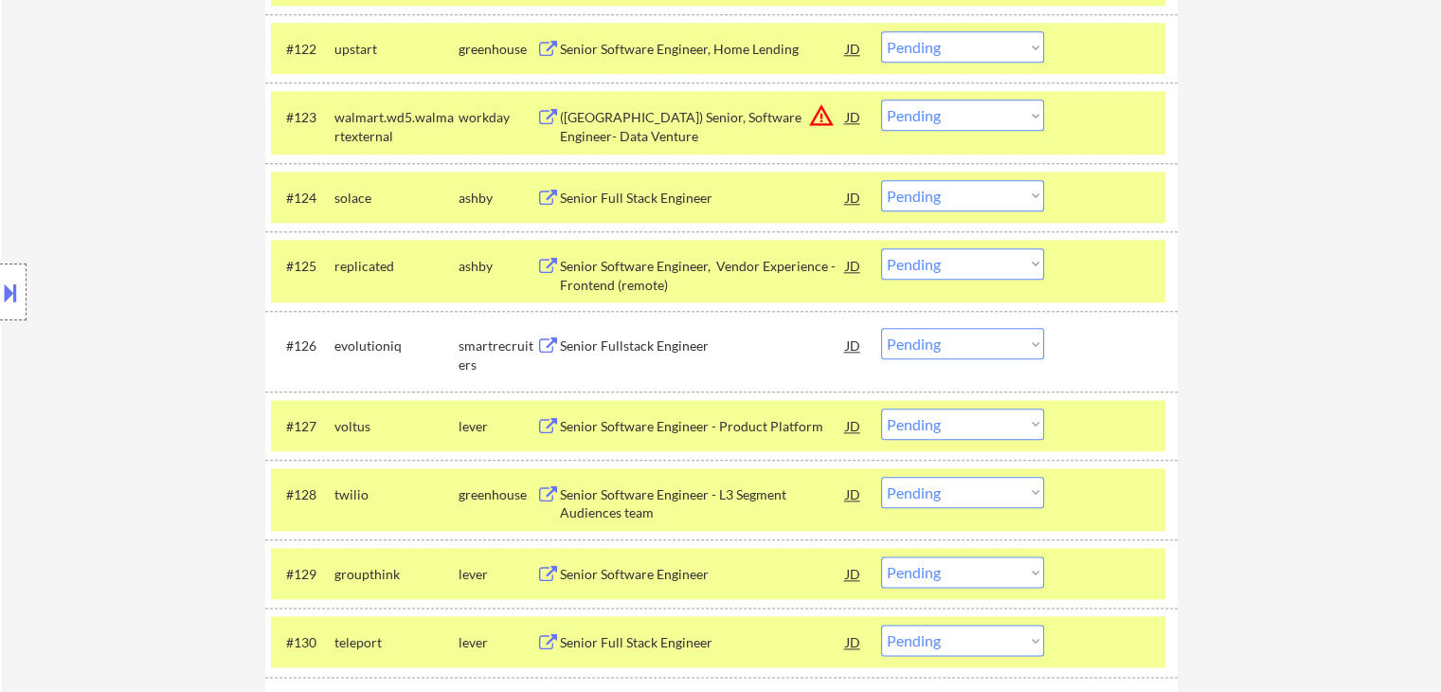
click at [968, 349] on select "Choose an option... Pending Applied Excluded (Questions) Excluded (Expired) Exc…" at bounding box center [962, 343] width 163 height 31
click at [881, 328] on select "Choose an option... Pending Applied Excluded (Questions) Excluded (Expired) Exc…" at bounding box center [962, 343] width 163 height 31
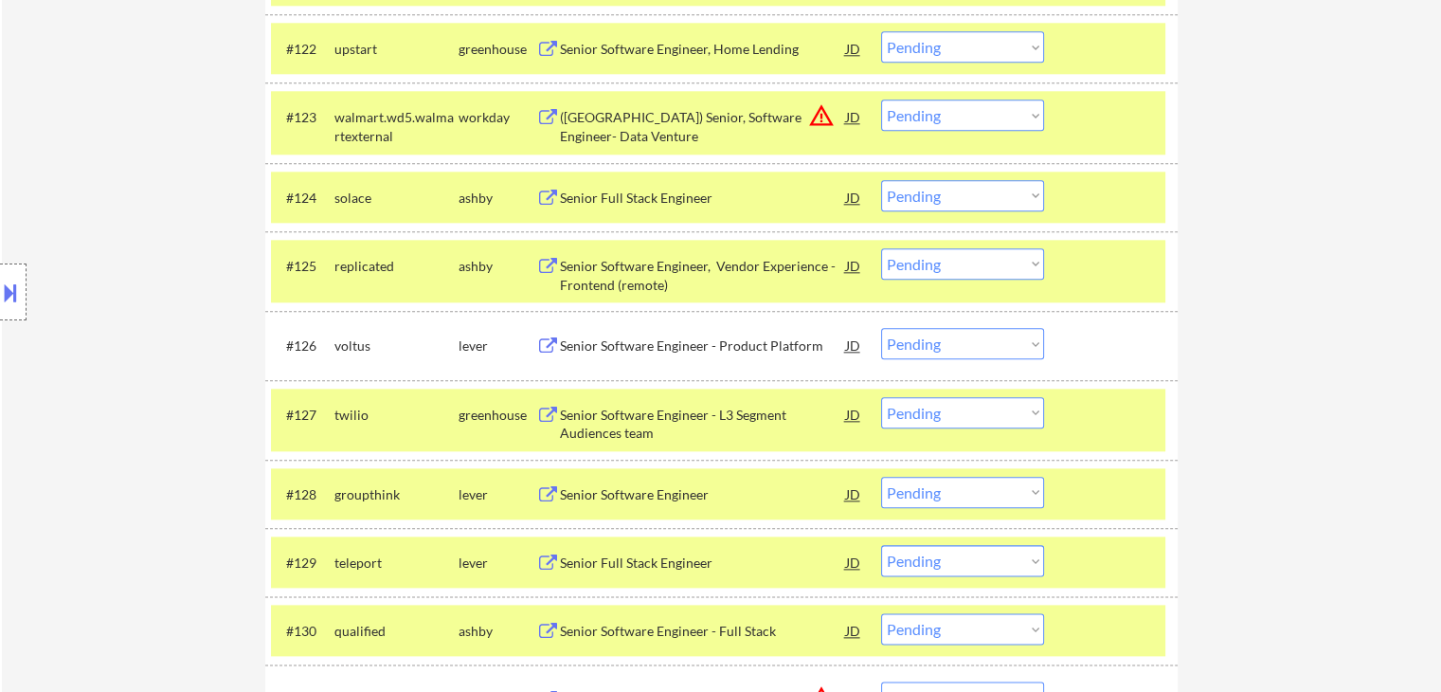
click at [164, 356] on div "Location Inclusions: [GEOGRAPHIC_DATA], [GEOGRAPHIC_DATA] [GEOGRAPHIC_DATA], [G…" at bounding box center [169, 293] width 339 height 352
drag, startPoint x: 1012, startPoint y: 334, endPoint x: 1001, endPoint y: 324, distance: 15.4
click at [1012, 334] on select "Choose an option... Pending Applied Excluded (Questions) Excluded (Expired) Exc…" at bounding box center [962, 343] width 163 height 31
click at [881, 328] on select "Choose an option... Pending Applied Excluded (Questions) Excluded (Expired) Exc…" at bounding box center [962, 343] width 163 height 31
select select ""pending""
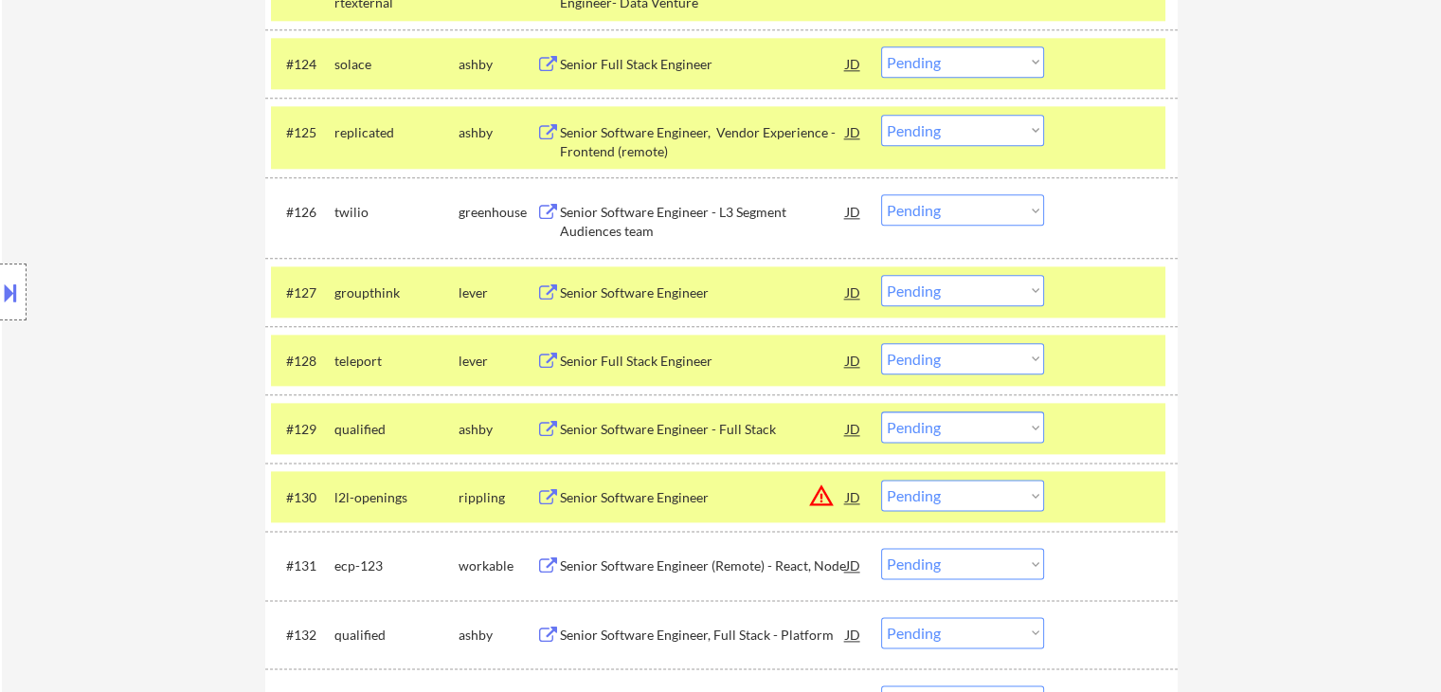
scroll to position [2346, 0]
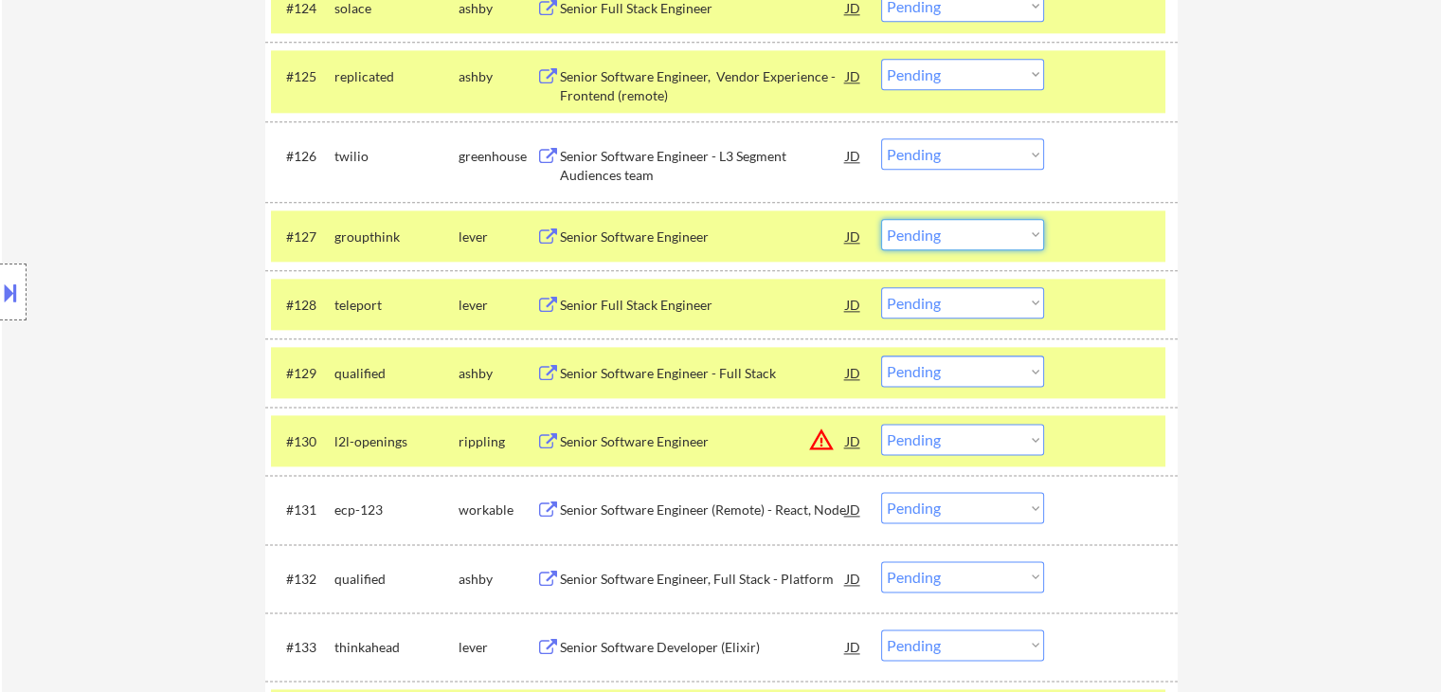
drag, startPoint x: 1015, startPoint y: 228, endPoint x: 1008, endPoint y: 248, distance: 21.0
click at [1015, 228] on select "Choose an option... Pending Applied Excluded (Questions) Excluded (Expired) Exc…" at bounding box center [962, 234] width 163 height 31
click at [881, 219] on select "Choose an option... Pending Applied Excluded (Questions) Excluded (Expired) Exc…" at bounding box center [962, 234] width 163 height 31
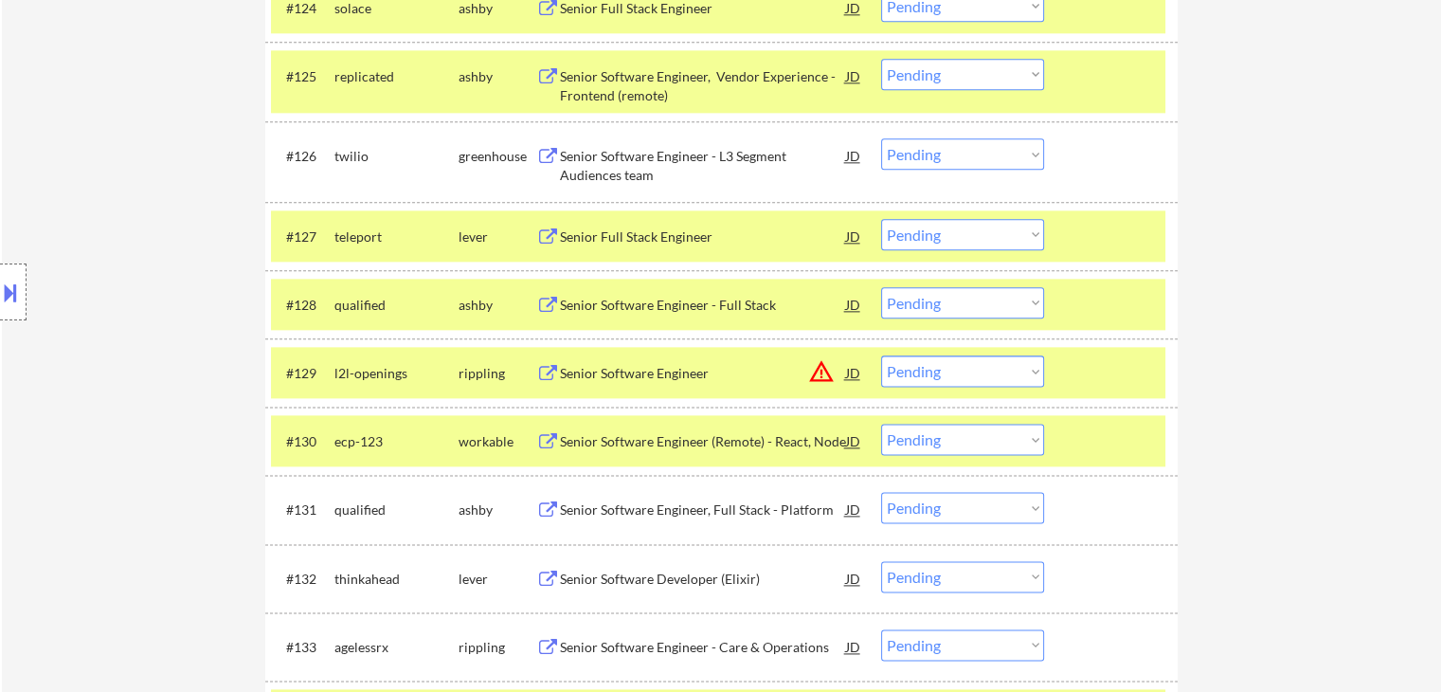
click at [956, 238] on select "Choose an option... Pending Applied Excluded (Questions) Excluded (Expired) Exc…" at bounding box center [962, 234] width 163 height 31
click at [881, 219] on select "Choose an option... Pending Applied Excluded (Questions) Excluded (Expired) Exc…" at bounding box center [962, 234] width 163 height 31
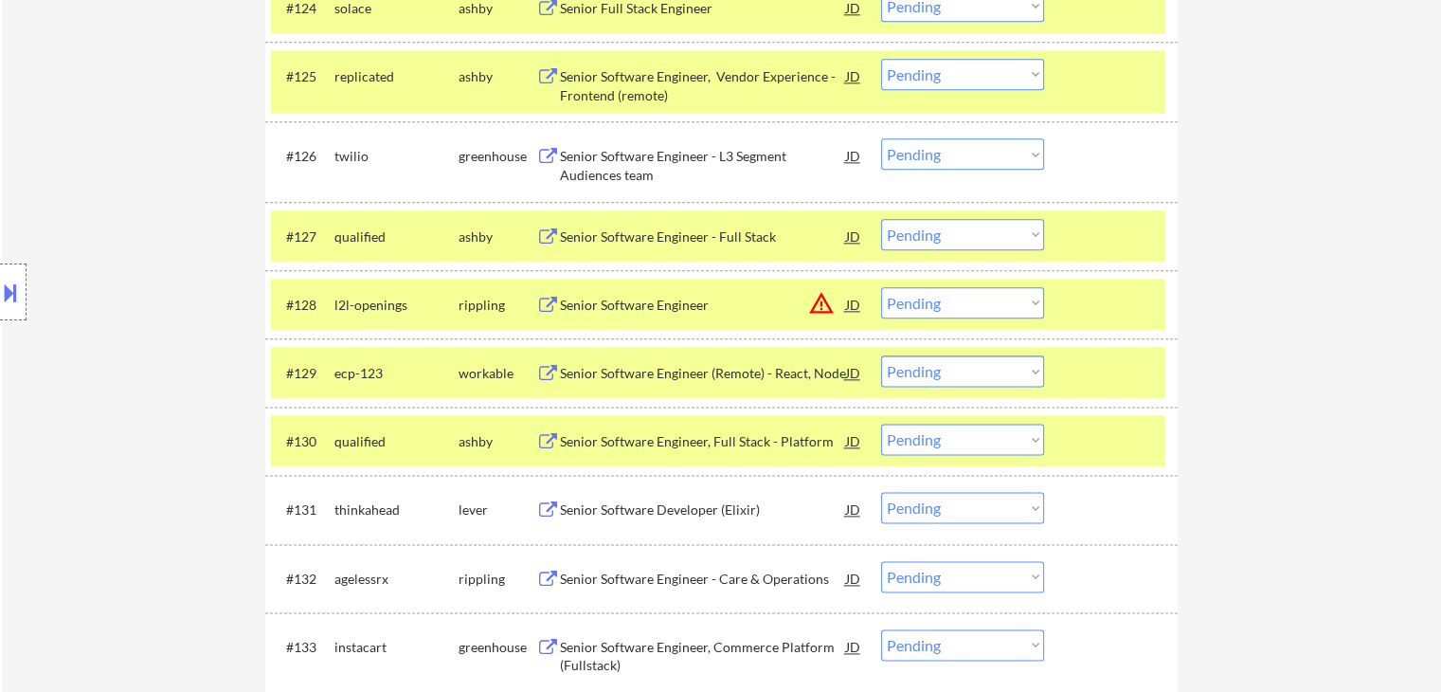
click at [926, 243] on select "Choose an option... Pending Applied Excluded (Questions) Excluded (Expired) Exc…" at bounding box center [962, 234] width 163 height 31
click at [881, 219] on select "Choose an option... Pending Applied Excluded (Questions) Excluded (Expired) Exc…" at bounding box center [962, 234] width 163 height 31
select select ""pending""
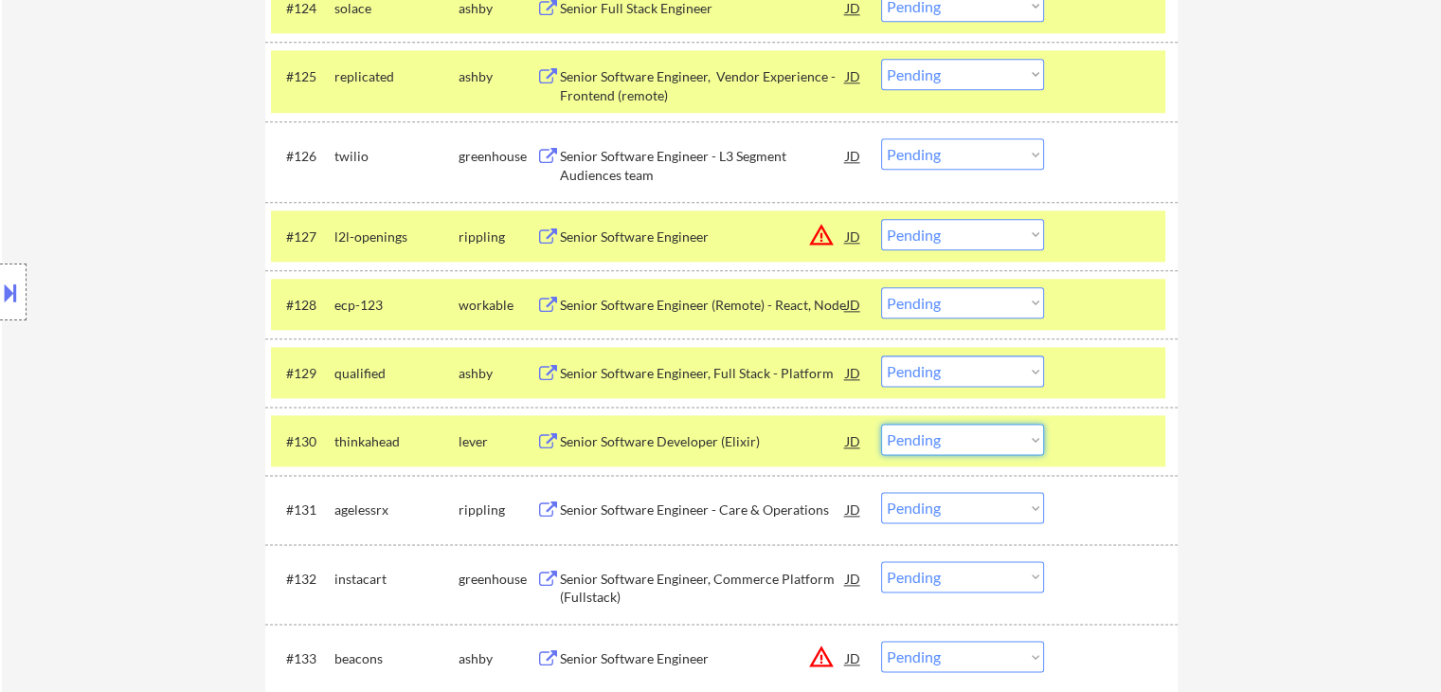
click at [1032, 446] on select "Choose an option... Pending Applied Excluded (Questions) Excluded (Expired) Exc…" at bounding box center [962, 439] width 163 height 31
click at [881, 424] on select "Choose an option... Pending Applied Excluded (Questions) Excluded (Expired) Exc…" at bounding box center [962, 439] width 163 height 31
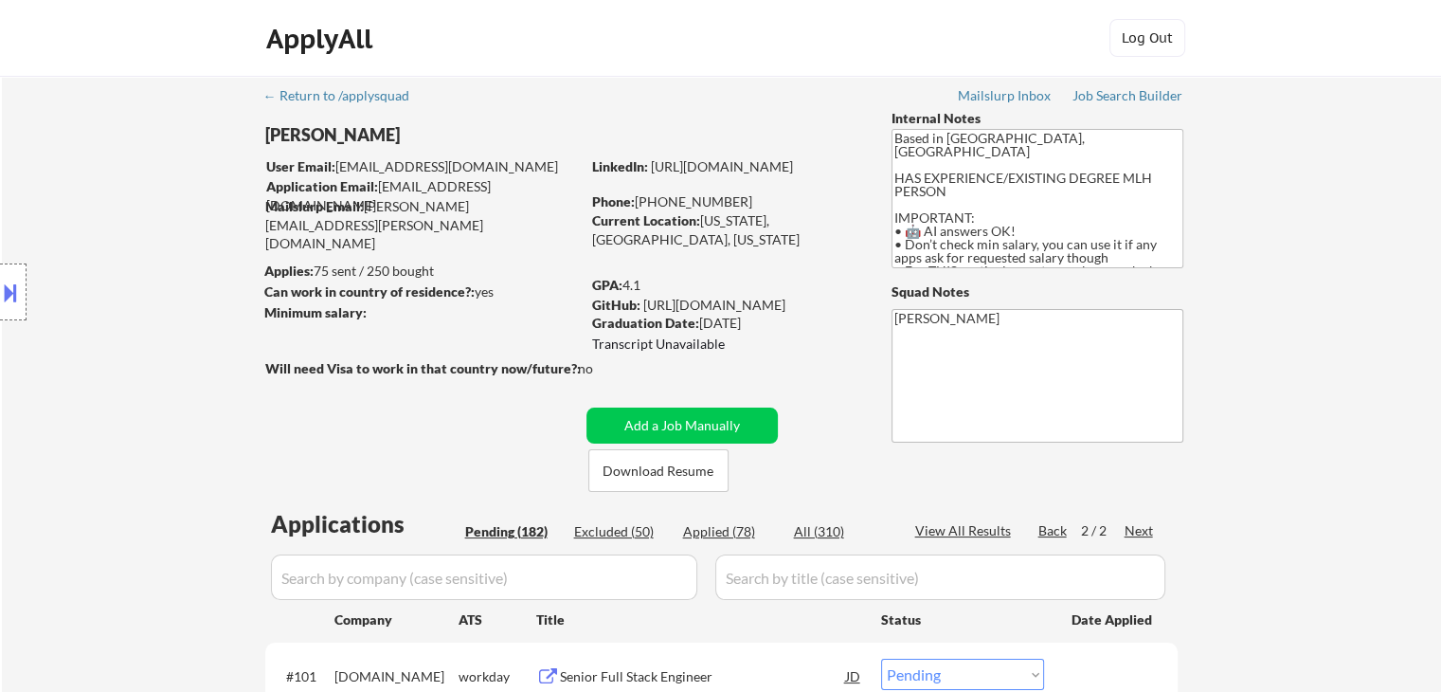
scroll to position [2441, 0]
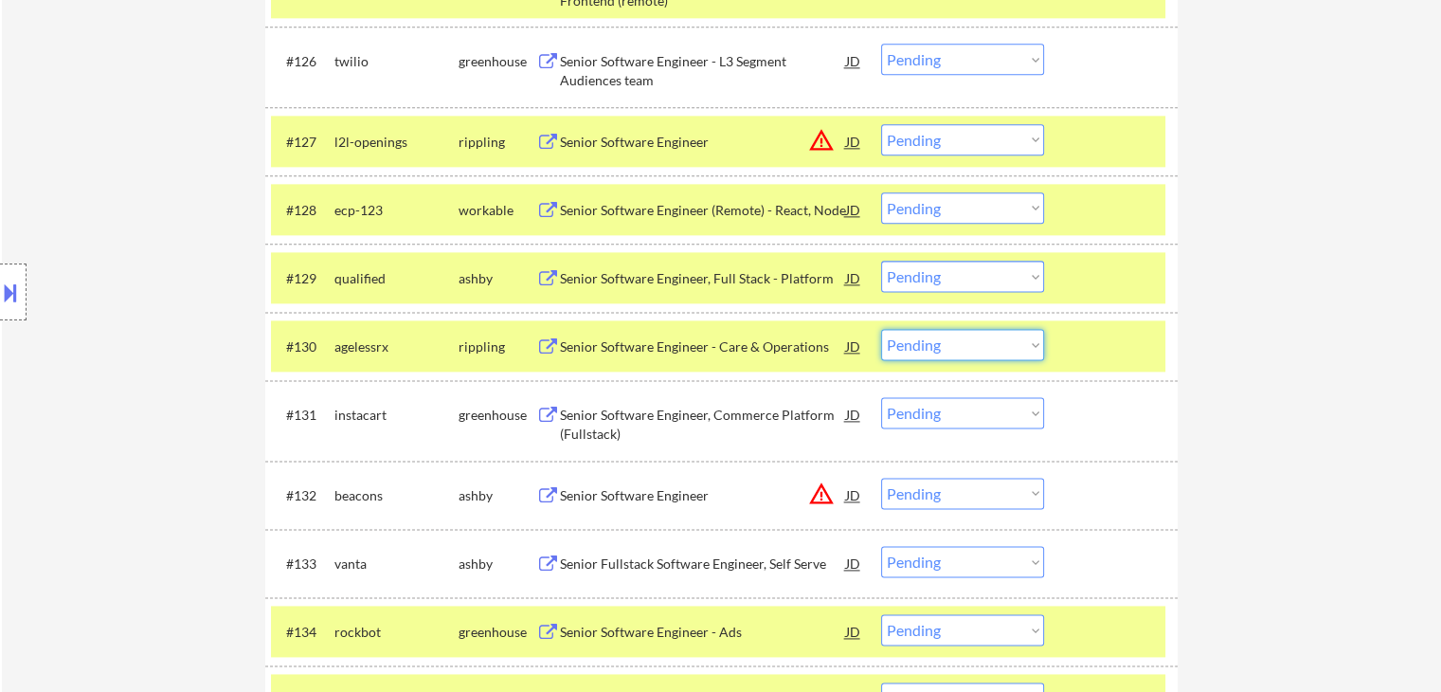
click at [939, 348] on select "Choose an option... Pending Applied Excluded (Questions) Excluded (Expired) Exc…" at bounding box center [962, 344] width 163 height 31
click at [881, 329] on select "Choose an option... Pending Applied Excluded (Questions) Excluded (Expired) Exc…" at bounding box center [962, 344] width 163 height 31
select select ""pending""
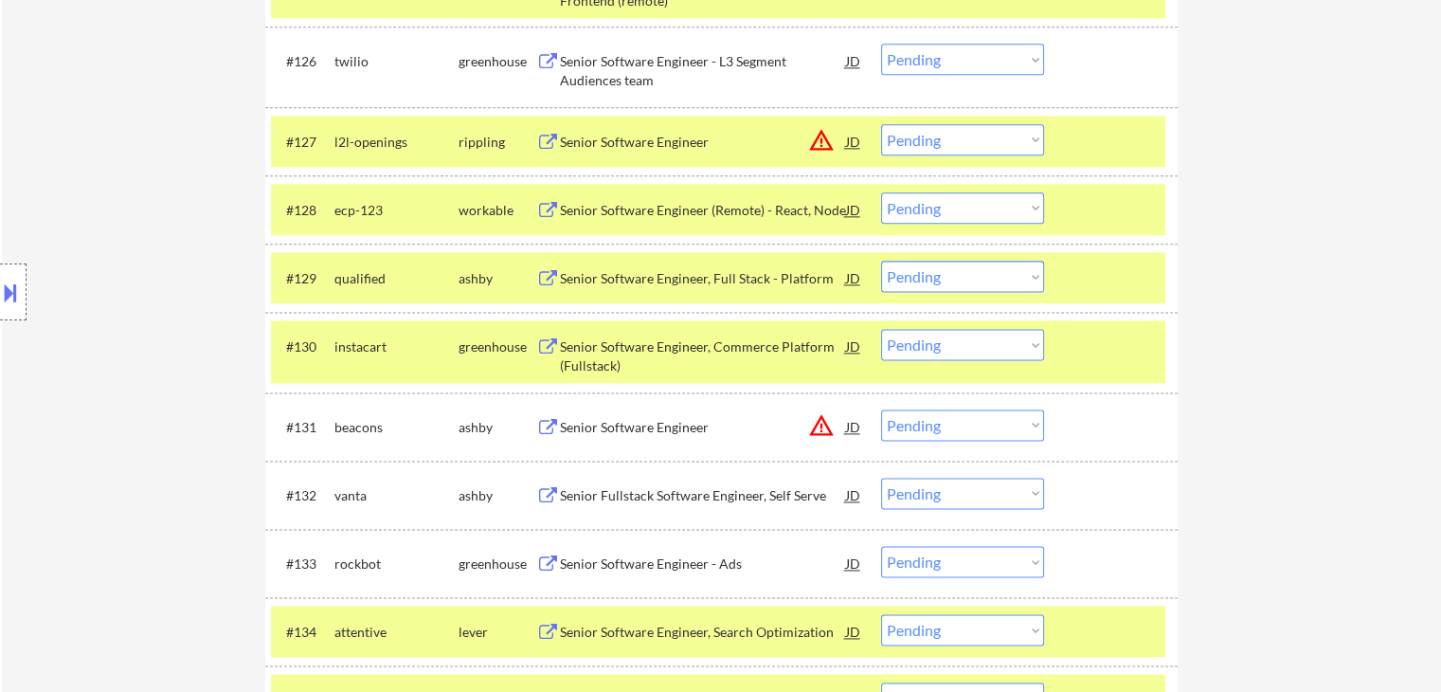
click at [162, 385] on div "Location Inclusions: [GEOGRAPHIC_DATA], [GEOGRAPHIC_DATA] [GEOGRAPHIC_DATA], [G…" at bounding box center [169, 293] width 339 height 352
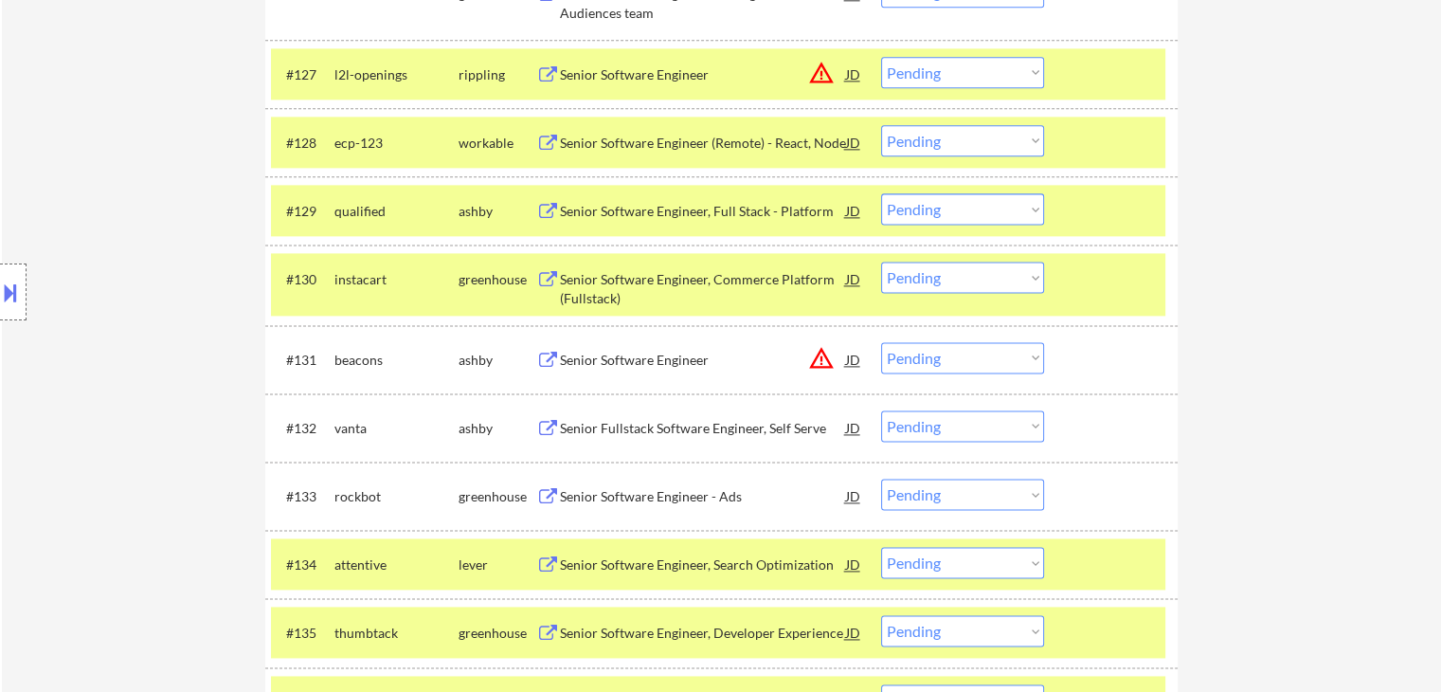
scroll to position [2536, 0]
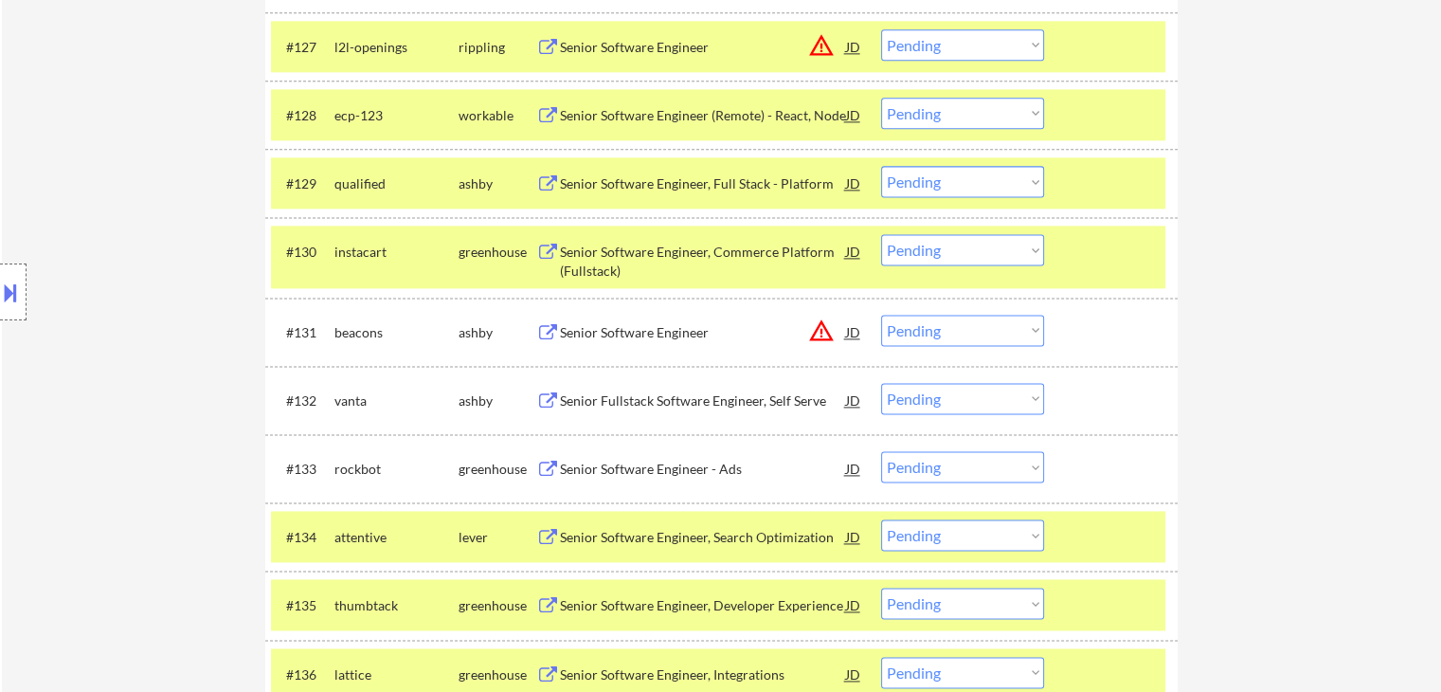
click at [157, 369] on div "Location Inclusions: [GEOGRAPHIC_DATA], [GEOGRAPHIC_DATA] [GEOGRAPHIC_DATA], [G…" at bounding box center [169, 293] width 339 height 352
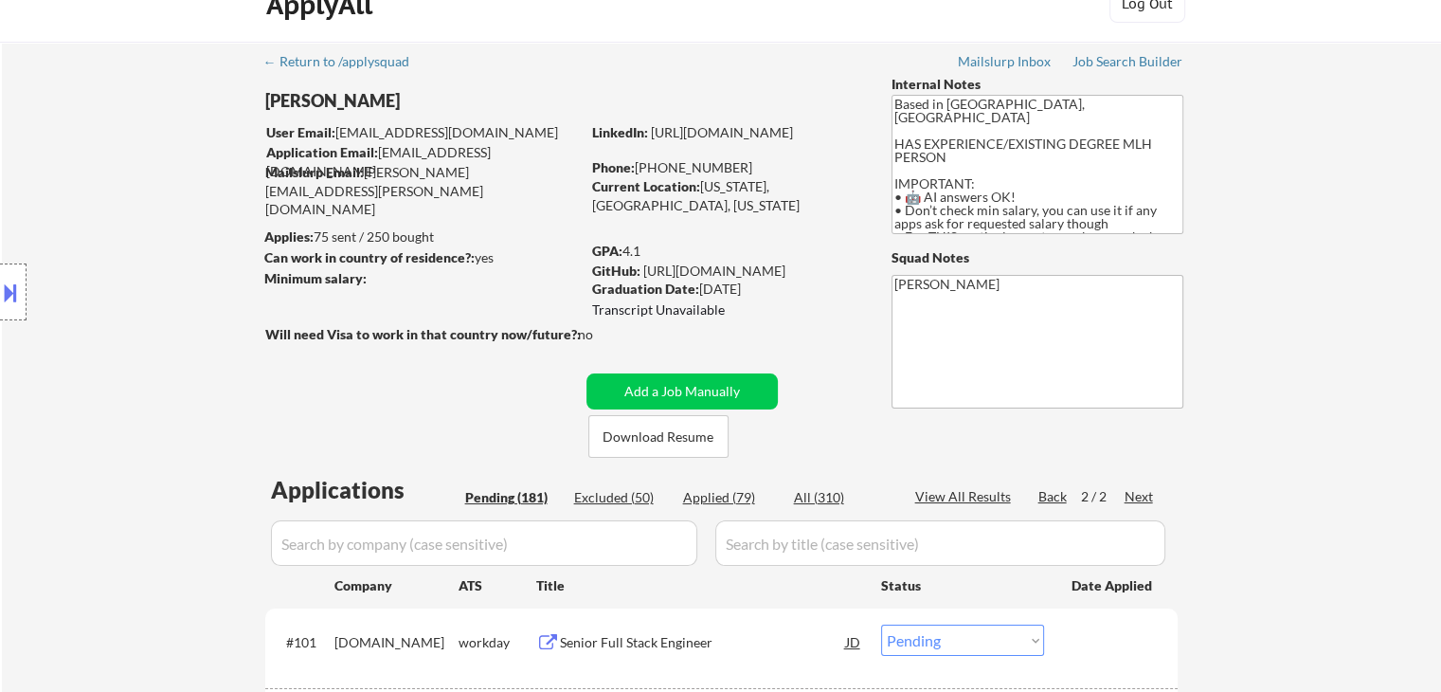
scroll to position [95, 0]
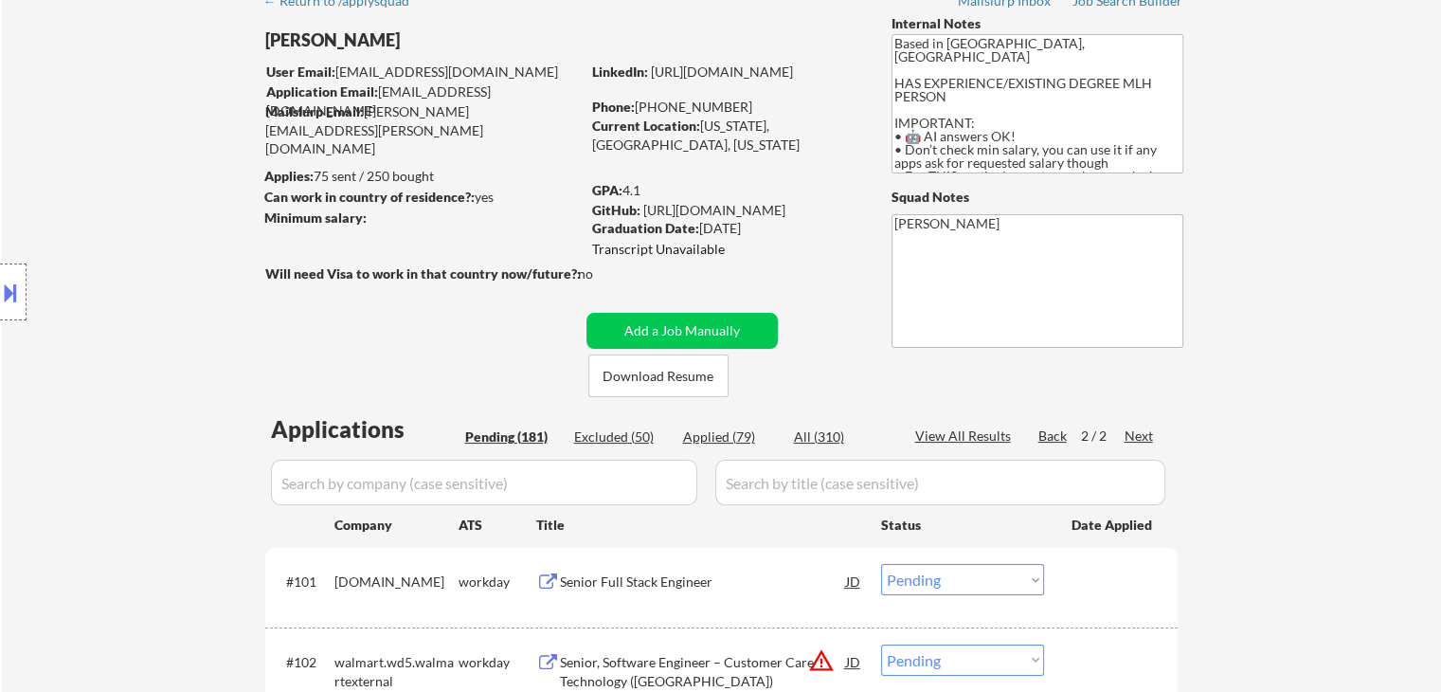
click at [197, 467] on div "Location Inclusions: [GEOGRAPHIC_DATA], [GEOGRAPHIC_DATA] [GEOGRAPHIC_DATA], [G…" at bounding box center [169, 293] width 339 height 352
drag, startPoint x: 137, startPoint y: 331, endPoint x: 148, endPoint y: 331, distance: 10.4
click at [137, 331] on div "Location Inclusions: [GEOGRAPHIC_DATA], [GEOGRAPHIC_DATA] [GEOGRAPHIC_DATA], [G…" at bounding box center [169, 293] width 339 height 352
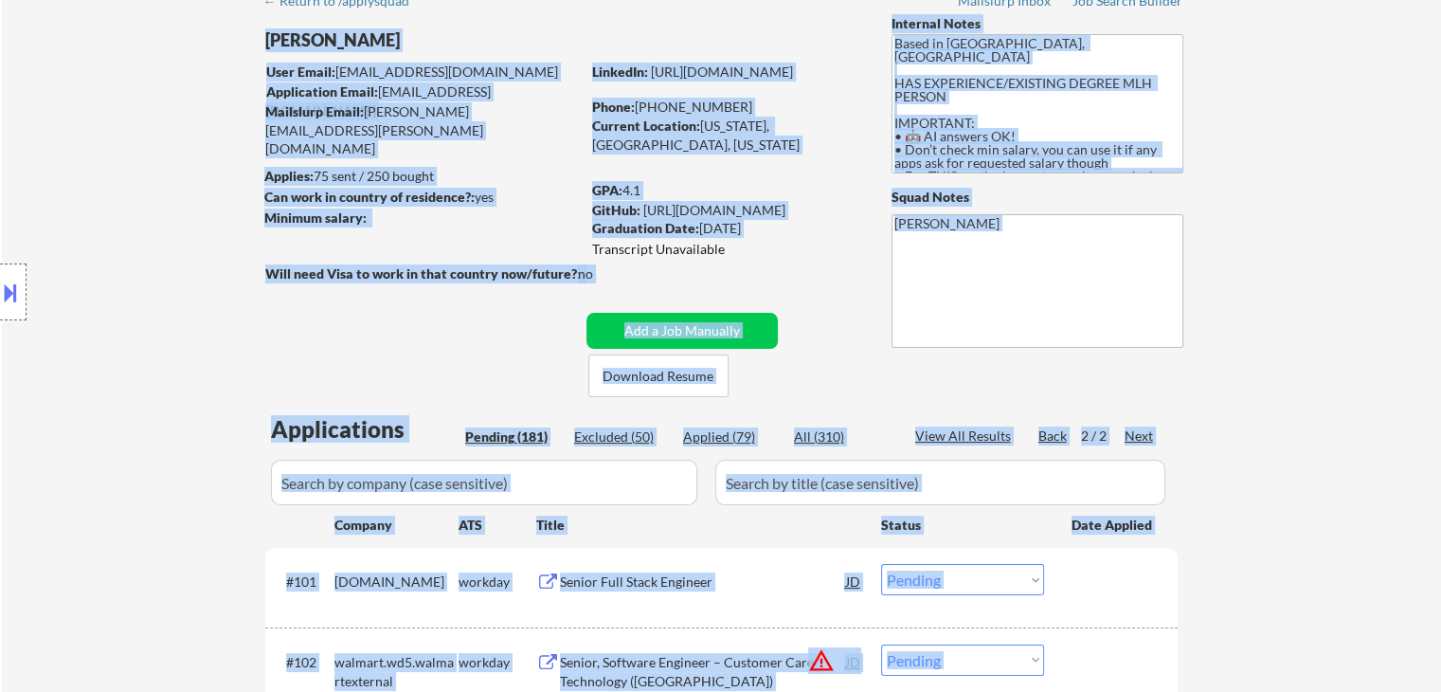
drag, startPoint x: 699, startPoint y: 291, endPoint x: 714, endPoint y: 288, distance: 15.4
click at [714, 288] on body "← Return to /applysquad Mailslurp Inbox Job Search Builder [PERSON_NAME] User E…" at bounding box center [720, 251] width 1441 height 692
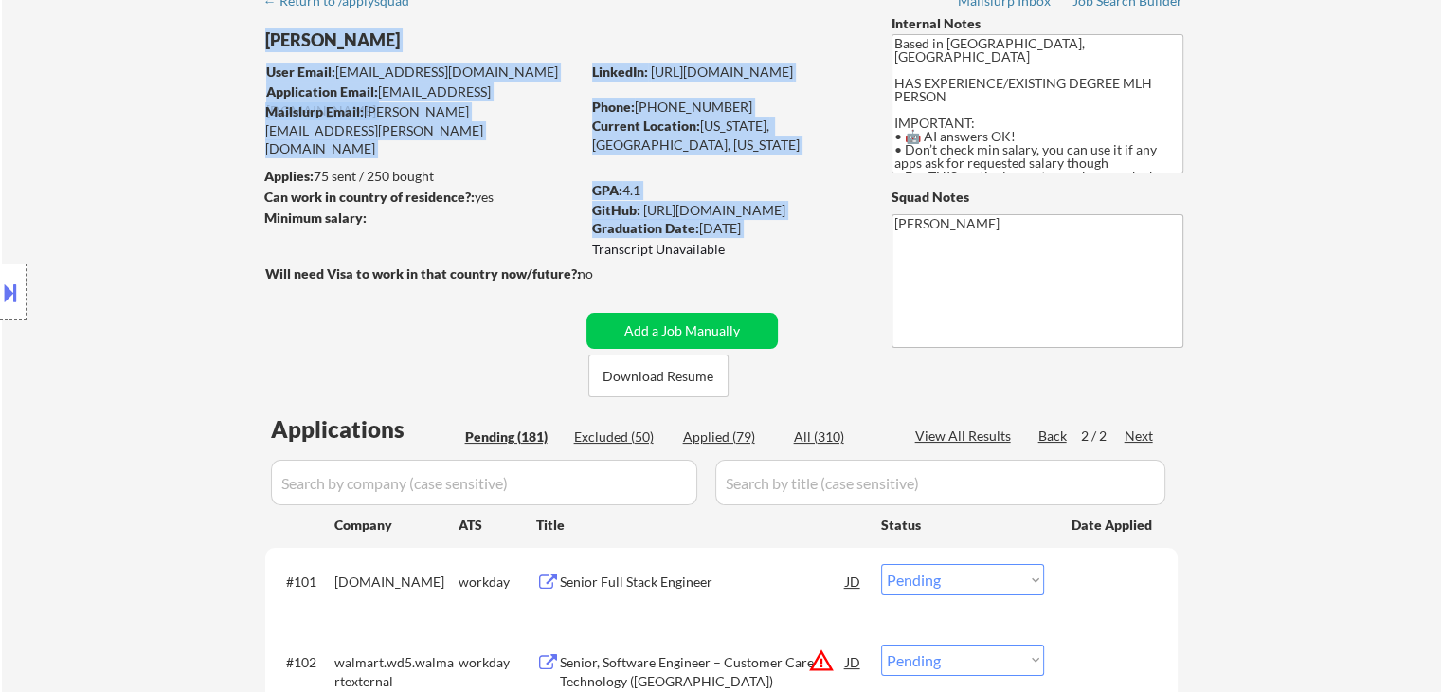
drag, startPoint x: 633, startPoint y: 255, endPoint x: 528, endPoint y: 263, distance: 105.5
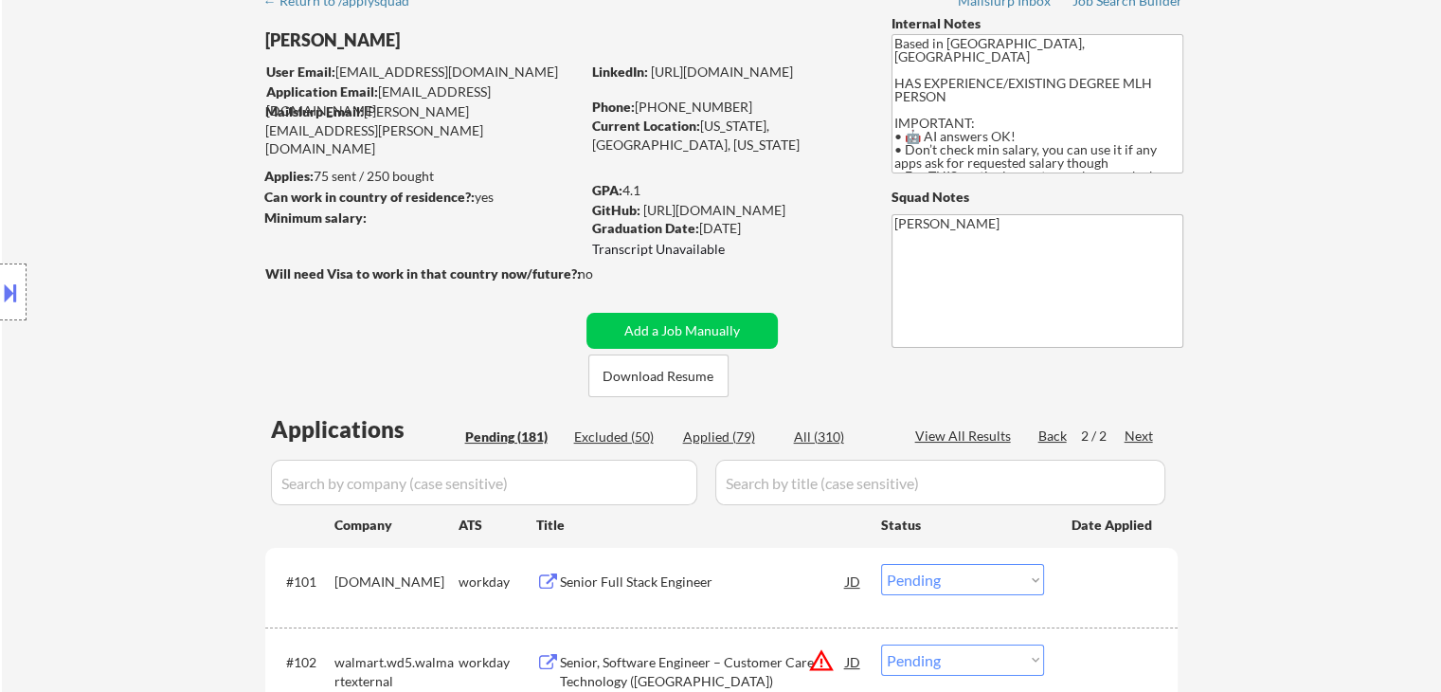
click at [504, 272] on strong "Will need Visa to work in that country now/future?:" at bounding box center [423, 273] width 316 height 16
drag, startPoint x: 497, startPoint y: 276, endPoint x: 436, endPoint y: 267, distance: 61.2
click at [436, 267] on strong "Will need Visa to work in that country now/future?:" at bounding box center [423, 273] width 316 height 16
click at [439, 281] on div "Will need Visa to work in that country now/future?:" at bounding box center [425, 273] width 320 height 19
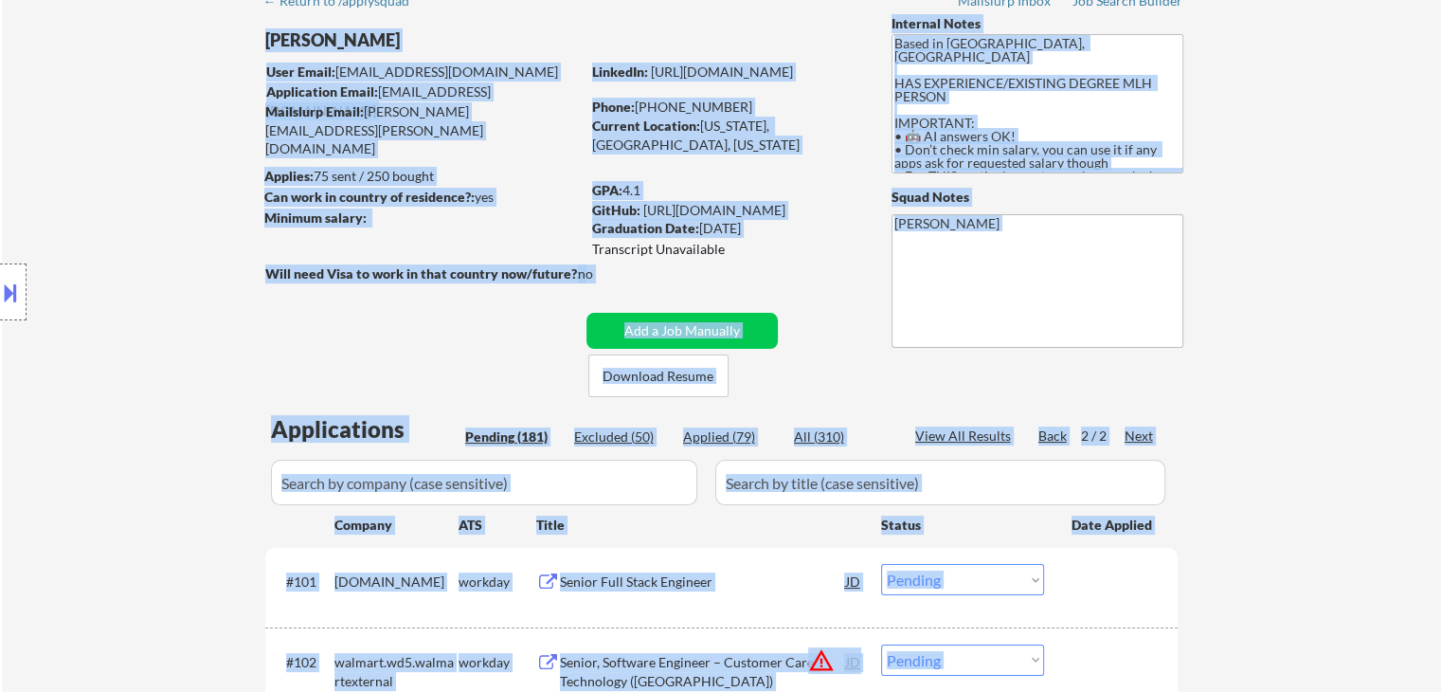
click at [571, 253] on body "← Return to /applysquad Mailslurp Inbox Job Search Builder [PERSON_NAME] User E…" at bounding box center [720, 251] width 1441 height 692
click at [536, 287] on div at bounding box center [425, 294] width 320 height 20
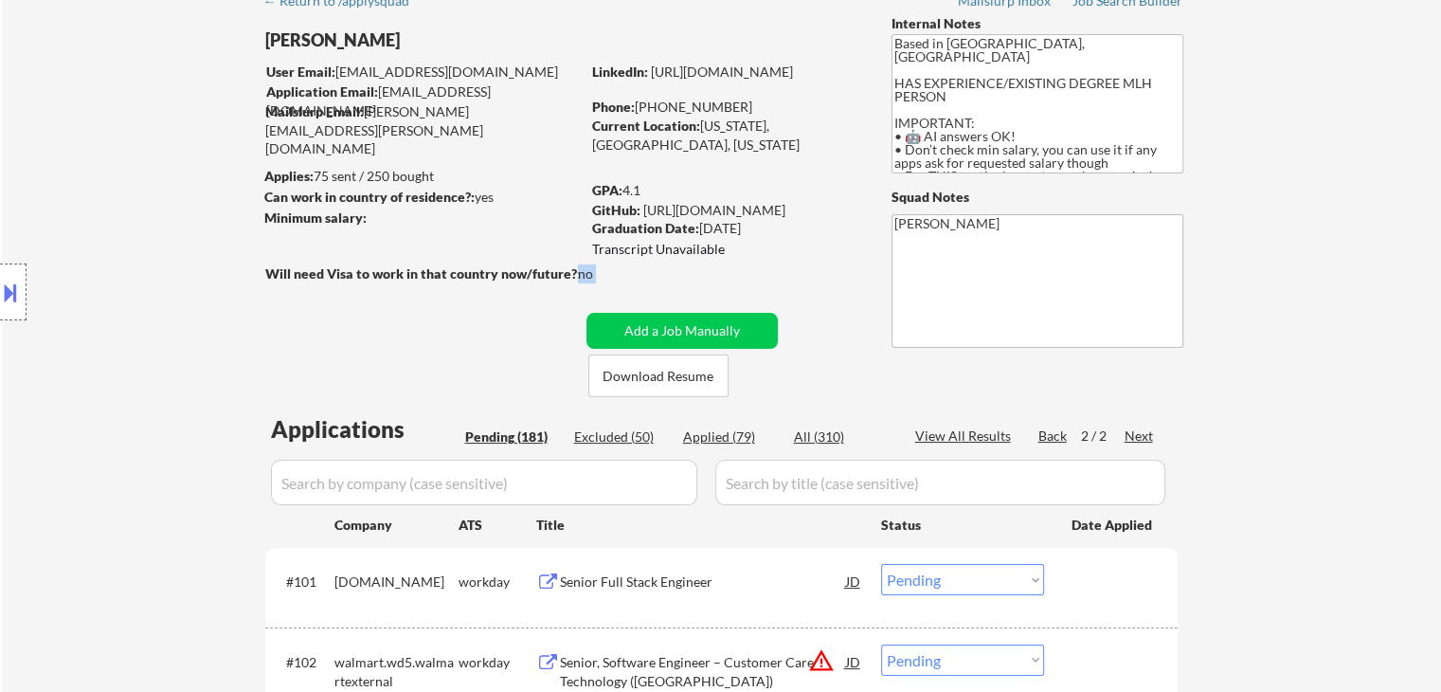
drag, startPoint x: 578, startPoint y: 264, endPoint x: 412, endPoint y: 291, distance: 167.9
click at [412, 291] on div "Will need Visa to work in that country now/future?: no" at bounding box center [448, 285] width 367 height 42
click at [412, 291] on div at bounding box center [425, 294] width 320 height 20
click at [493, 273] on strong "Will need Visa to work in that country now/future?:" at bounding box center [423, 273] width 316 height 16
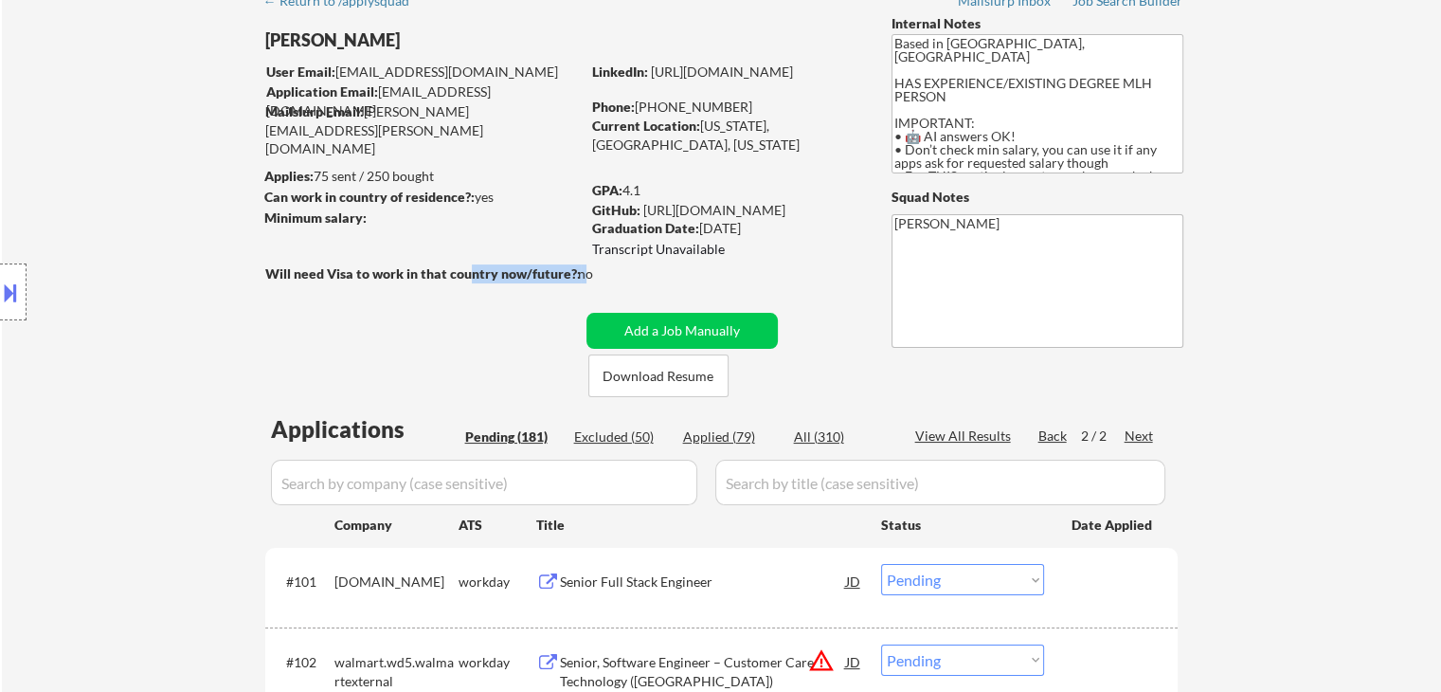
click at [578, 279] on div "Will need Visa to work in that country now/future?: no" at bounding box center [448, 274] width 367 height 20
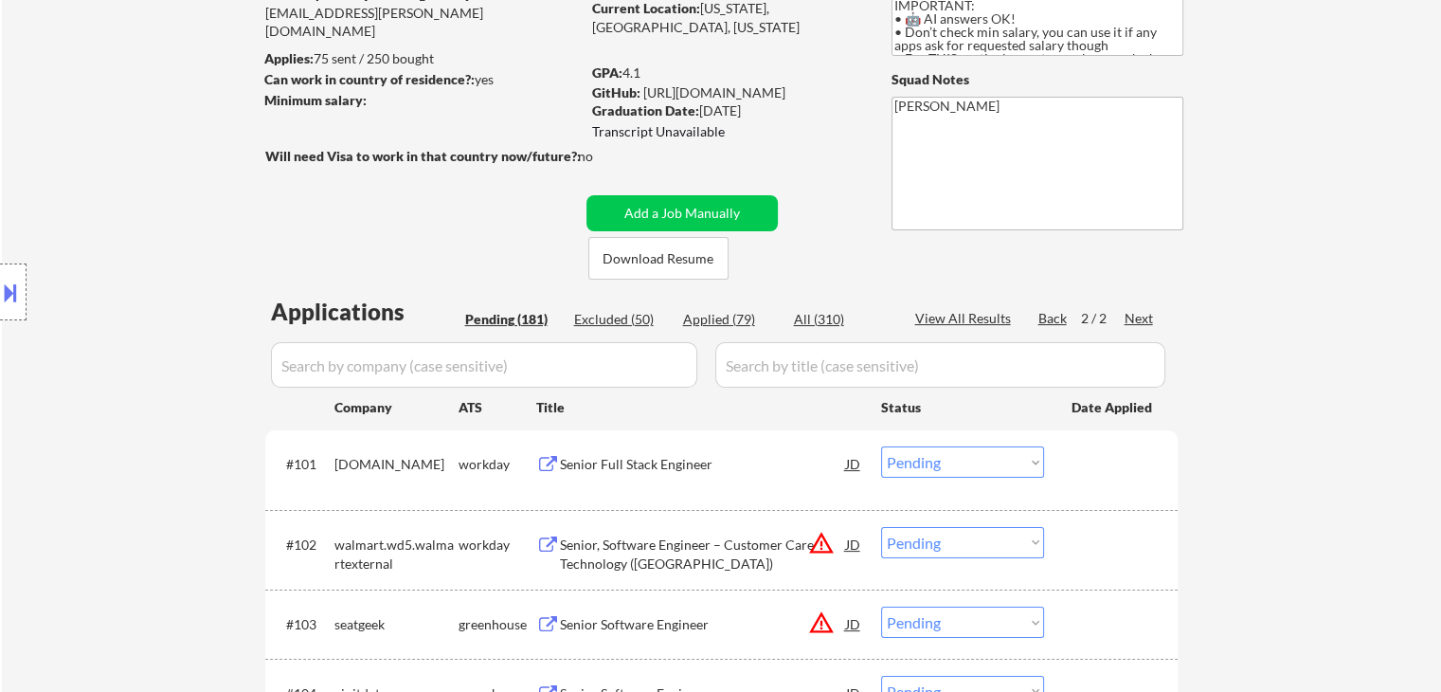
scroll to position [284, 0]
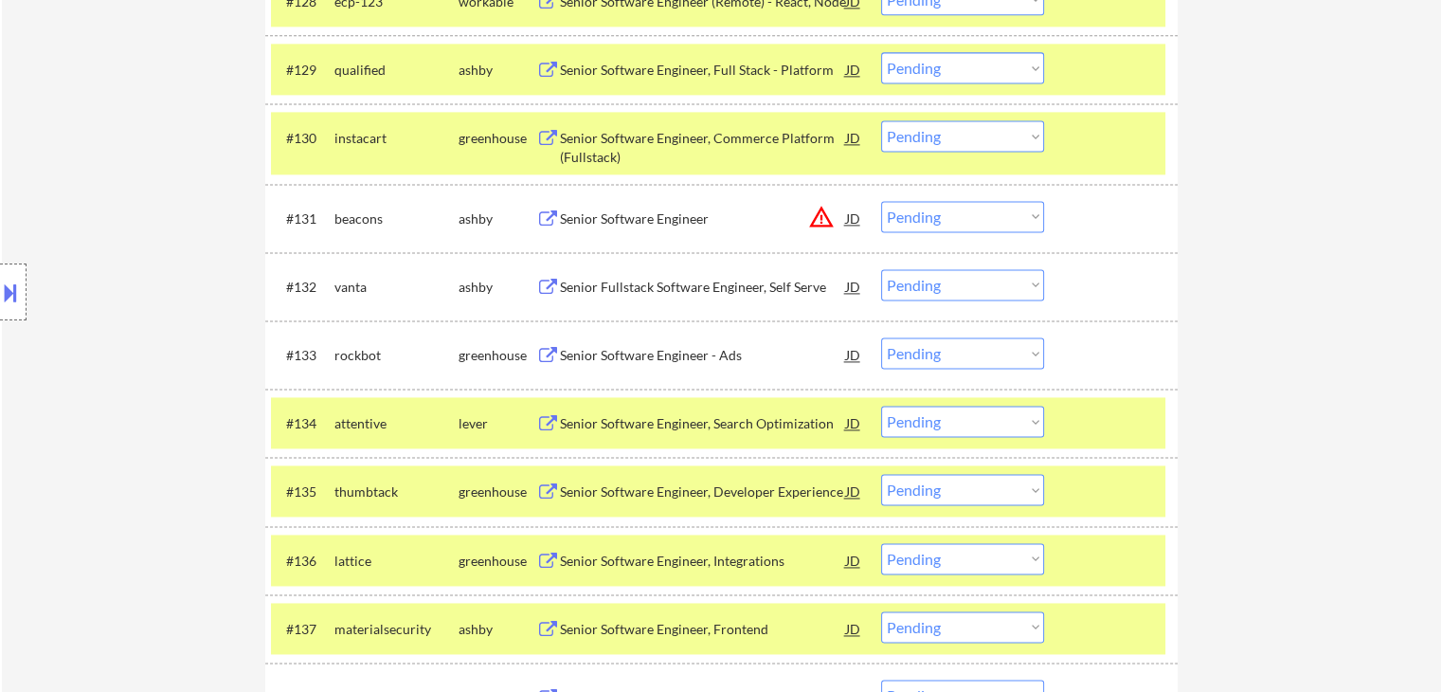
scroll to position [2590, 0]
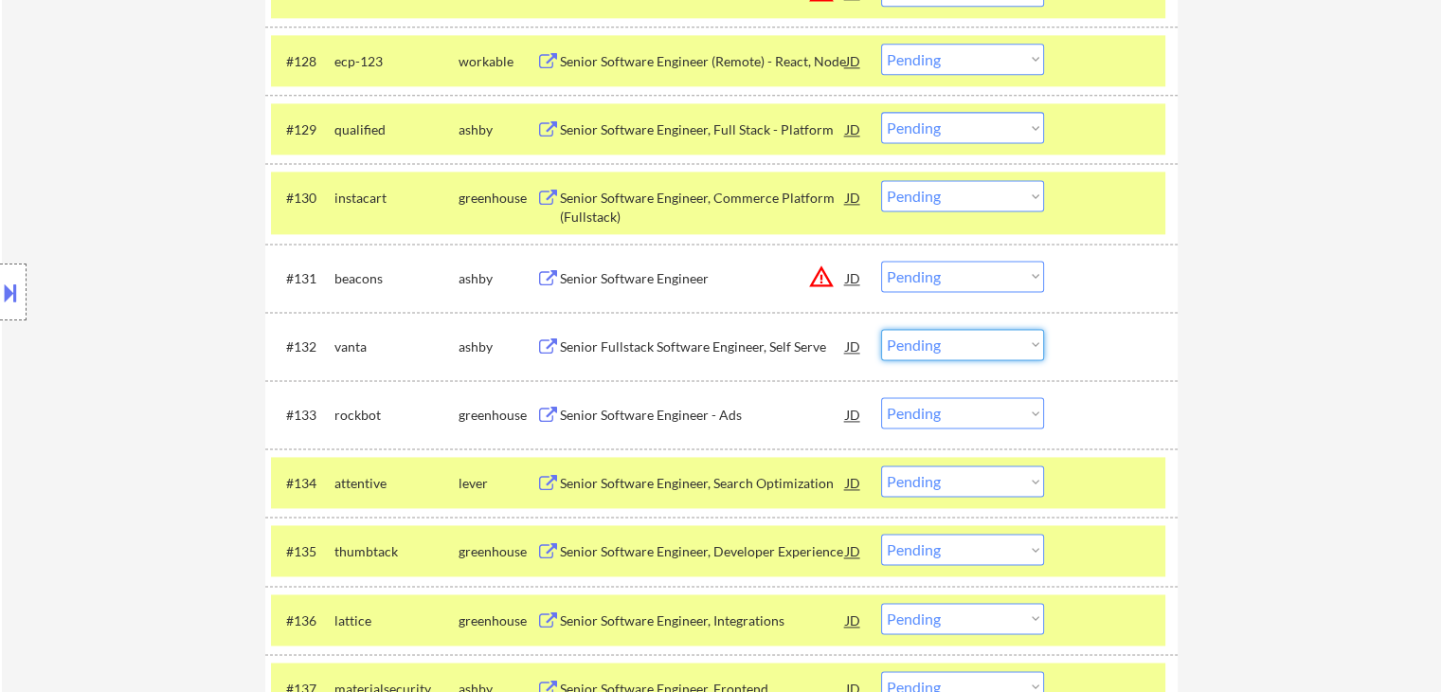
click at [921, 346] on select "Choose an option... Pending Applied Excluded (Questions) Excluded (Expired) Exc…" at bounding box center [962, 344] width 163 height 31
click at [881, 329] on select "Choose an option... Pending Applied Excluded (Questions) Excluded (Expired) Exc…" at bounding box center [962, 344] width 163 height 31
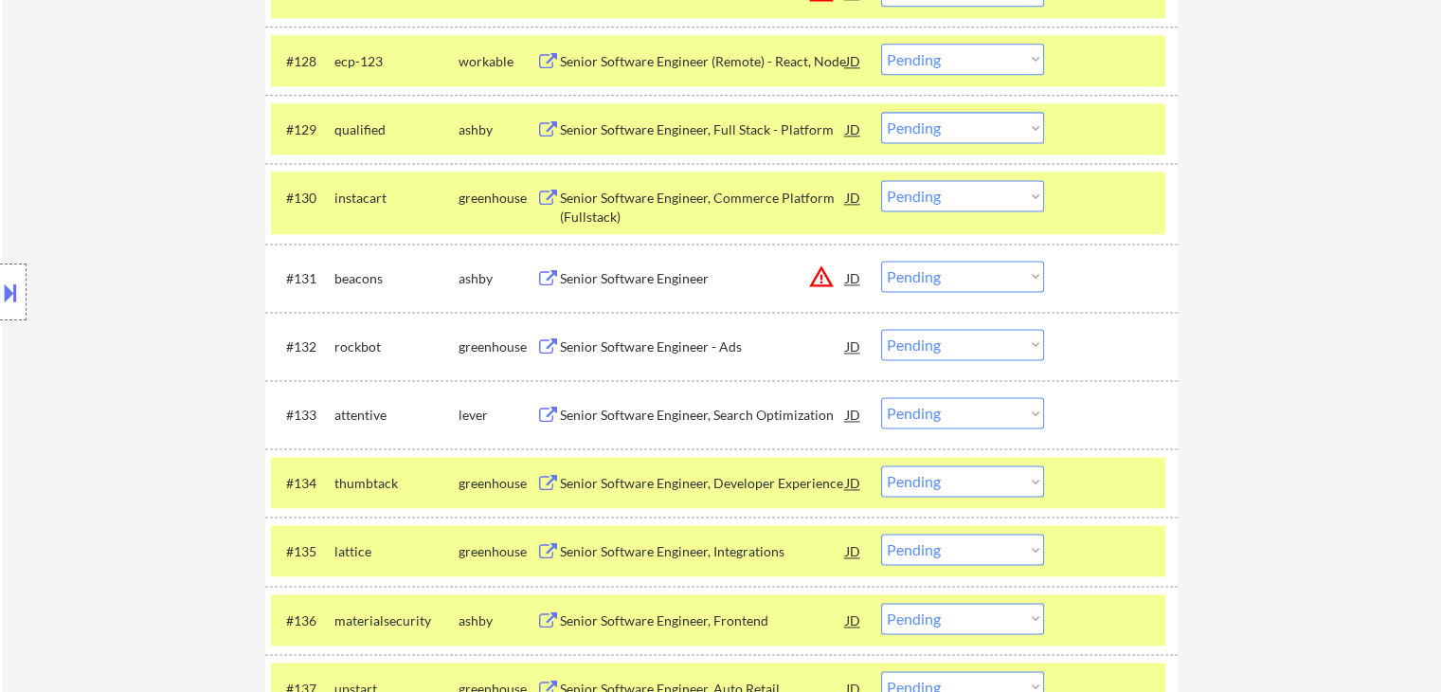
click at [984, 357] on select "Choose an option... Pending Applied Excluded (Questions) Excluded (Expired) Exc…" at bounding box center [962, 344] width 163 height 31
click at [881, 329] on select "Choose an option... Pending Applied Excluded (Questions) Excluded (Expired) Exc…" at bounding box center [962, 344] width 163 height 31
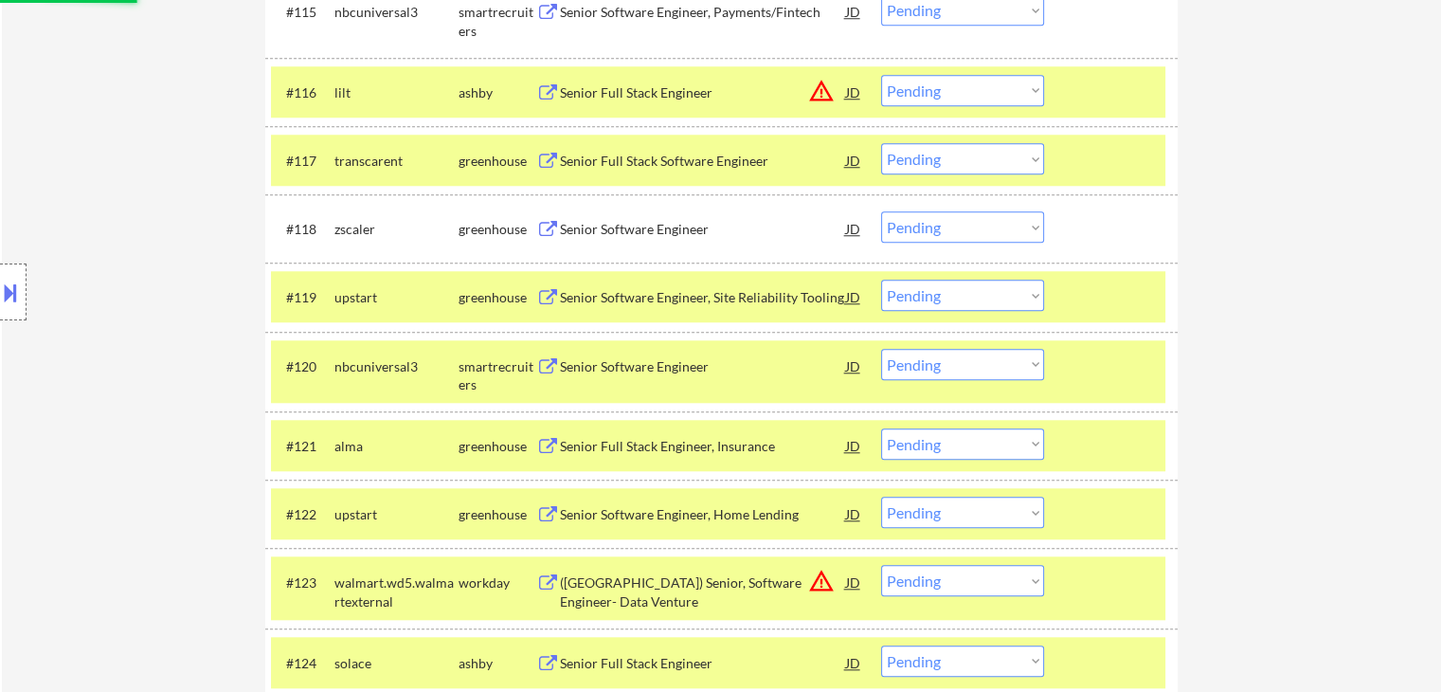
scroll to position [0, 0]
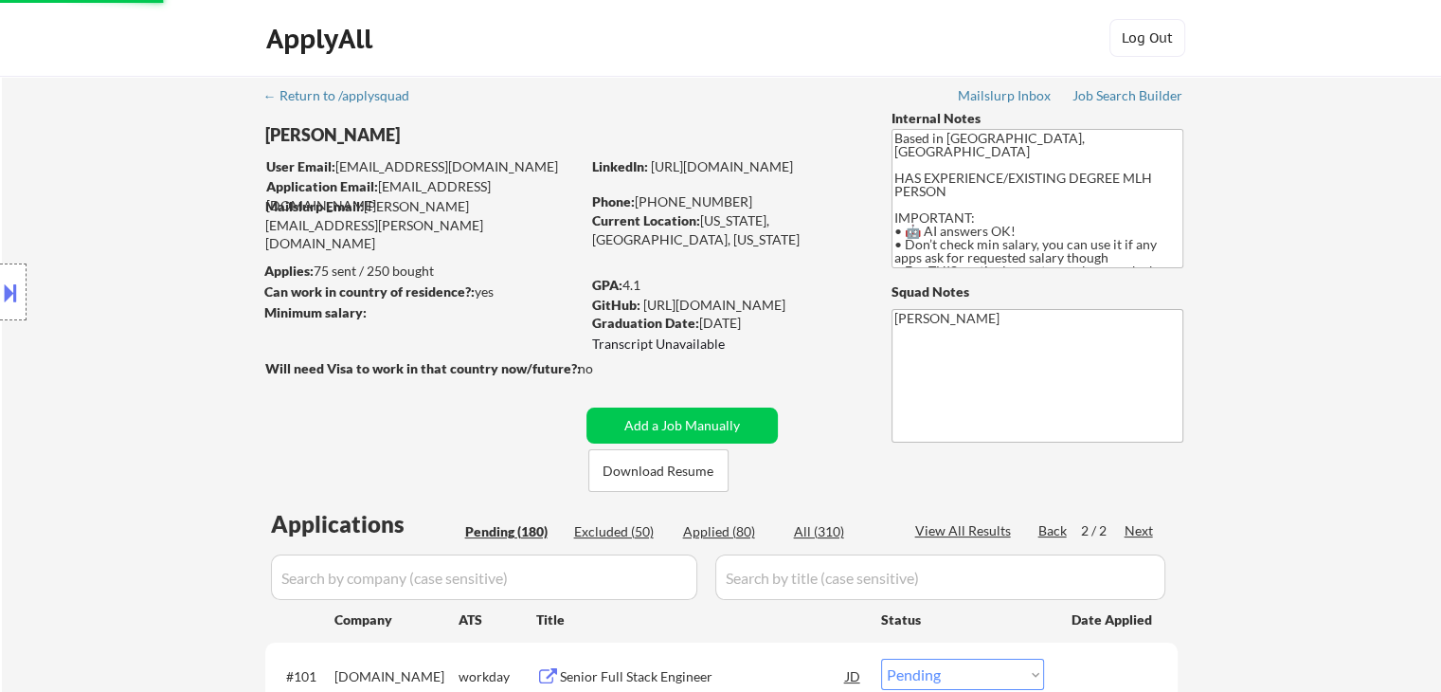
select select ""pending""
click at [171, 327] on div "Location Inclusions: [GEOGRAPHIC_DATA], [GEOGRAPHIC_DATA] [GEOGRAPHIC_DATA], [G…" at bounding box center [169, 293] width 339 height 352
drag, startPoint x: 1407, startPoint y: 315, endPoint x: 1395, endPoint y: 312, distance: 12.6
click at [1095, 217] on textarea "Based in [GEOGRAPHIC_DATA], [GEOGRAPHIC_DATA] HAS EXPERIENCE/EXISTING DEGREE ML…" at bounding box center [1038, 198] width 292 height 139
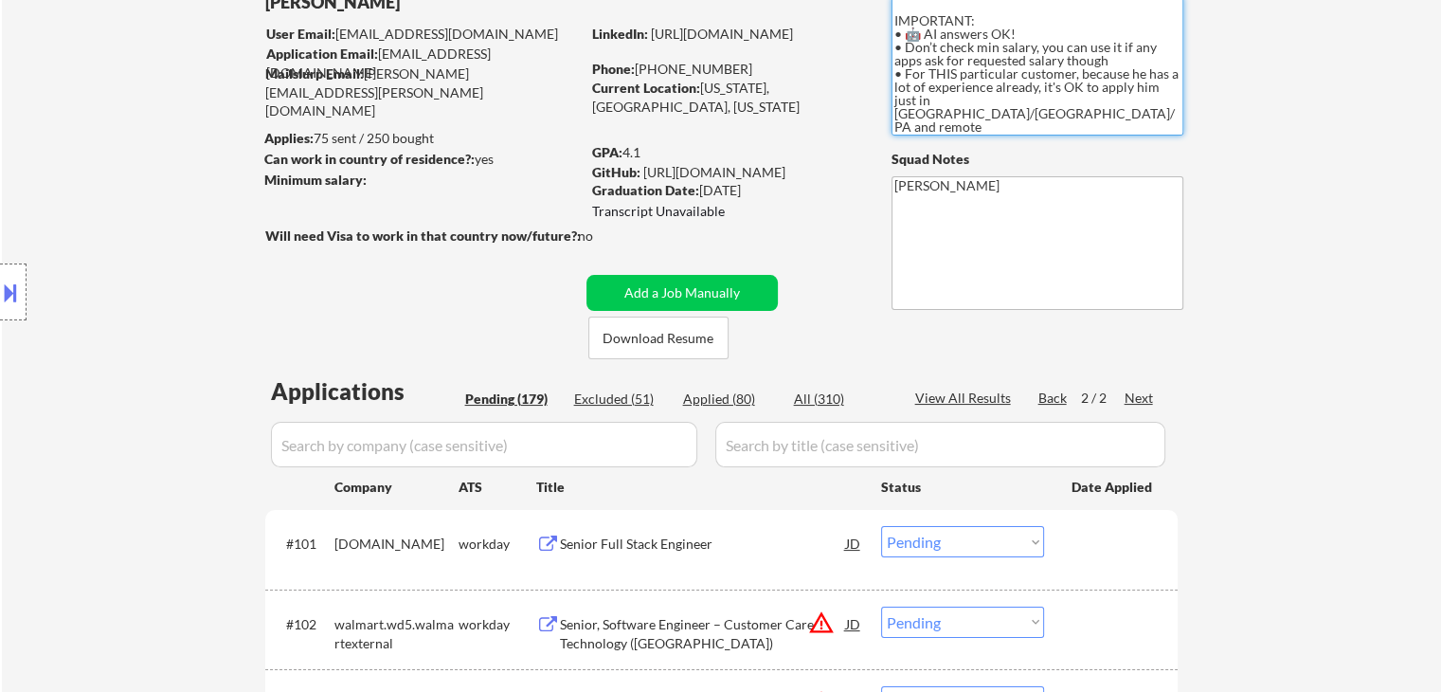
scroll to position [190, 0]
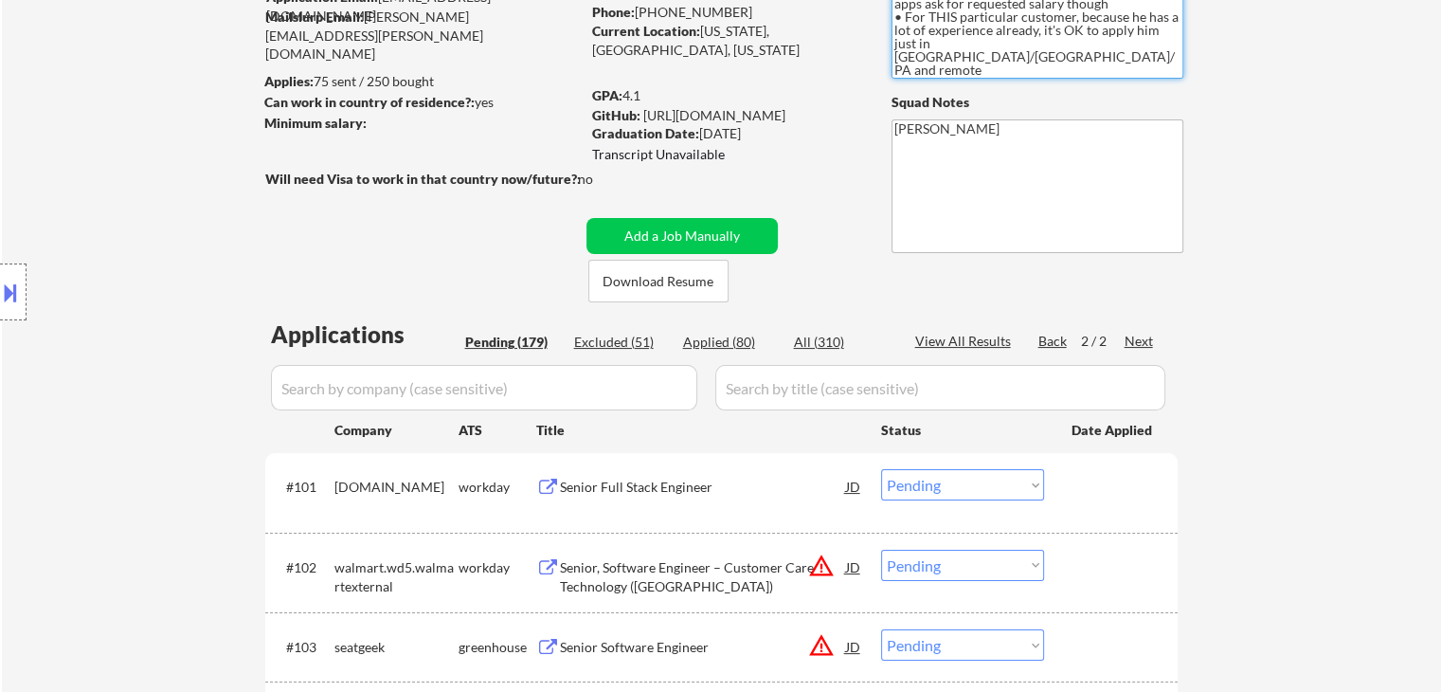
drag, startPoint x: 110, startPoint y: 235, endPoint x: 128, endPoint y: 241, distance: 18.9
click at [118, 235] on div "Location Inclusions: [GEOGRAPHIC_DATA], [GEOGRAPHIC_DATA] [GEOGRAPHIC_DATA], [G…" at bounding box center [169, 293] width 339 height 352
click at [11, 219] on div "Location Inclusions: [GEOGRAPHIC_DATA], [GEOGRAPHIC_DATA] [GEOGRAPHIC_DATA], [G…" at bounding box center [169, 293] width 339 height 352
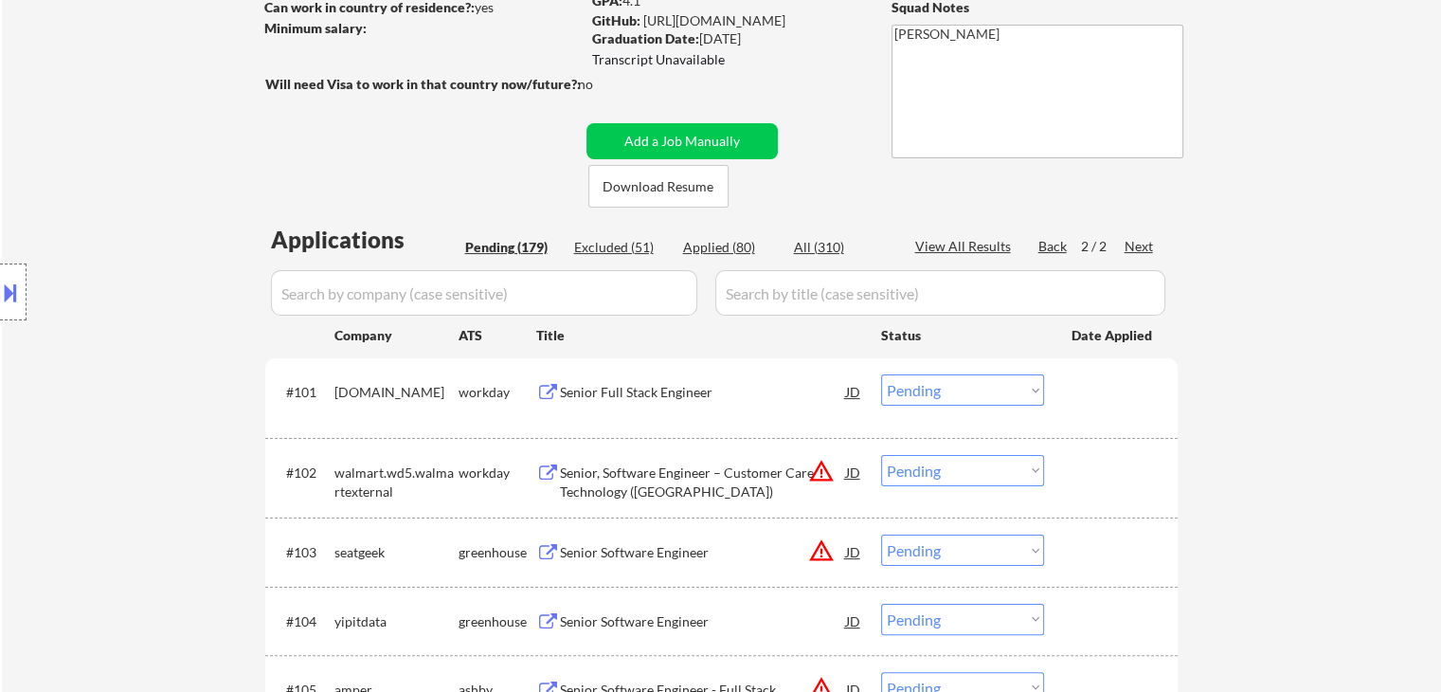
drag, startPoint x: 50, startPoint y: 262, endPoint x: 65, endPoint y: 266, distance: 15.6
click at [52, 262] on div "Location Inclusions: [GEOGRAPHIC_DATA], [GEOGRAPHIC_DATA] [GEOGRAPHIC_DATA], [G…" at bounding box center [169, 293] width 339 height 352
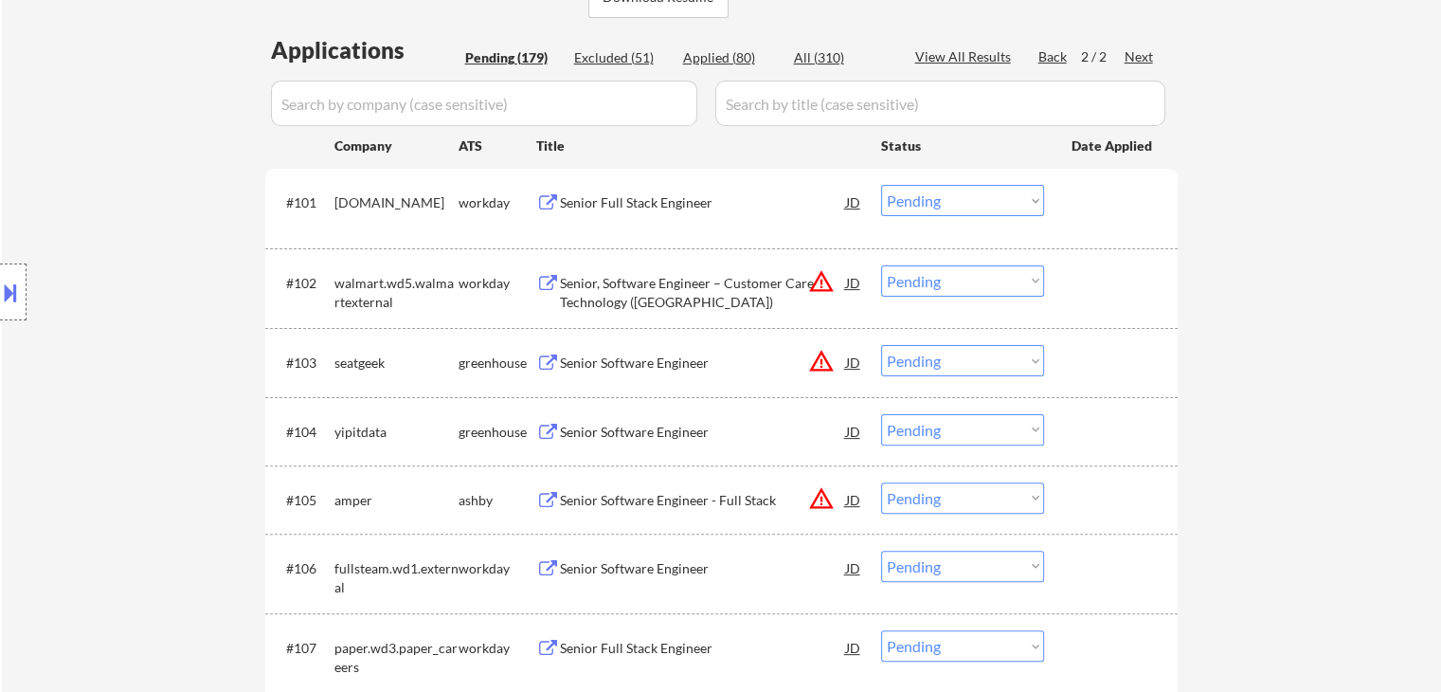
click at [70, 266] on div "Location Inclusions: [GEOGRAPHIC_DATA], [GEOGRAPHIC_DATA] [GEOGRAPHIC_DATA], [G…" at bounding box center [169, 293] width 339 height 352
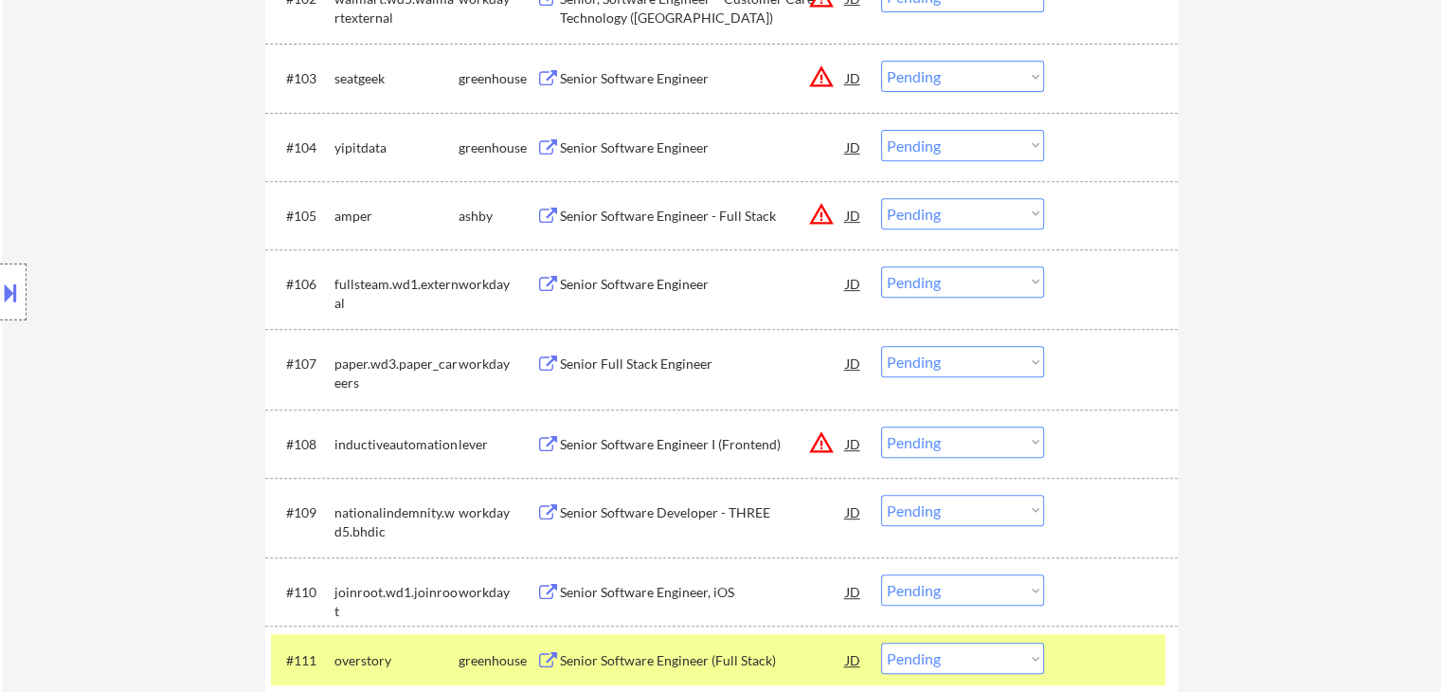
click at [80, 267] on div "Location Inclusions: [GEOGRAPHIC_DATA], [GEOGRAPHIC_DATA] [GEOGRAPHIC_DATA], [G…" at bounding box center [169, 293] width 339 height 352
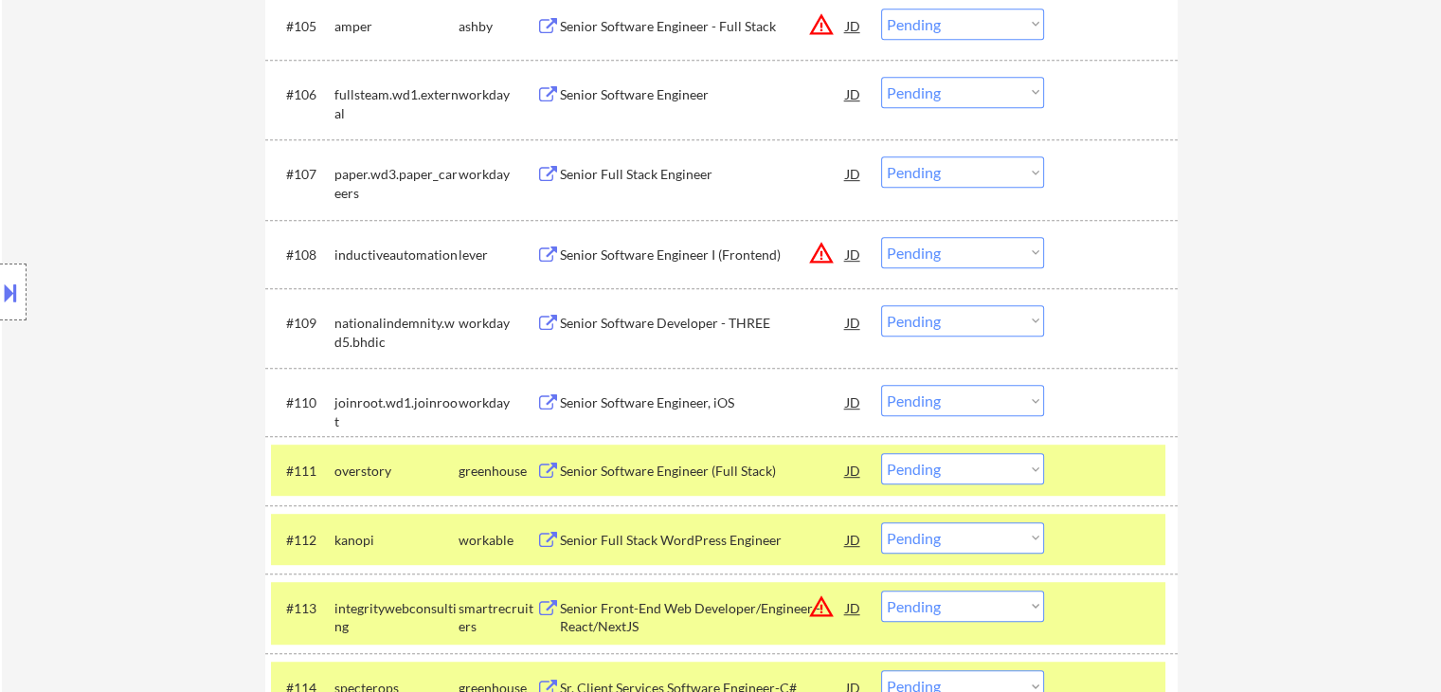
click at [80, 270] on div "Location Inclusions: [GEOGRAPHIC_DATA], [GEOGRAPHIC_DATA] [GEOGRAPHIC_DATA], [G…" at bounding box center [169, 293] width 339 height 352
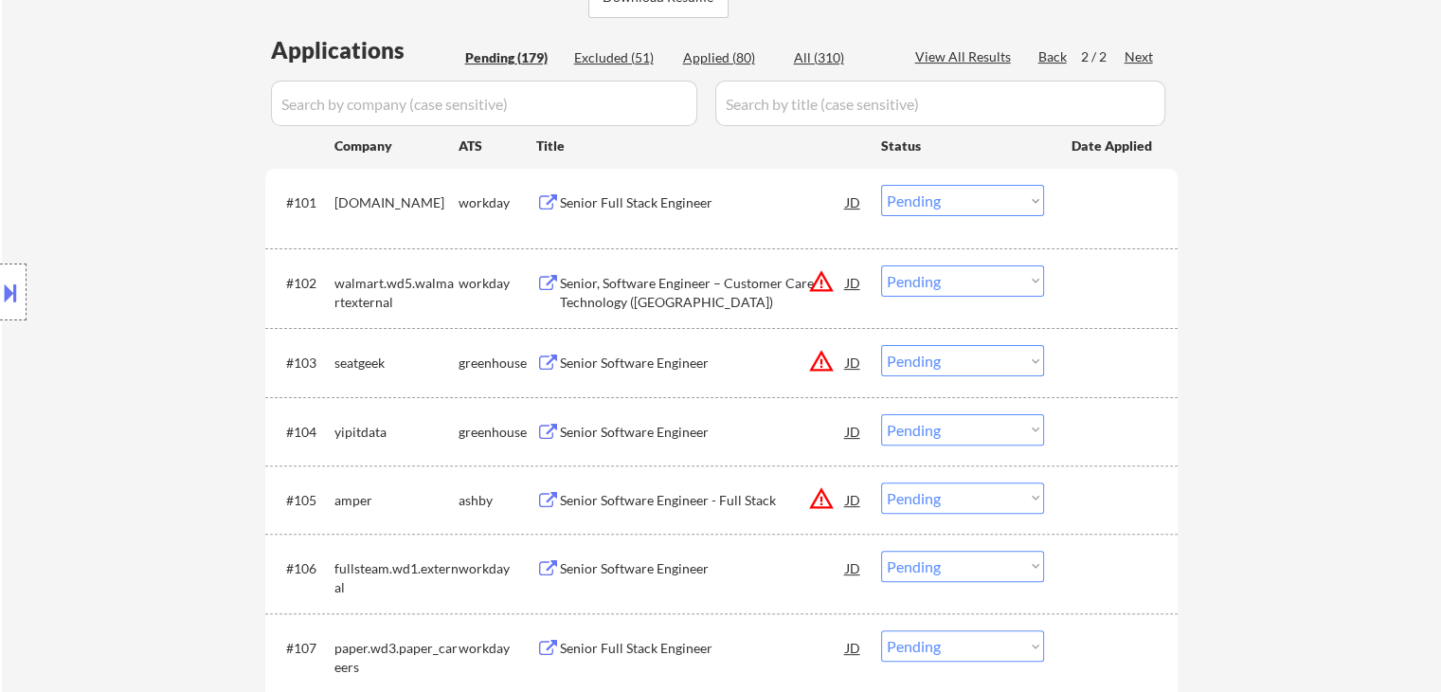
click at [57, 252] on div "Location Inclusions: [GEOGRAPHIC_DATA], [GEOGRAPHIC_DATA] [GEOGRAPHIC_DATA], [G…" at bounding box center [169, 293] width 339 height 352
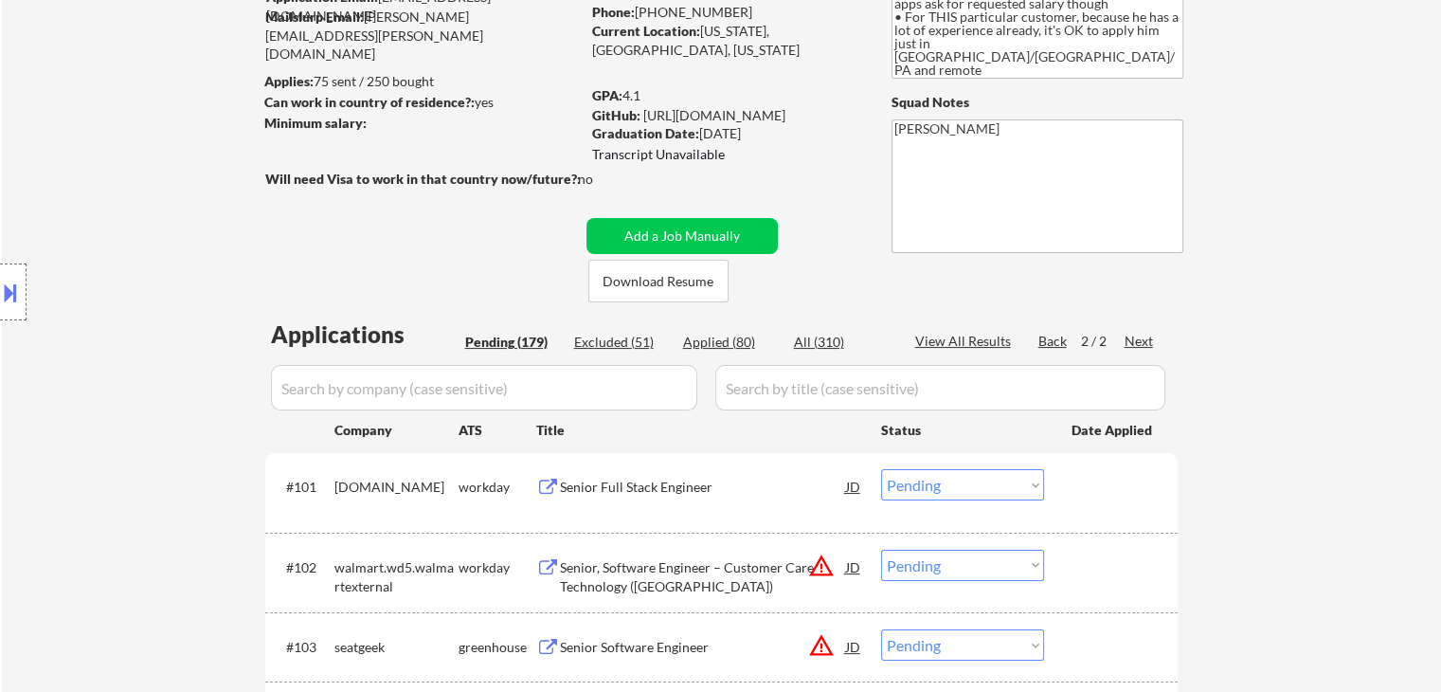
click at [57, 252] on div "Location Inclusions: [GEOGRAPHIC_DATA], [GEOGRAPHIC_DATA] [GEOGRAPHIC_DATA], [G…" at bounding box center [169, 293] width 339 height 352
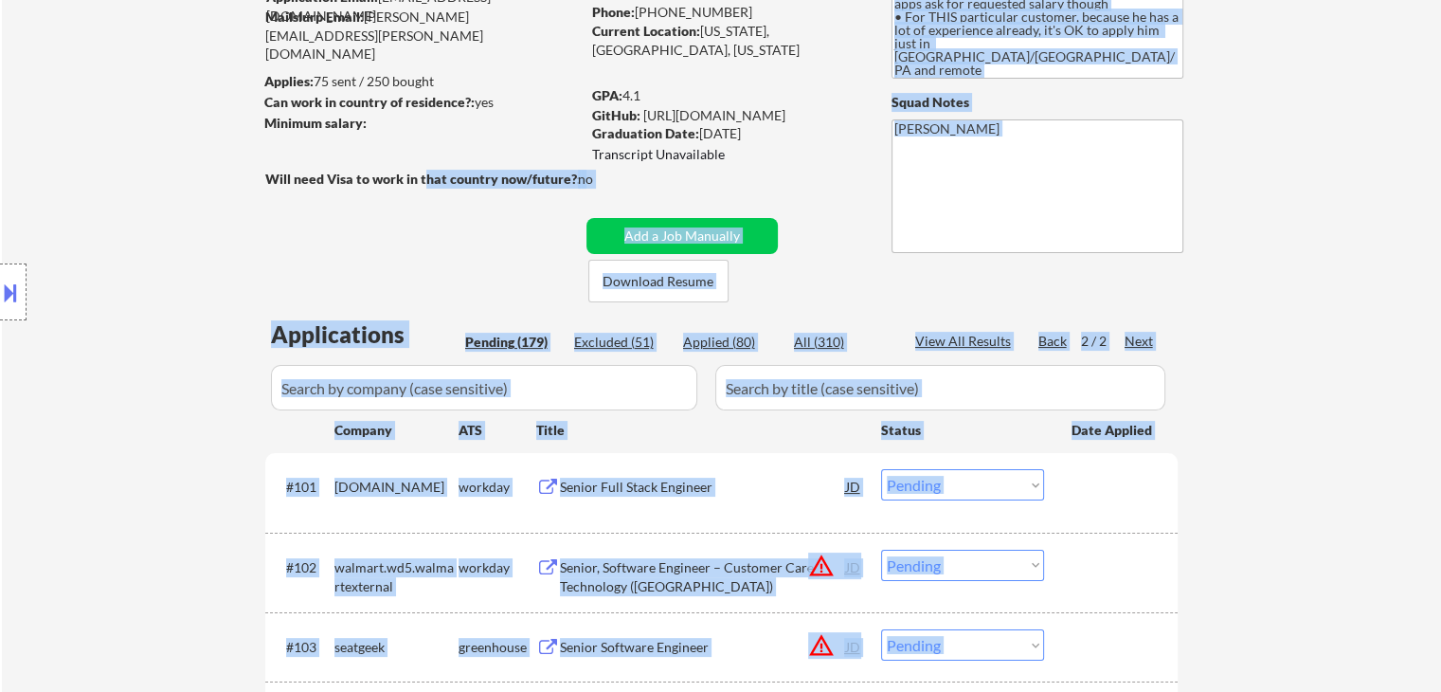
drag, startPoint x: 326, startPoint y: 179, endPoint x: 417, endPoint y: 189, distance: 91.5
click at [422, 177] on body "← Return to /applysquad Mailslurp Inbox Job Search Builder [PERSON_NAME] User E…" at bounding box center [720, 156] width 1441 height 692
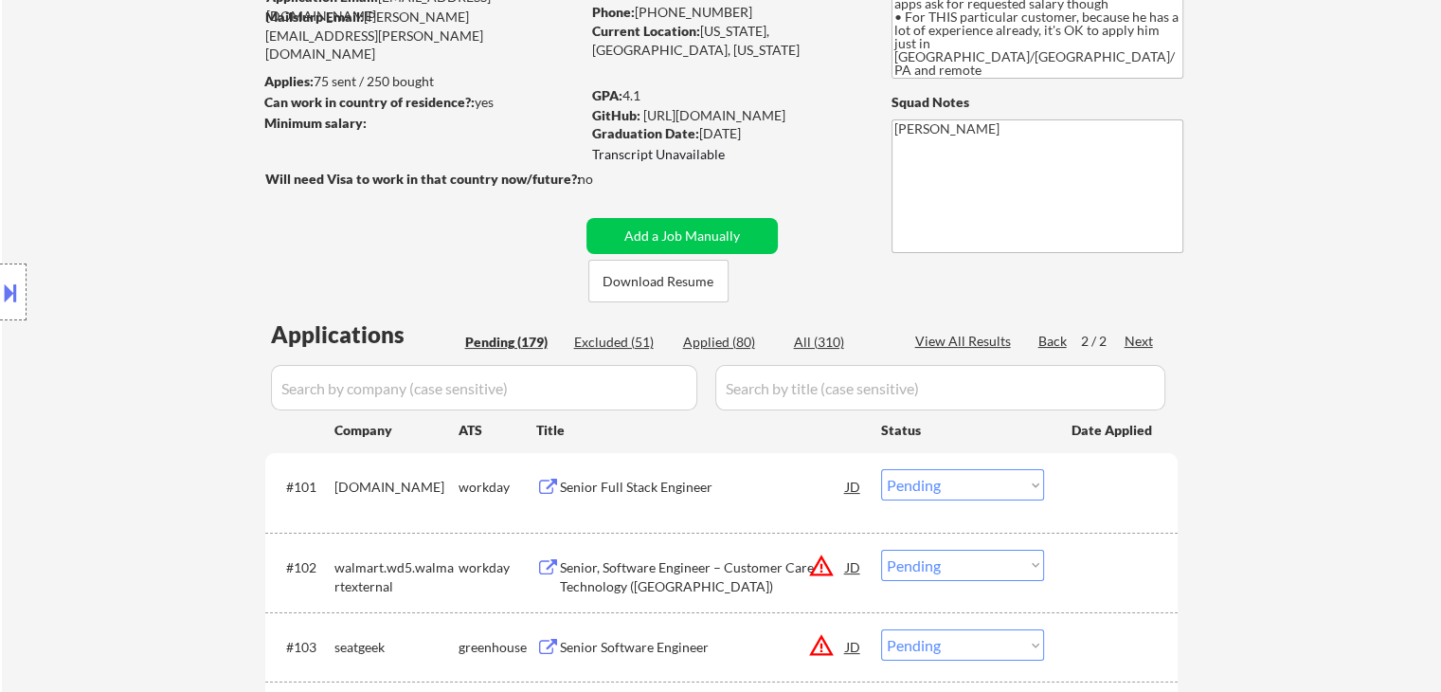
drag, startPoint x: 254, startPoint y: 176, endPoint x: 399, endPoint y: 167, distance: 145.3
click at [399, 167] on body "← Return to /applysquad Mailslurp Inbox Job Search Builder [PERSON_NAME] User E…" at bounding box center [720, 156] width 1441 height 692
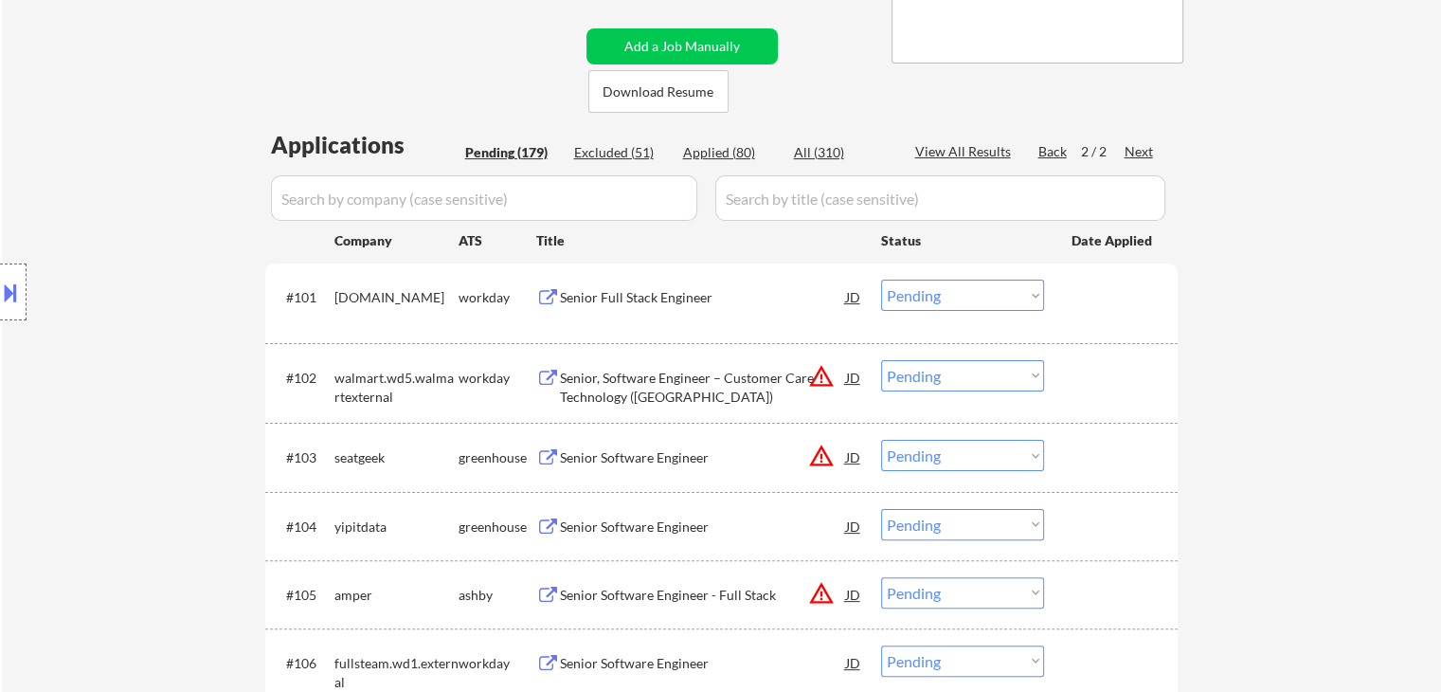
scroll to position [569, 0]
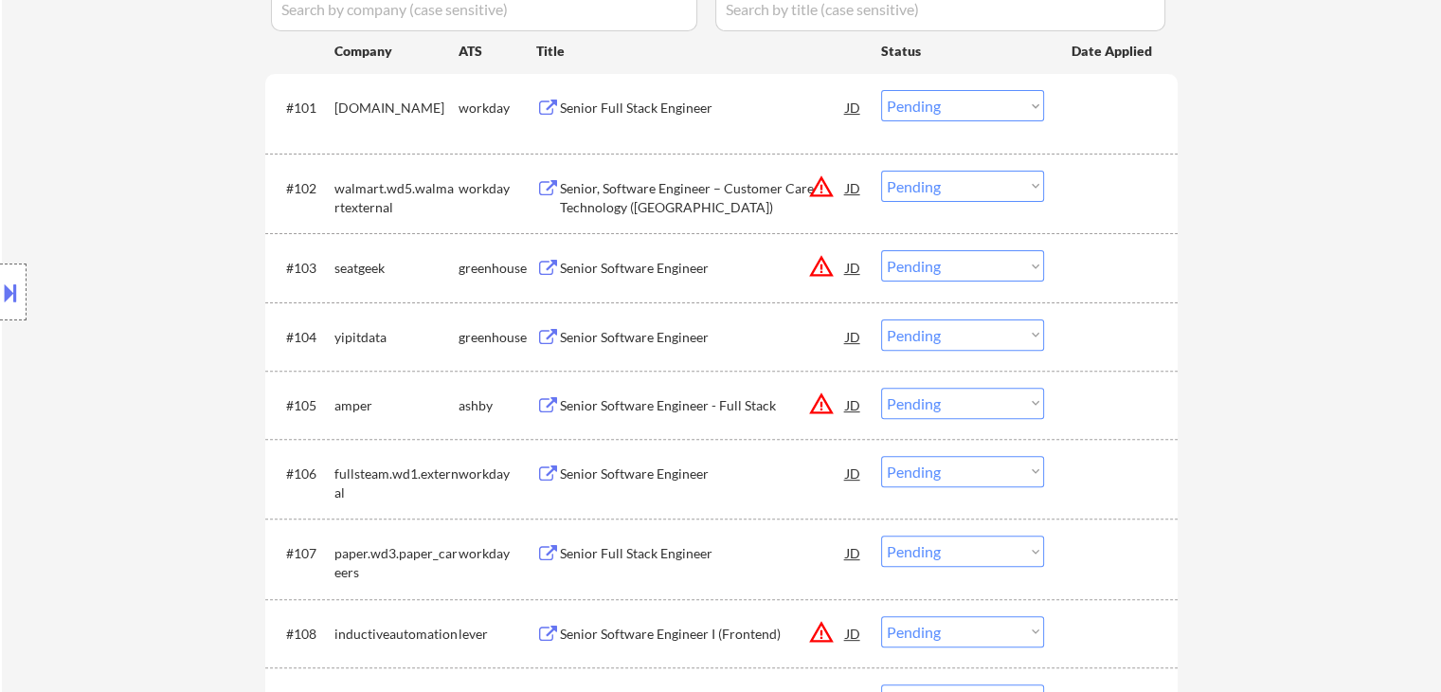
drag, startPoint x: 1376, startPoint y: 246, endPoint x: 1324, endPoint y: 301, distance: 75.7
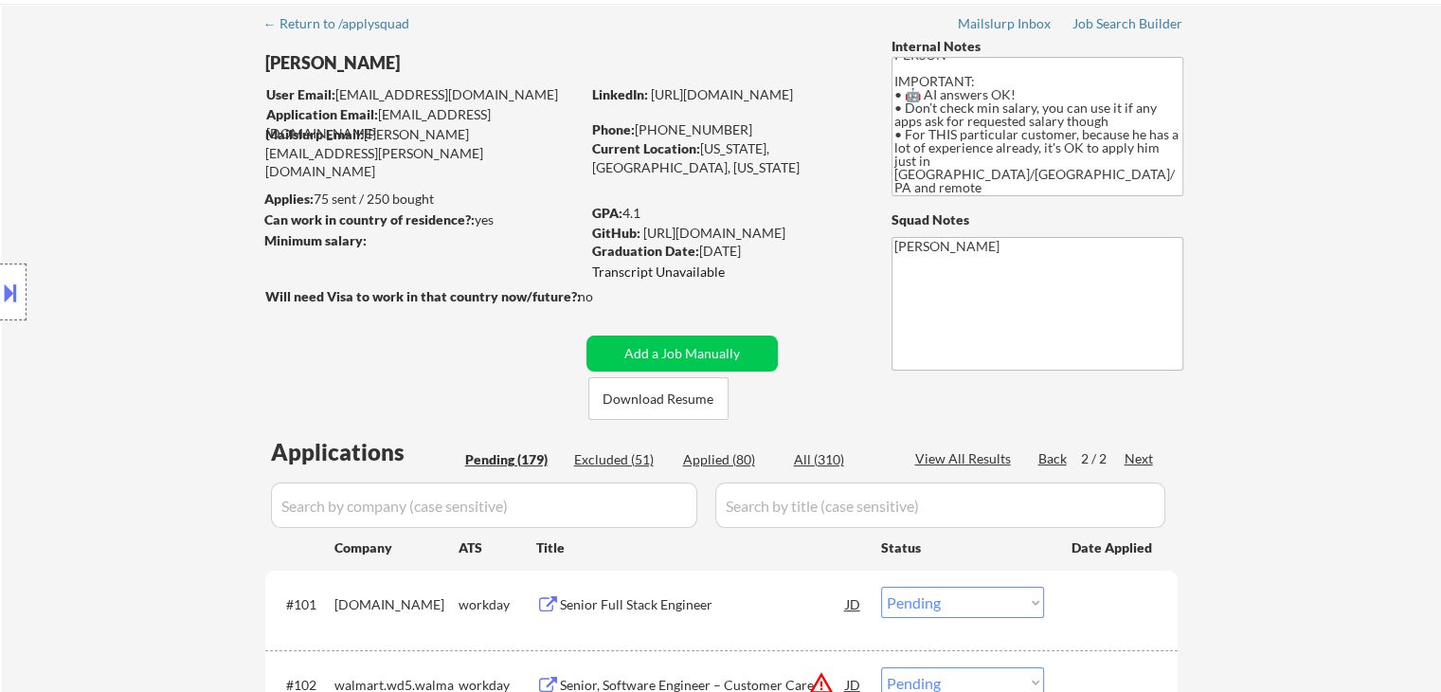
scroll to position [76, 0]
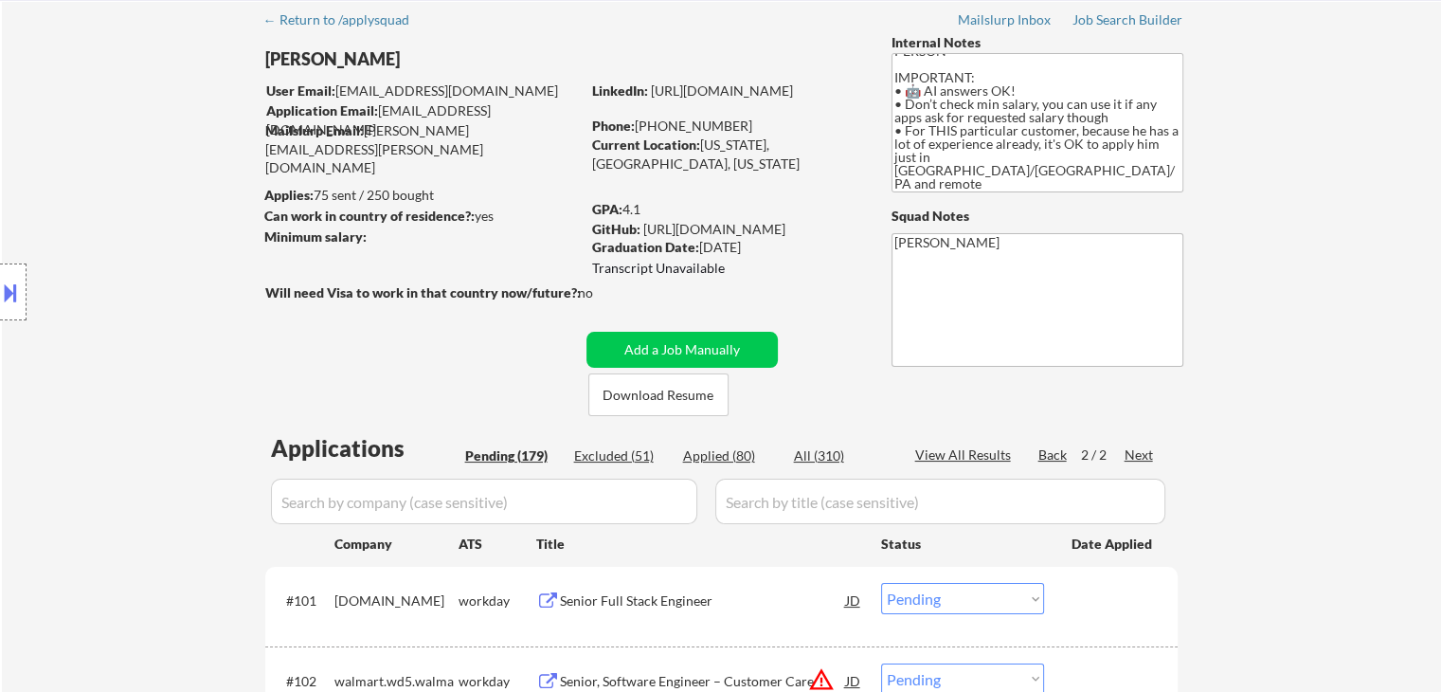
click at [104, 261] on div "Location Inclusions: [GEOGRAPHIC_DATA], [GEOGRAPHIC_DATA] [GEOGRAPHIC_DATA], [G…" at bounding box center [169, 293] width 339 height 352
click at [117, 195] on div "Location Inclusions: [GEOGRAPHIC_DATA], [GEOGRAPHIC_DATA] [GEOGRAPHIC_DATA], [G…" at bounding box center [169, 293] width 339 height 352
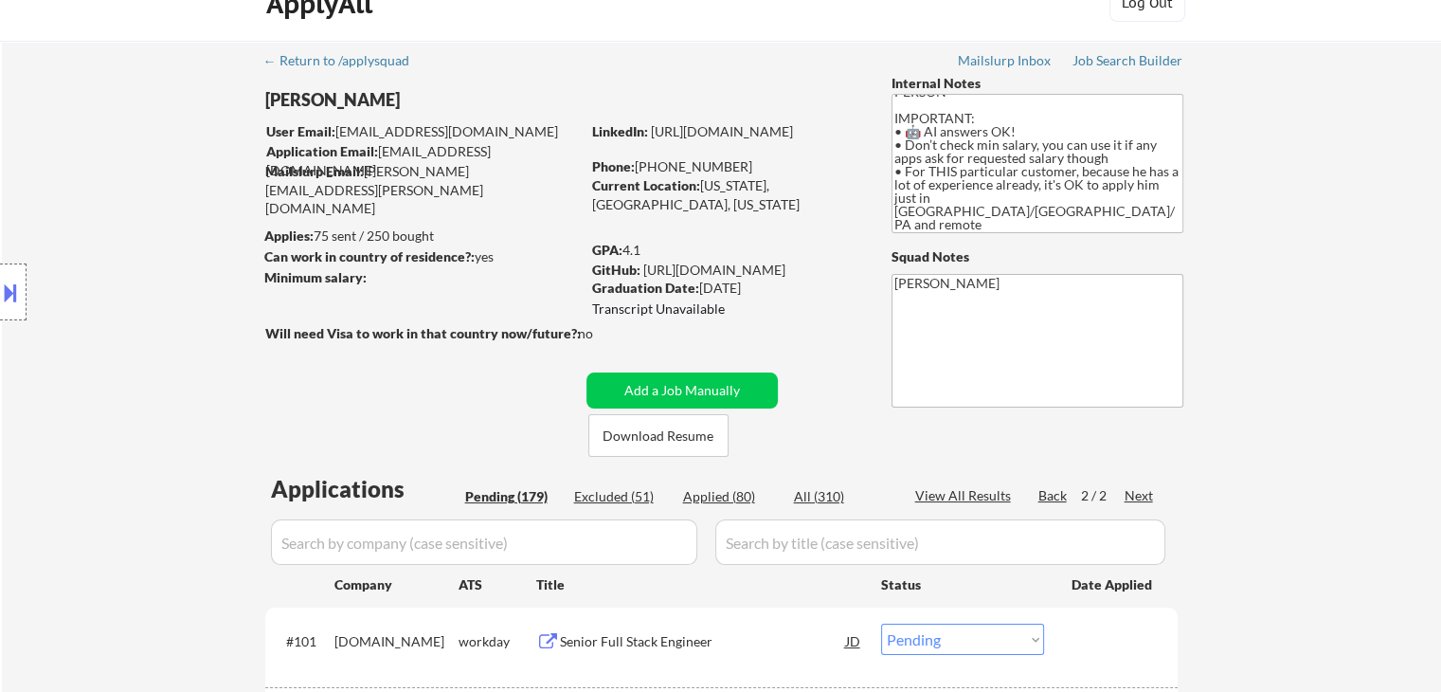
scroll to position [0, 0]
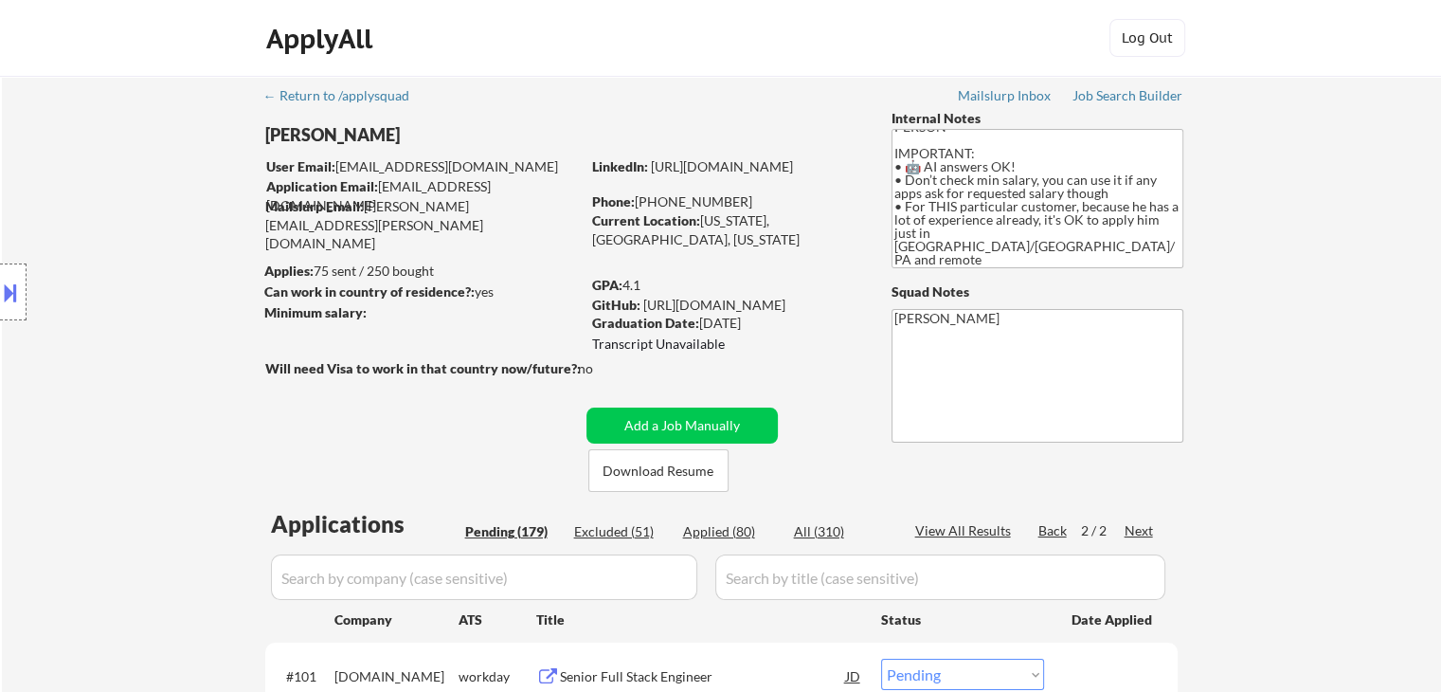
click at [126, 208] on div "Location Inclusions: [GEOGRAPHIC_DATA], [GEOGRAPHIC_DATA] [GEOGRAPHIC_DATA], [G…" at bounding box center [169, 293] width 339 height 352
click at [125, 208] on div "Location Inclusions: [GEOGRAPHIC_DATA], [GEOGRAPHIC_DATA] [GEOGRAPHIC_DATA], [G…" at bounding box center [169, 293] width 339 height 352
click at [122, 207] on div "Location Inclusions: [GEOGRAPHIC_DATA], [GEOGRAPHIC_DATA] [GEOGRAPHIC_DATA], [G…" at bounding box center [169, 293] width 339 height 352
click at [133, 316] on div "Location Inclusions: [GEOGRAPHIC_DATA], [GEOGRAPHIC_DATA] [GEOGRAPHIC_DATA], [G…" at bounding box center [169, 293] width 339 height 352
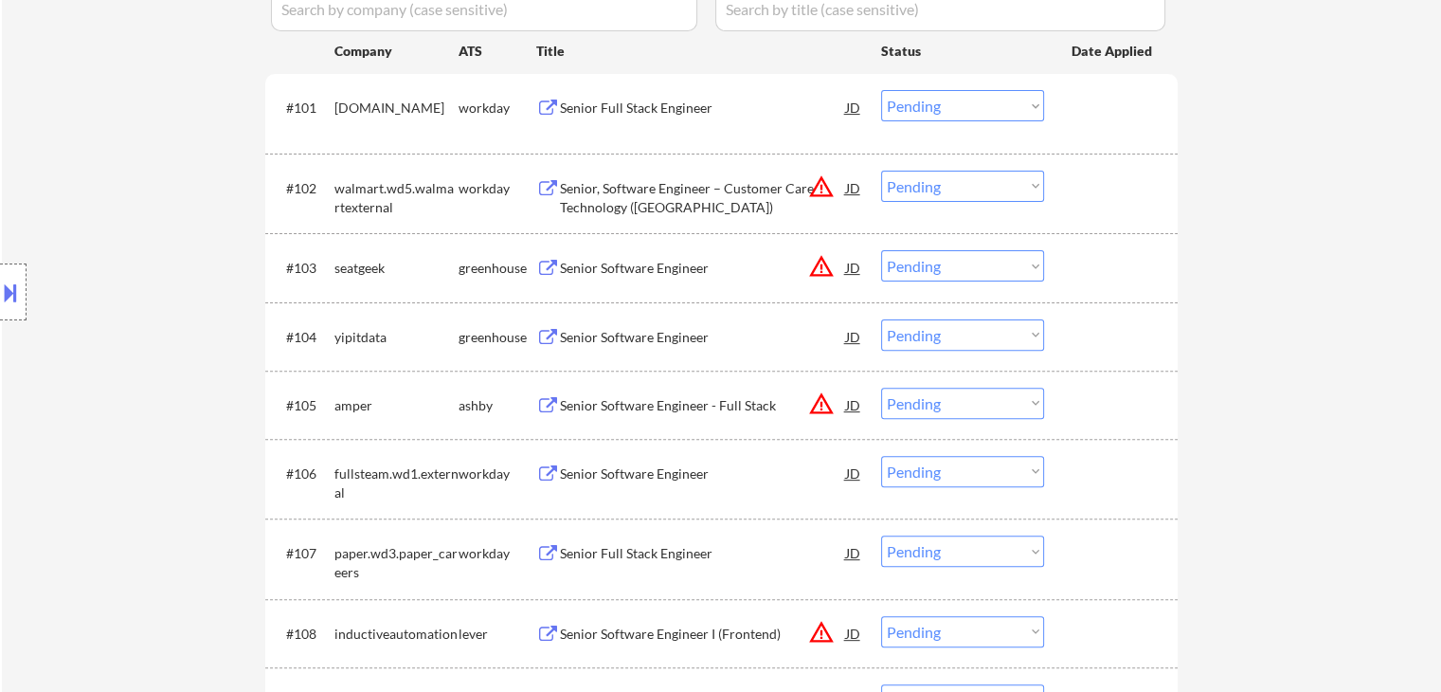
click at [127, 333] on div "Location Inclusions: [GEOGRAPHIC_DATA], [GEOGRAPHIC_DATA] [GEOGRAPHIC_DATA], [G…" at bounding box center [169, 293] width 339 height 352
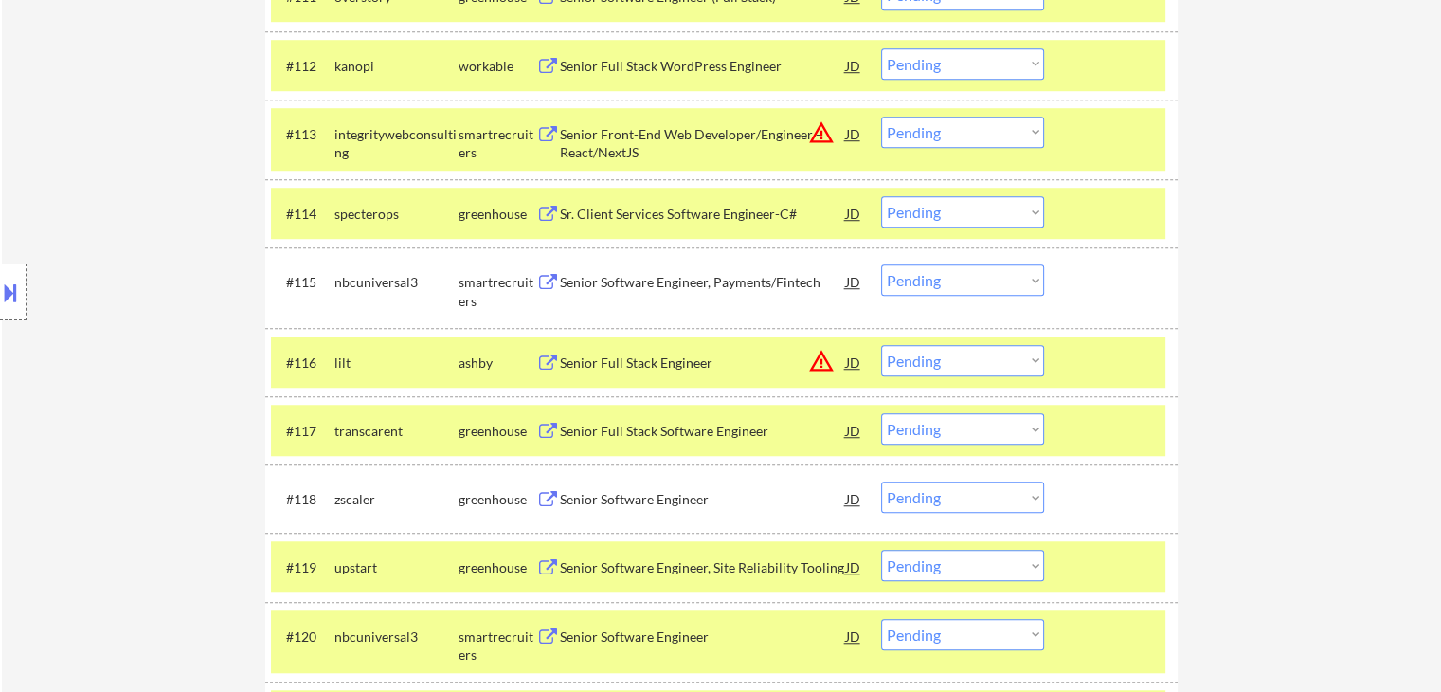
click at [131, 346] on div "Location Inclusions: [GEOGRAPHIC_DATA], [GEOGRAPHIC_DATA] [GEOGRAPHIC_DATA], [G…" at bounding box center [169, 293] width 339 height 352
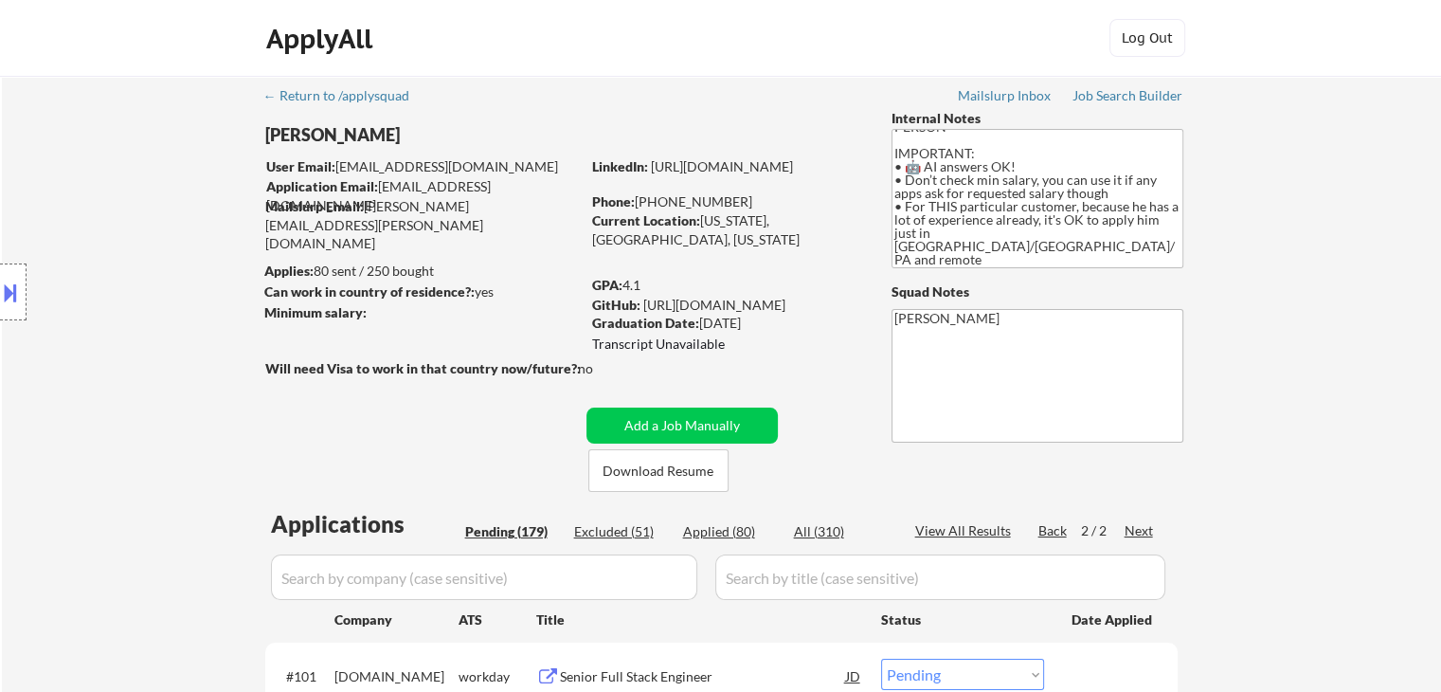
click at [293, 446] on div "Location Inclusions: [GEOGRAPHIC_DATA], [GEOGRAPHIC_DATA] [GEOGRAPHIC_DATA], [G…" at bounding box center [169, 293] width 339 height 352
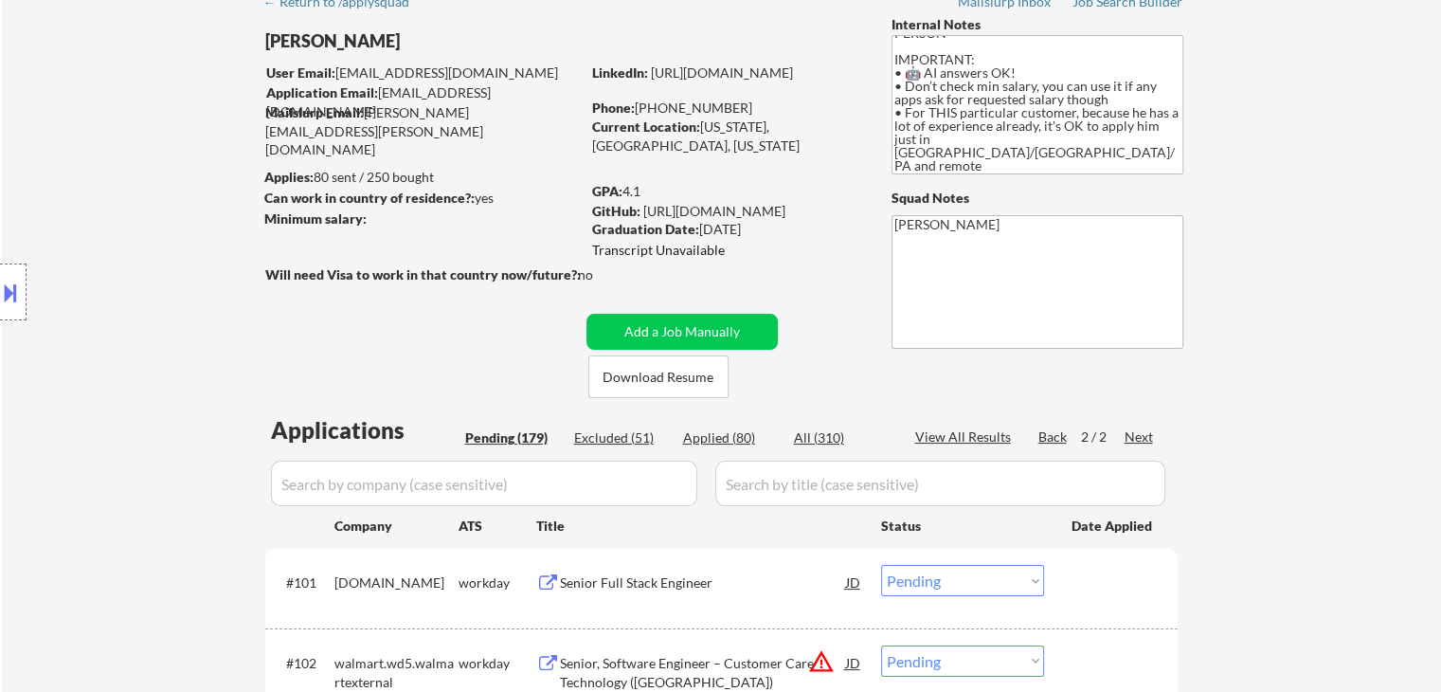
scroll to position [95, 0]
click at [76, 410] on div "Location Inclusions: [GEOGRAPHIC_DATA], [GEOGRAPHIC_DATA] [GEOGRAPHIC_DATA], [G…" at bounding box center [169, 293] width 339 height 352
